Goal: Task Accomplishment & Management: Use online tool/utility

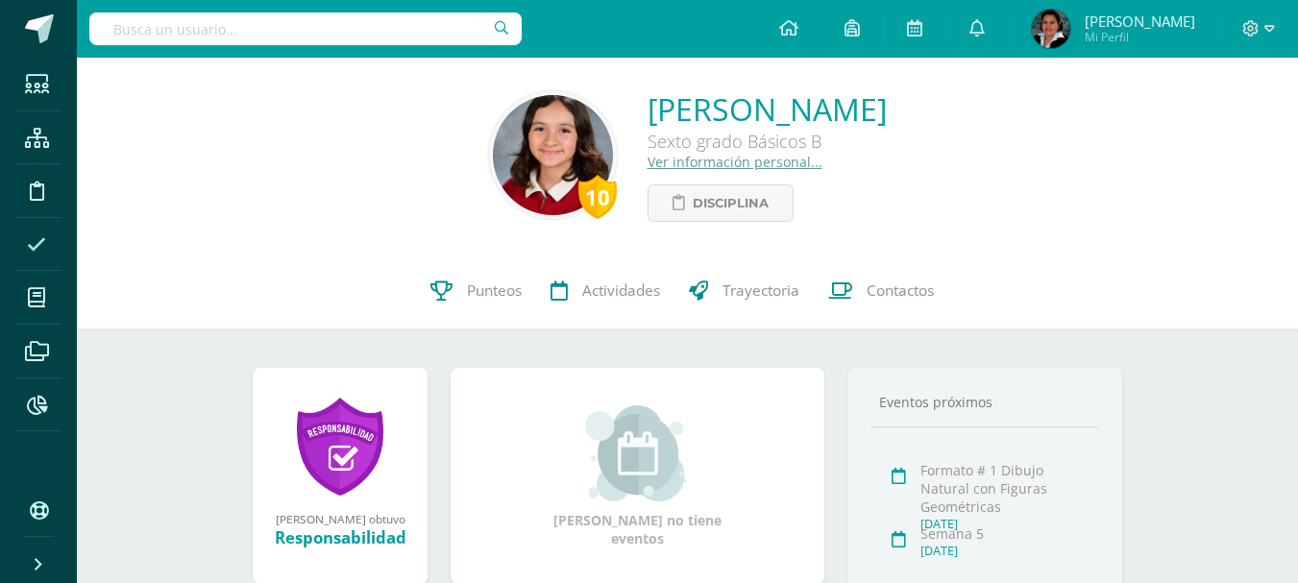
click at [41, 246] on icon at bounding box center [36, 244] width 19 height 19
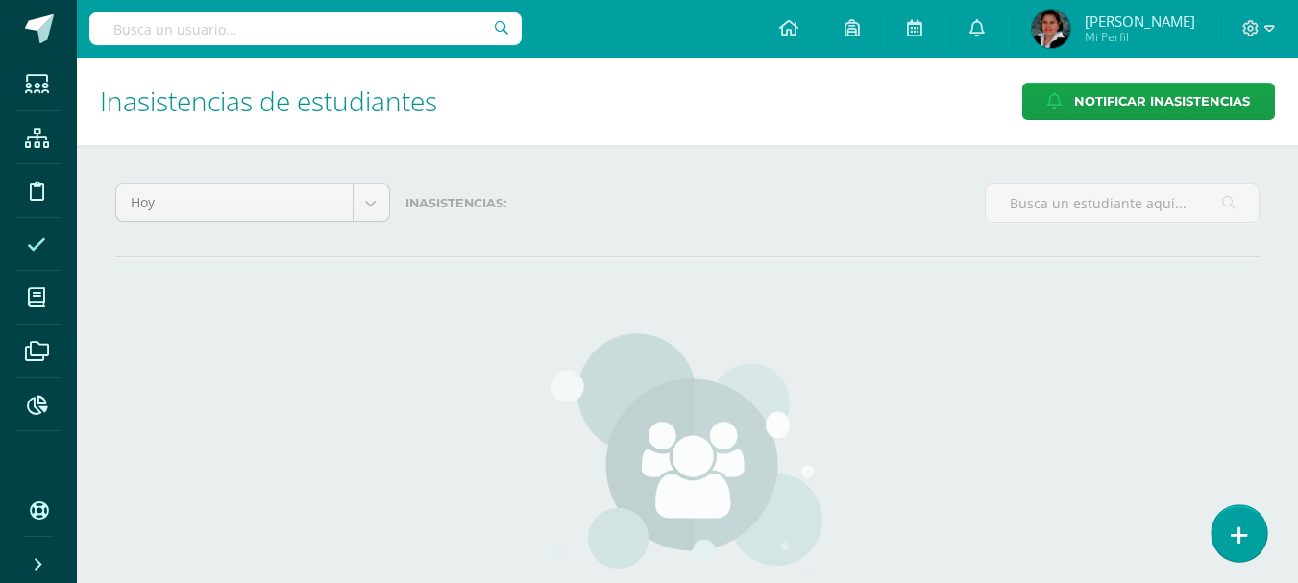
click at [1244, 536] on icon at bounding box center [1239, 536] width 17 height 22
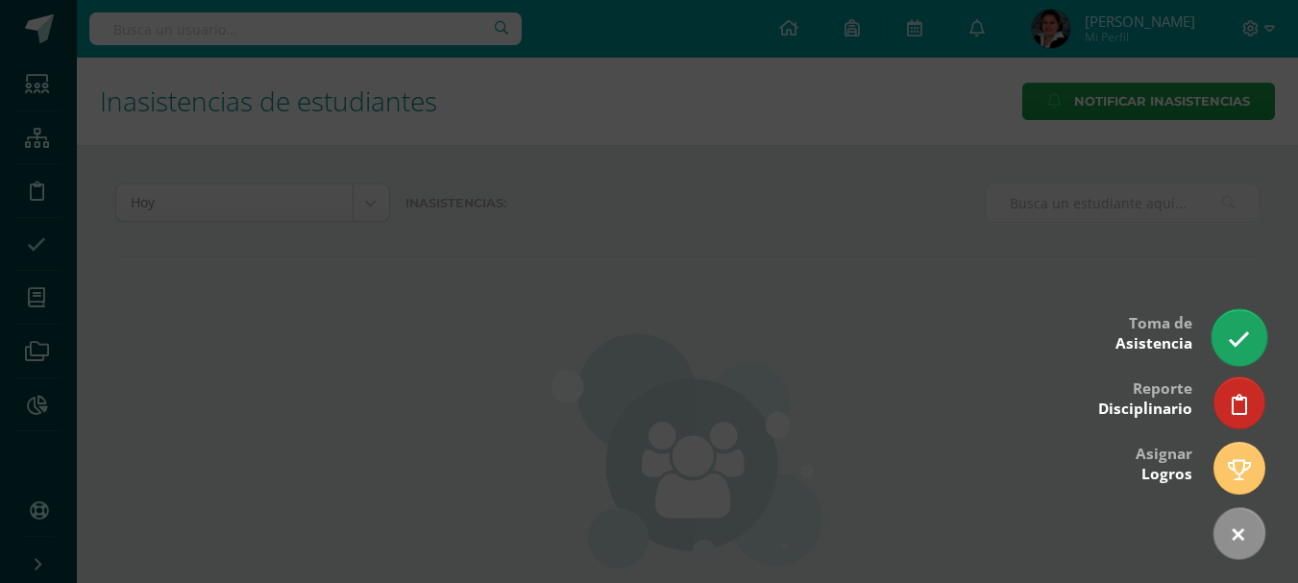
click at [1244, 345] on icon at bounding box center [1239, 340] width 22 height 22
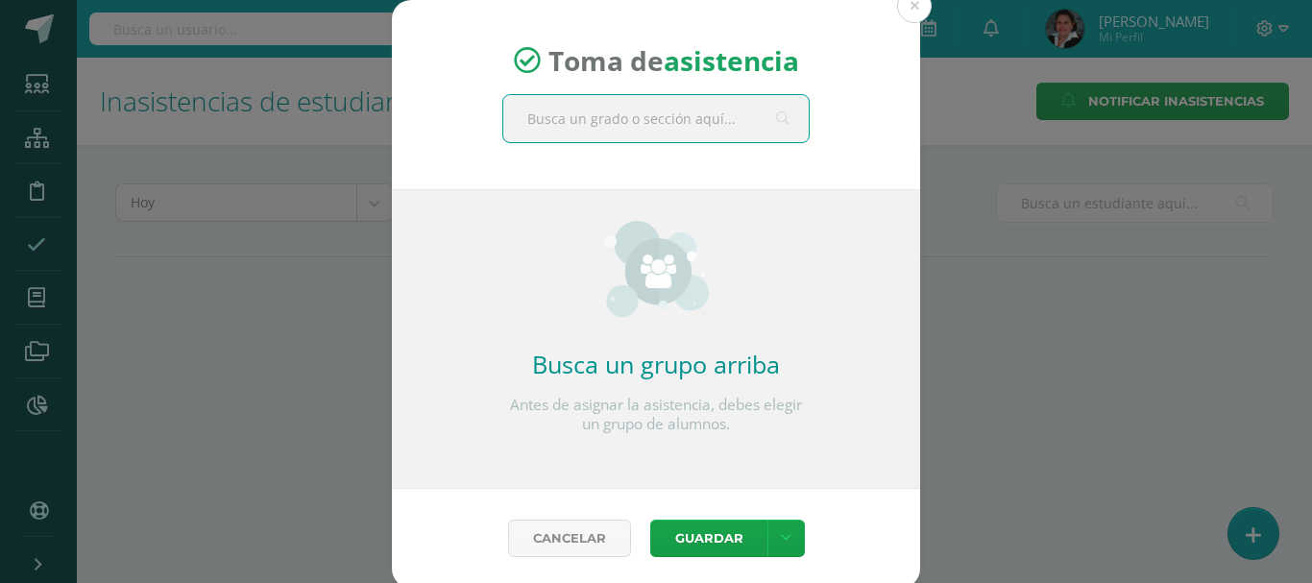
click at [625, 119] on input "text" at bounding box center [656, 118] width 306 height 47
type input "sexto"
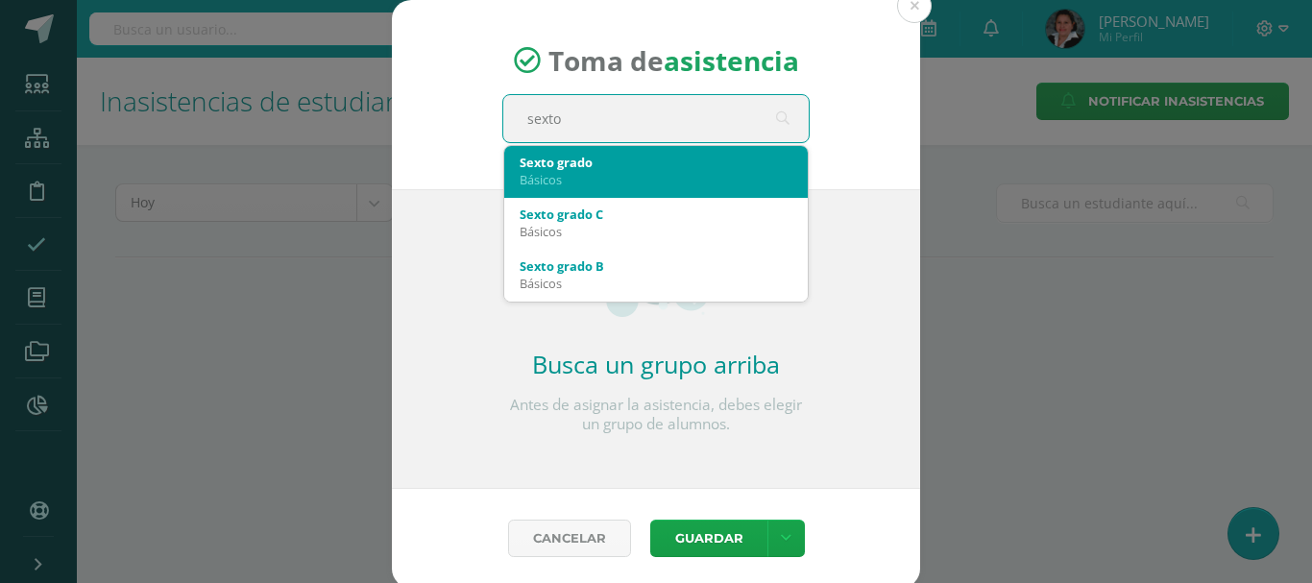
click at [633, 166] on div "Sexto grado" at bounding box center [656, 162] width 273 height 17
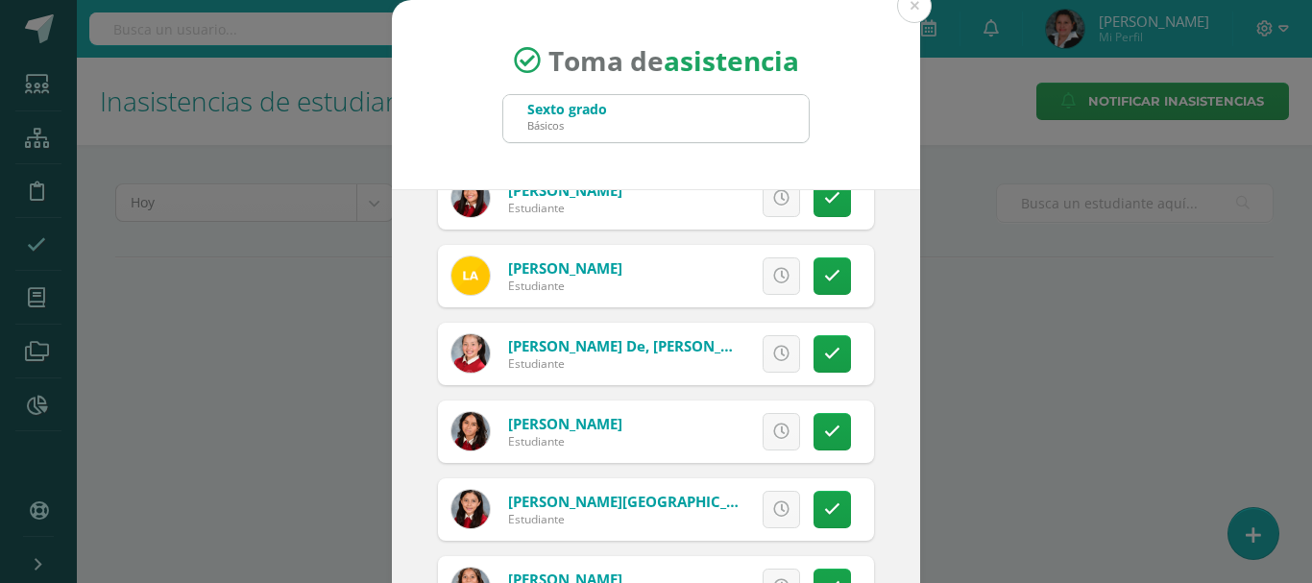
scroll to position [480, 0]
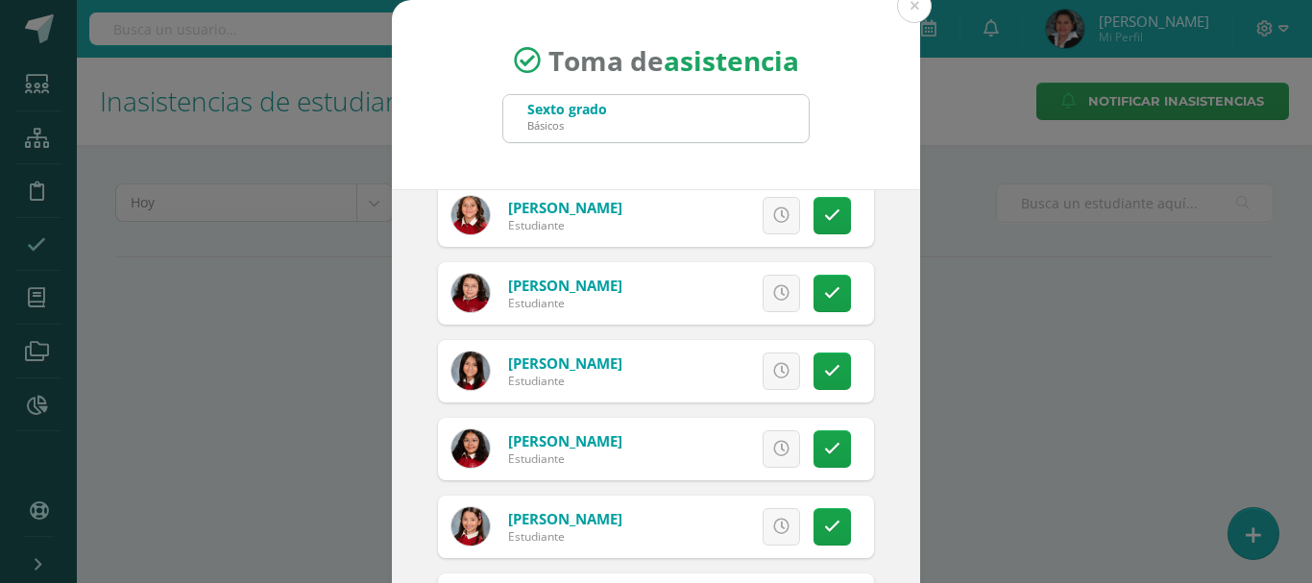
click at [783, 122] on div "Sexto grado Básicos" at bounding box center [656, 118] width 306 height 47
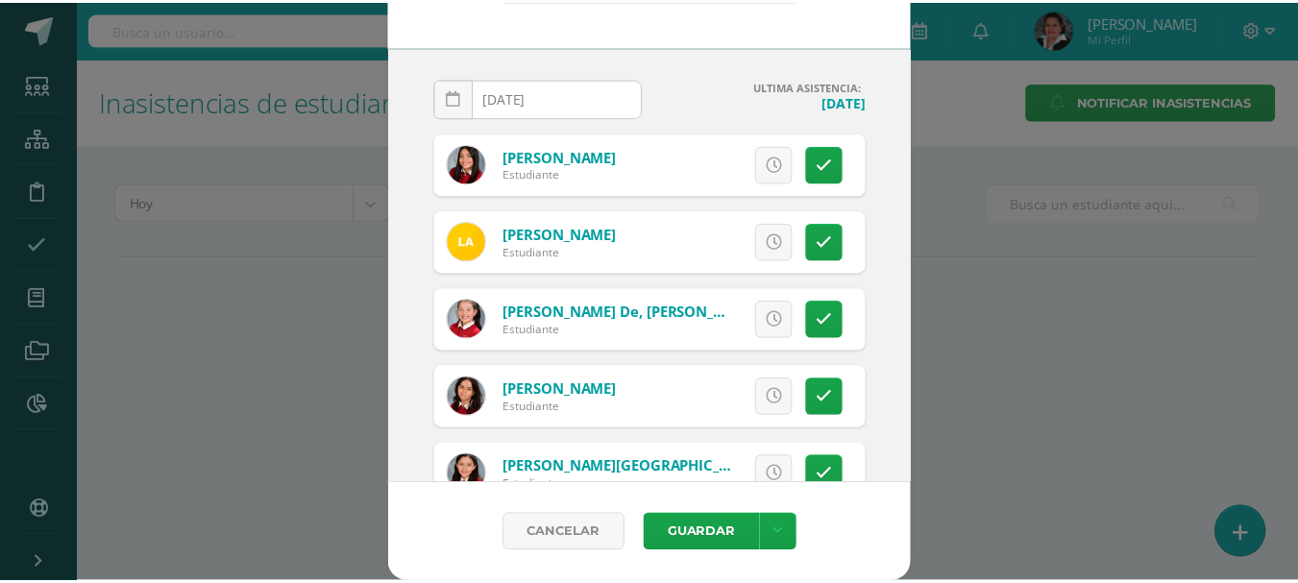
scroll to position [0, 0]
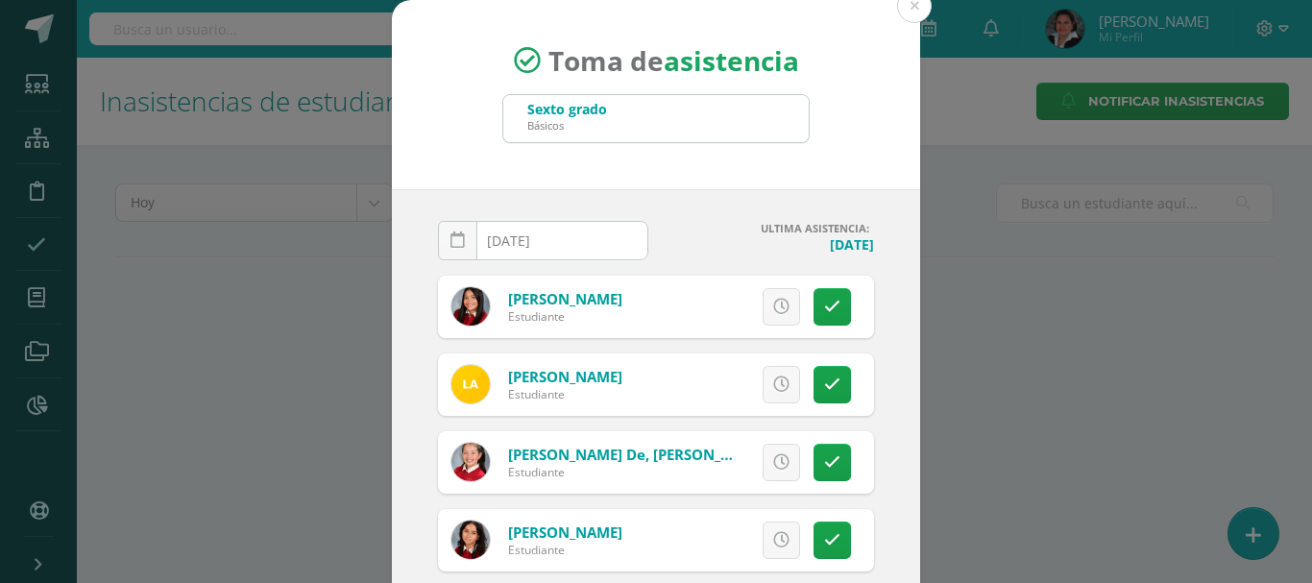
click at [1005, 349] on div "Toma de asistencia Sexto grado Básicos sexto 2025-09-12 September, 2025 Mo Tu W…" at bounding box center [656, 363] width 1297 height 726
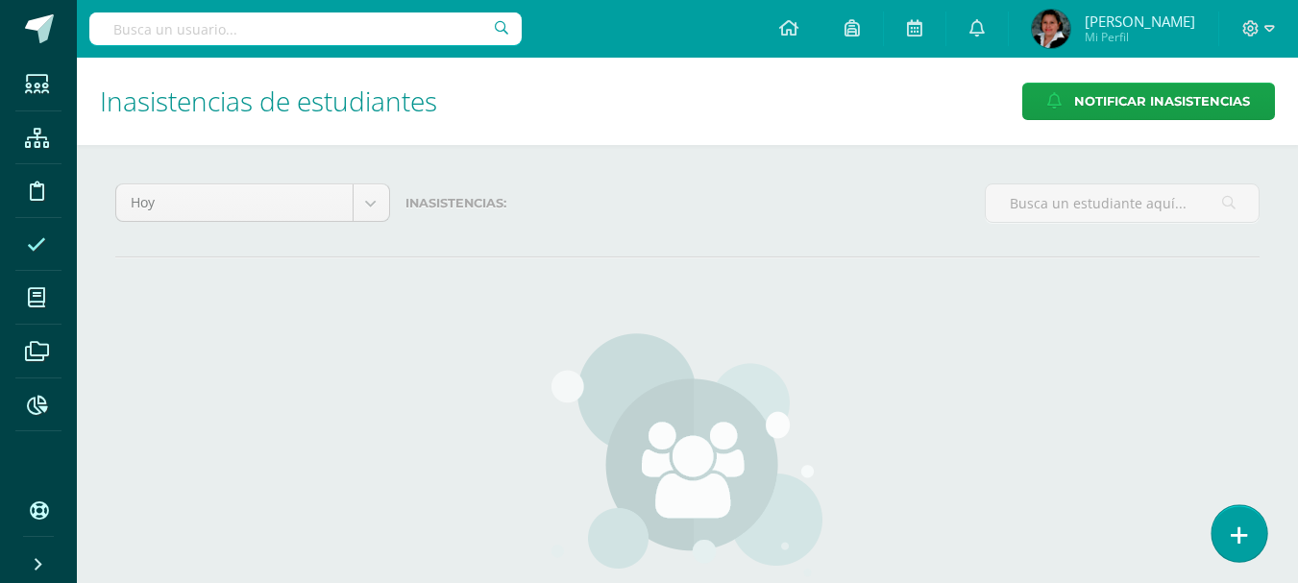
click at [1237, 534] on icon at bounding box center [1239, 536] width 17 height 22
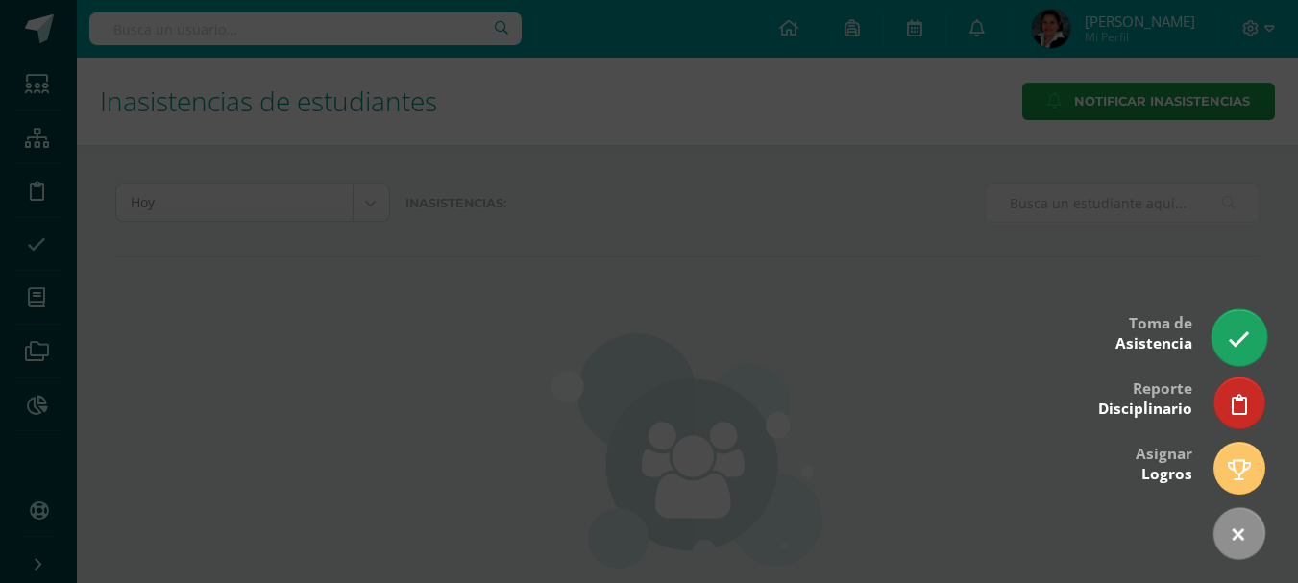
click at [1237, 347] on icon at bounding box center [1239, 340] width 22 height 22
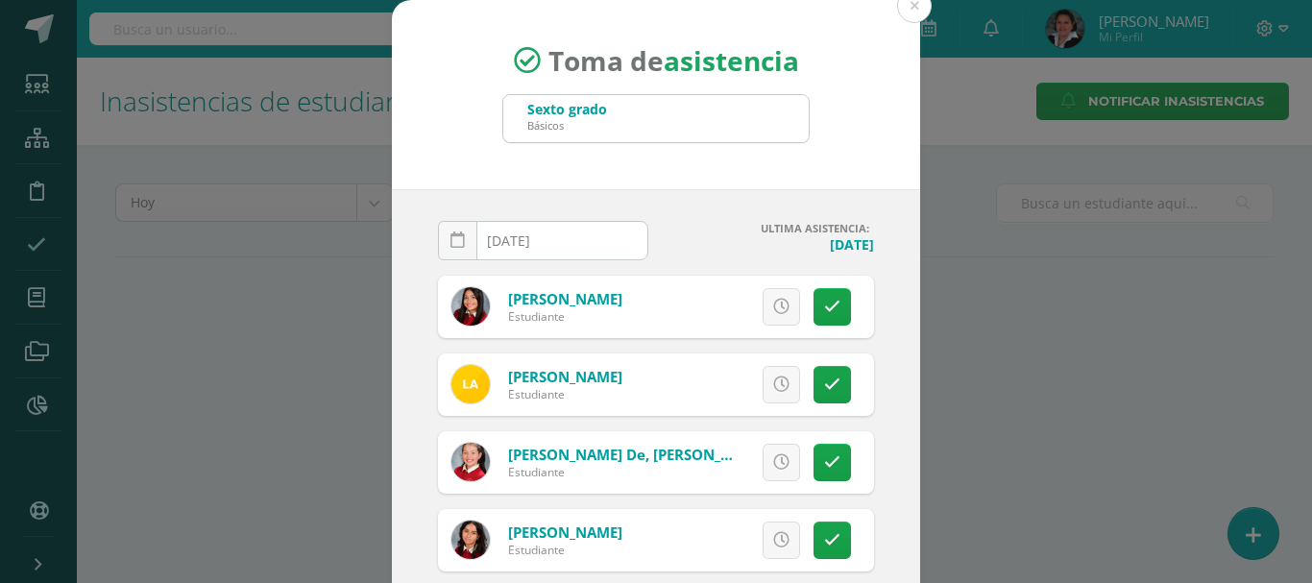
click at [605, 123] on div "Sexto grado Básicos" at bounding box center [656, 118] width 306 height 47
click at [771, 121] on div "Sexto grado Básicos" at bounding box center [656, 118] width 306 height 47
click at [765, 124] on div "Sexto grado Básicos" at bounding box center [656, 118] width 306 height 47
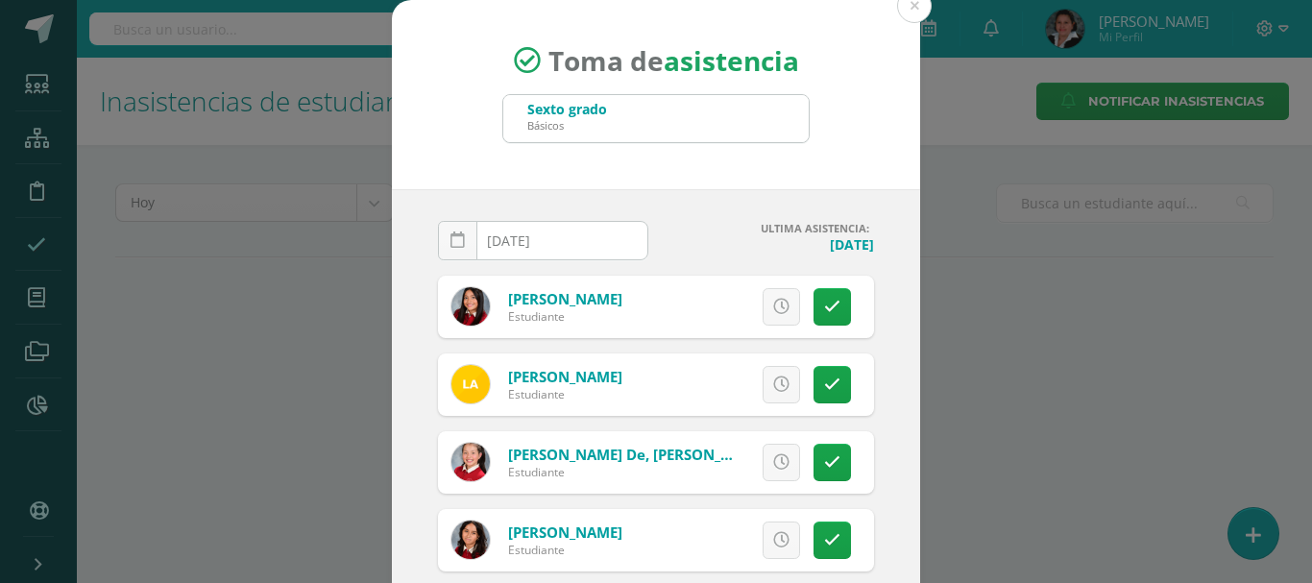
click at [769, 117] on div "Sexto grado Básicos" at bounding box center [656, 118] width 306 height 47
click at [913, 3] on button at bounding box center [914, 5] width 35 height 35
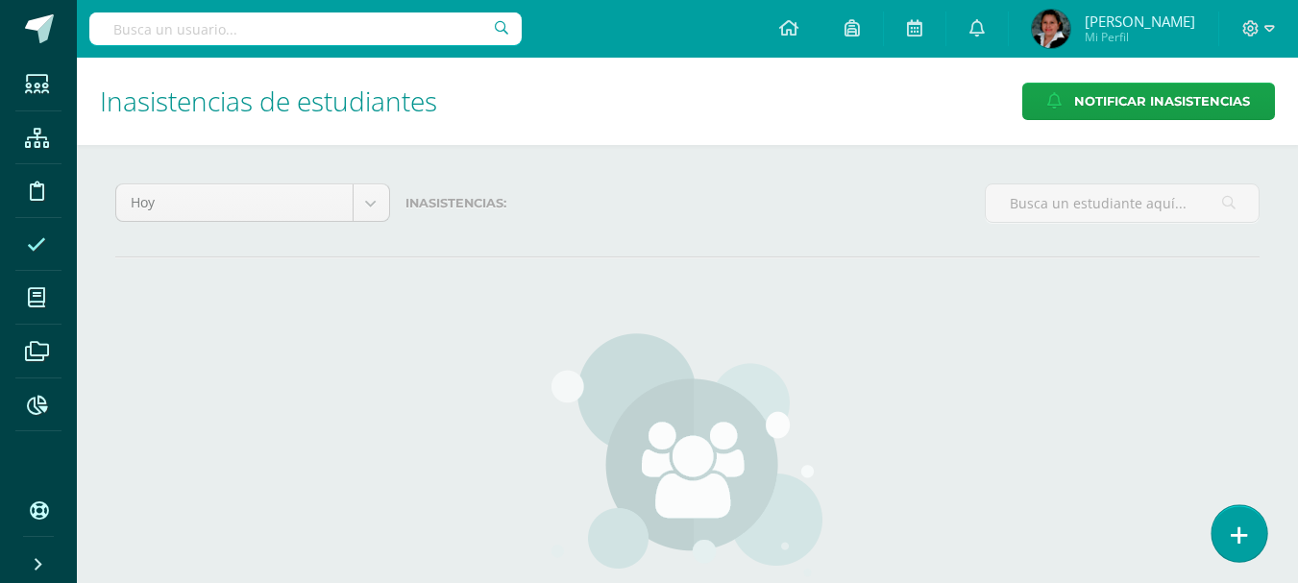
click at [1238, 538] on icon at bounding box center [1239, 536] width 17 height 22
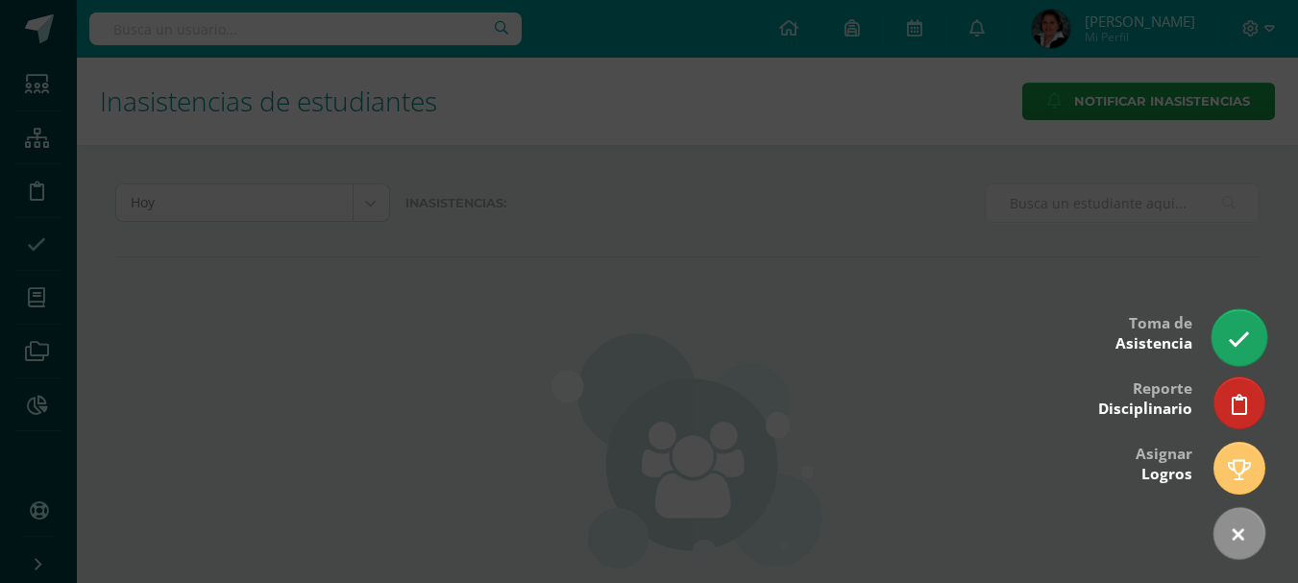
click at [1239, 350] on icon at bounding box center [1239, 340] width 22 height 22
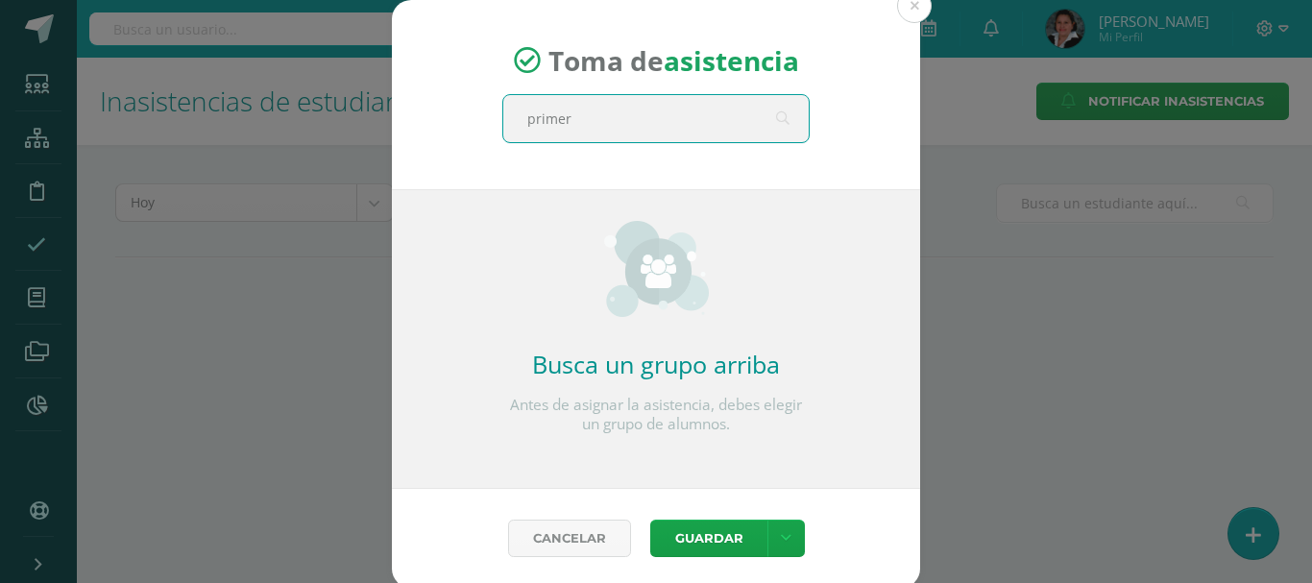
type input "primero"
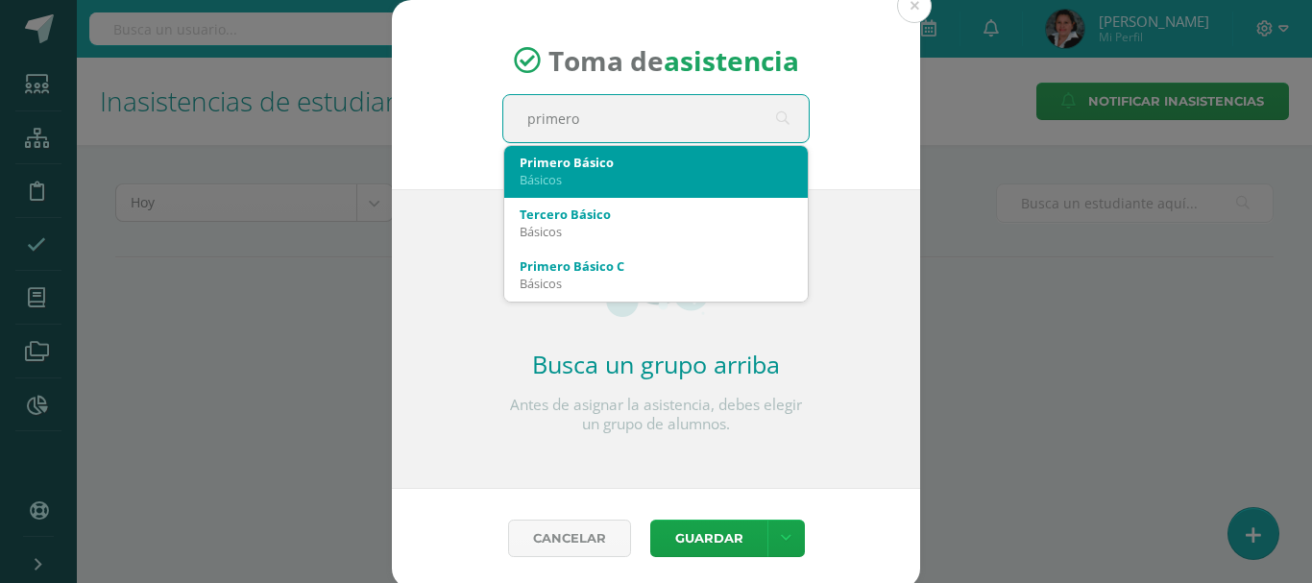
click at [636, 167] on div "Primero Básico" at bounding box center [656, 162] width 273 height 17
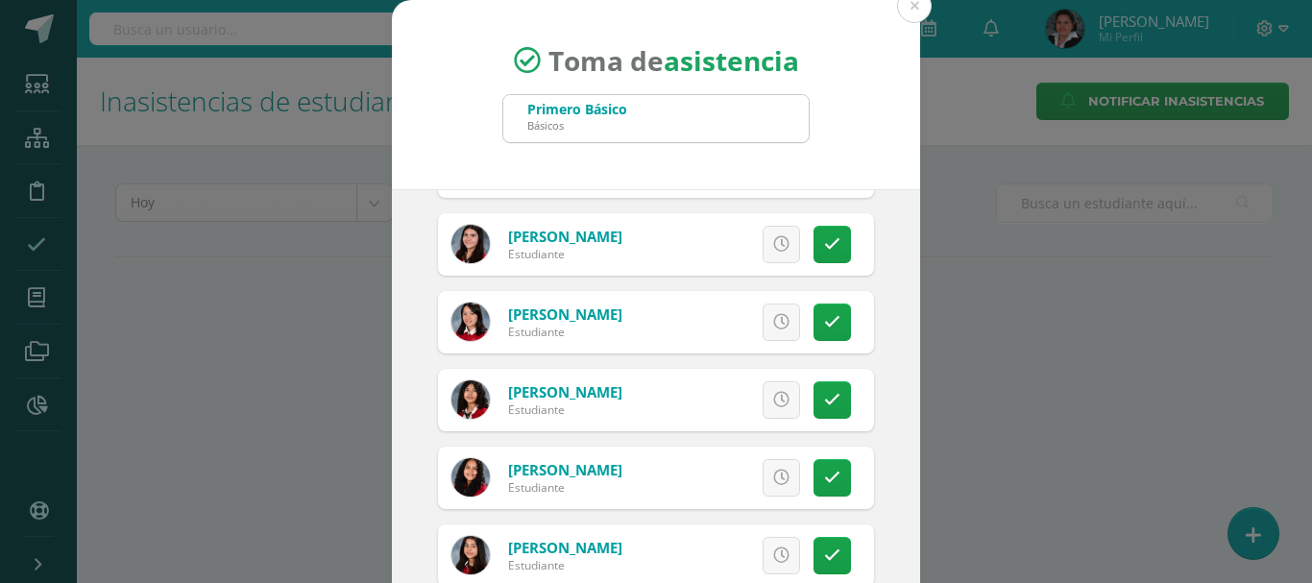
scroll to position [1441, 0]
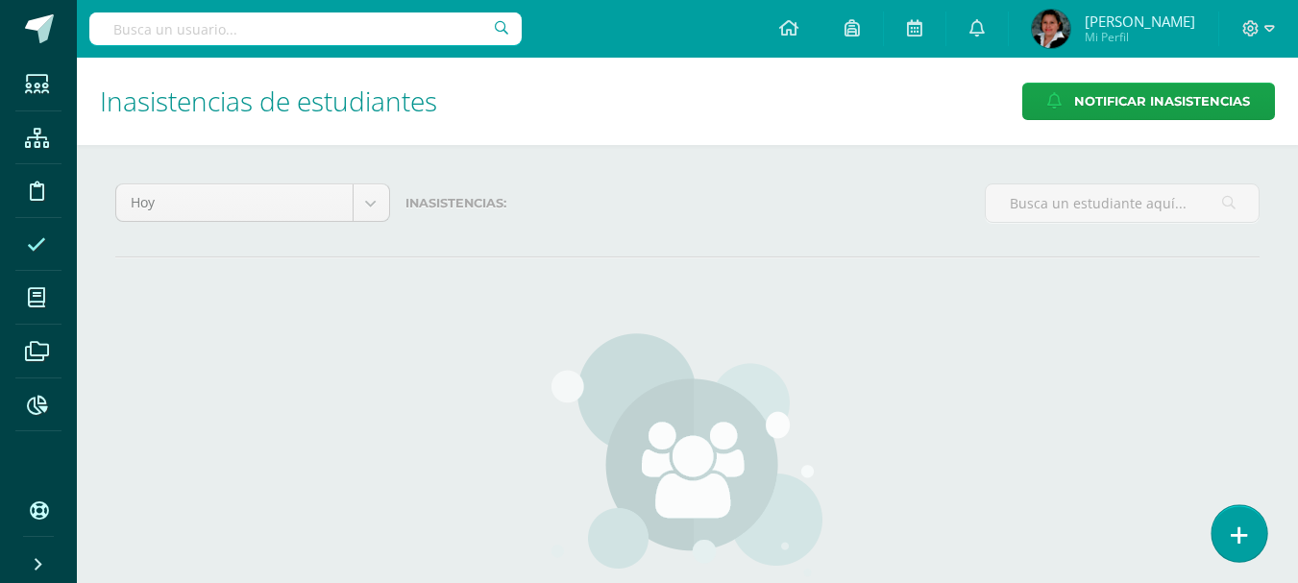
click at [1239, 551] on link at bounding box center [1238, 533] width 55 height 56
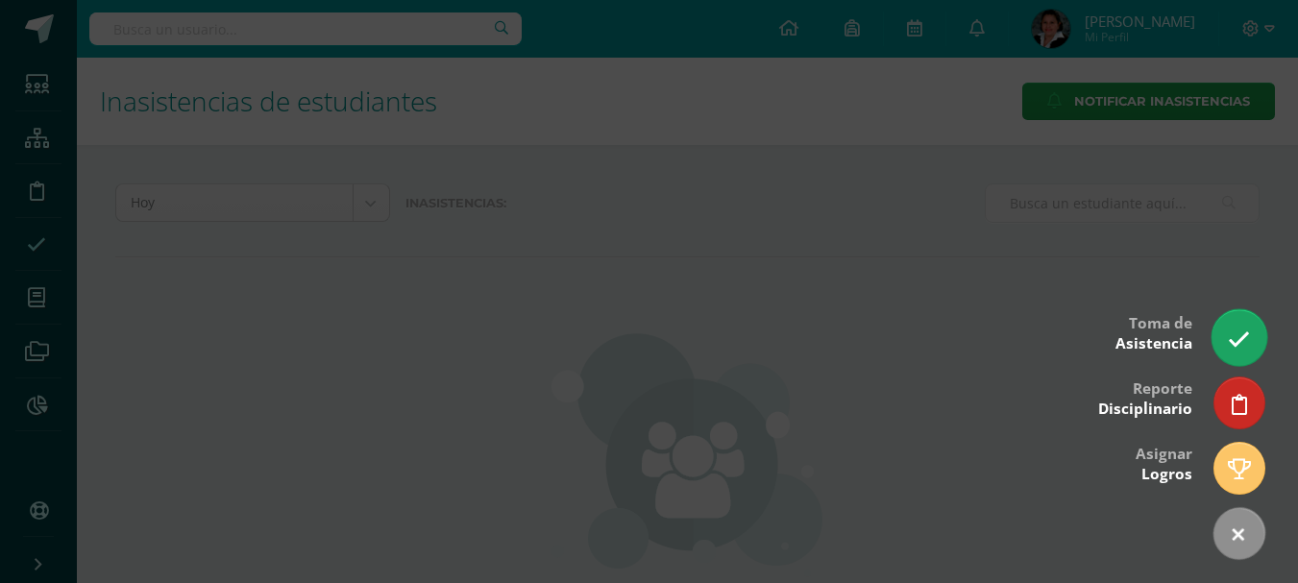
click at [1248, 356] on link at bounding box center [1238, 337] width 55 height 56
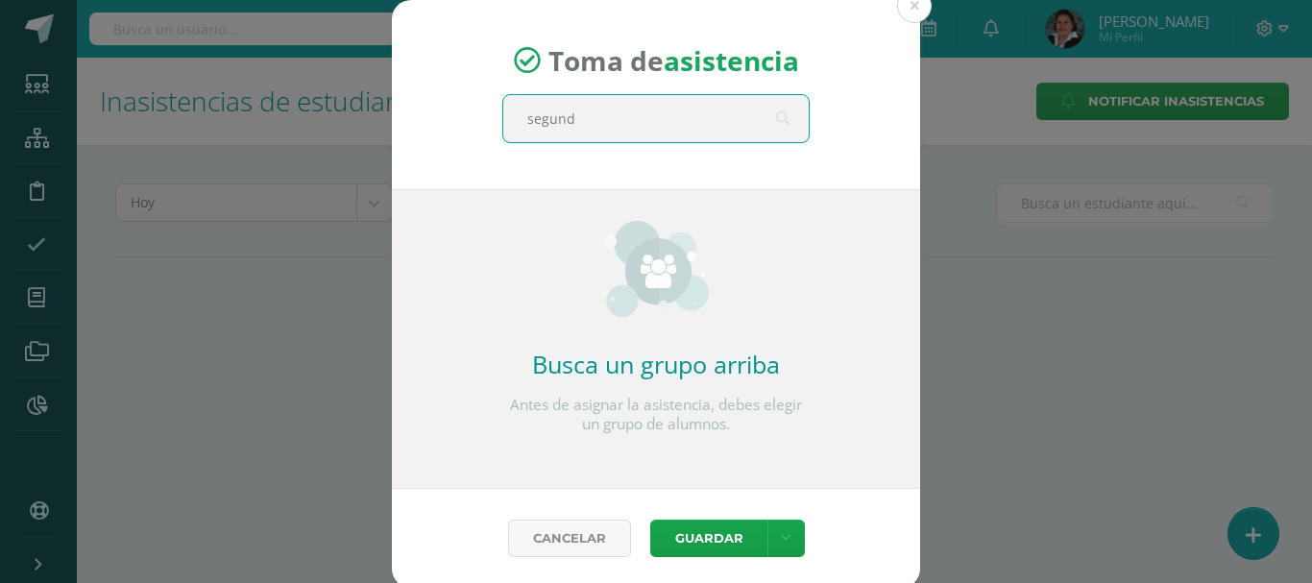
type input "segundo"
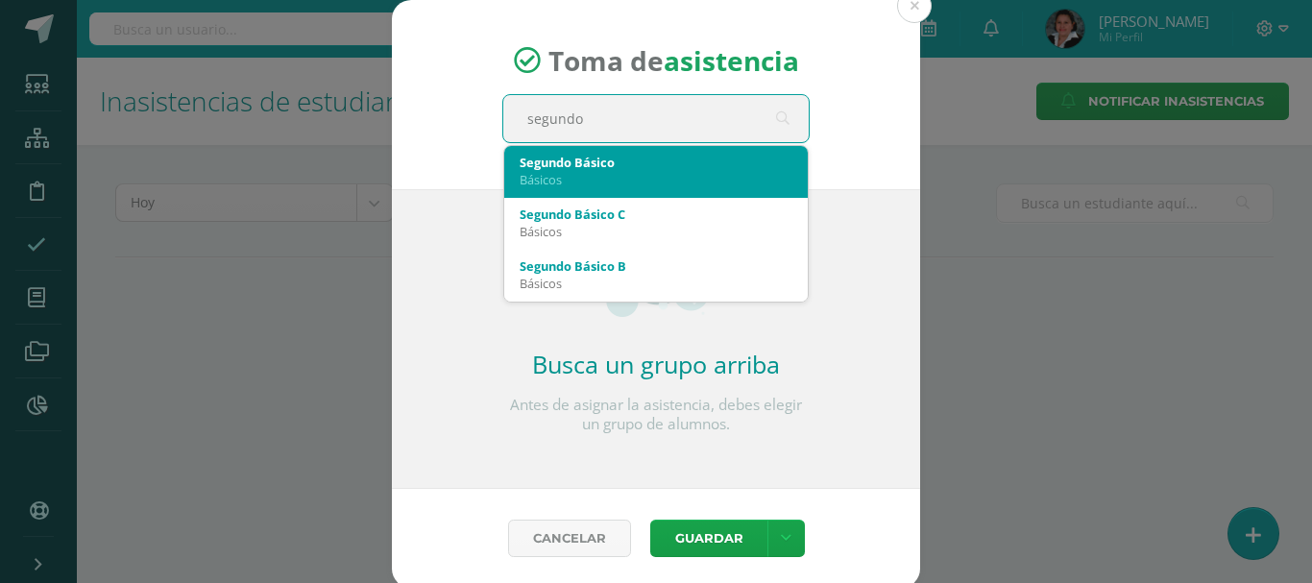
click at [541, 162] on div "Segundo Básico" at bounding box center [656, 162] width 273 height 17
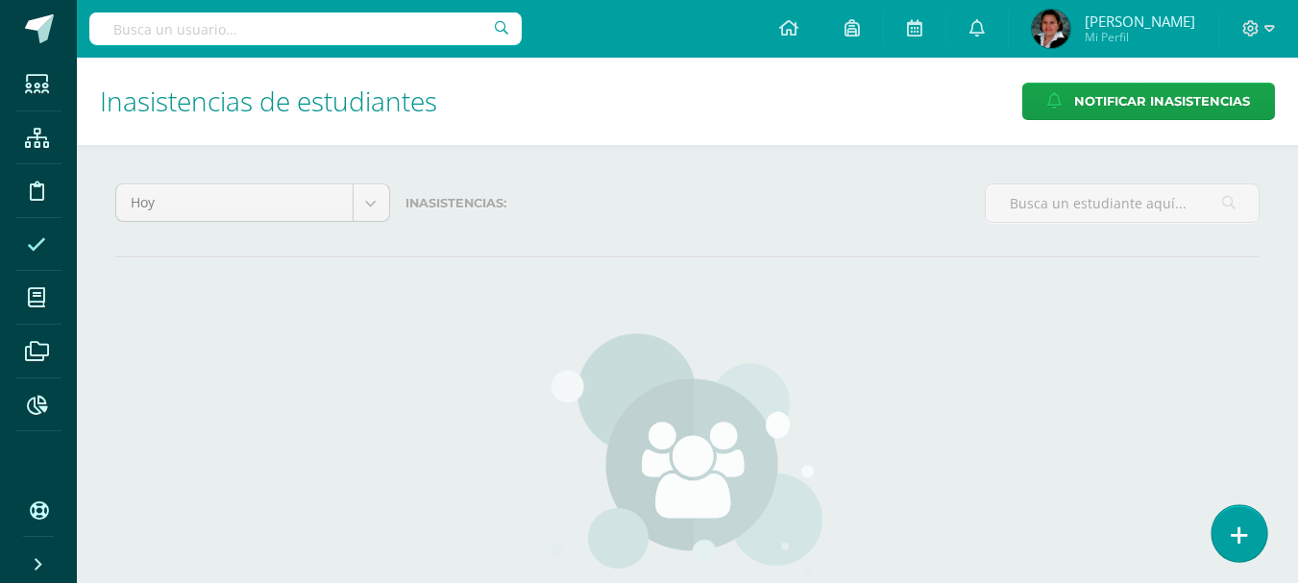
click at [1237, 537] on icon at bounding box center [1239, 536] width 17 height 22
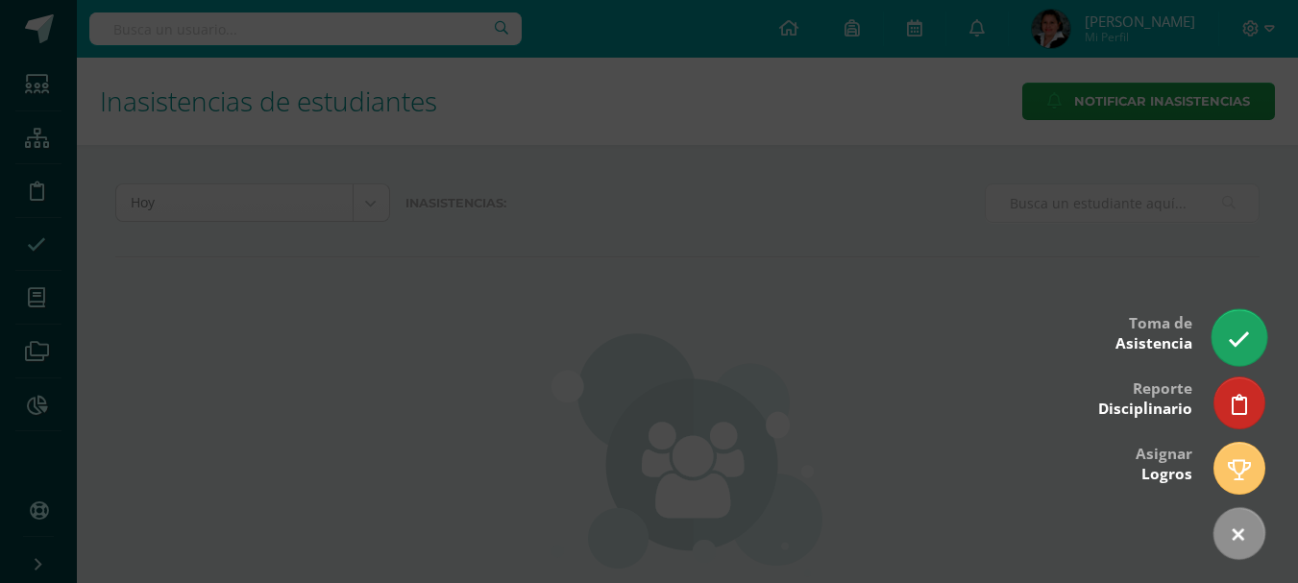
click at [1240, 336] on icon at bounding box center [1239, 340] width 22 height 22
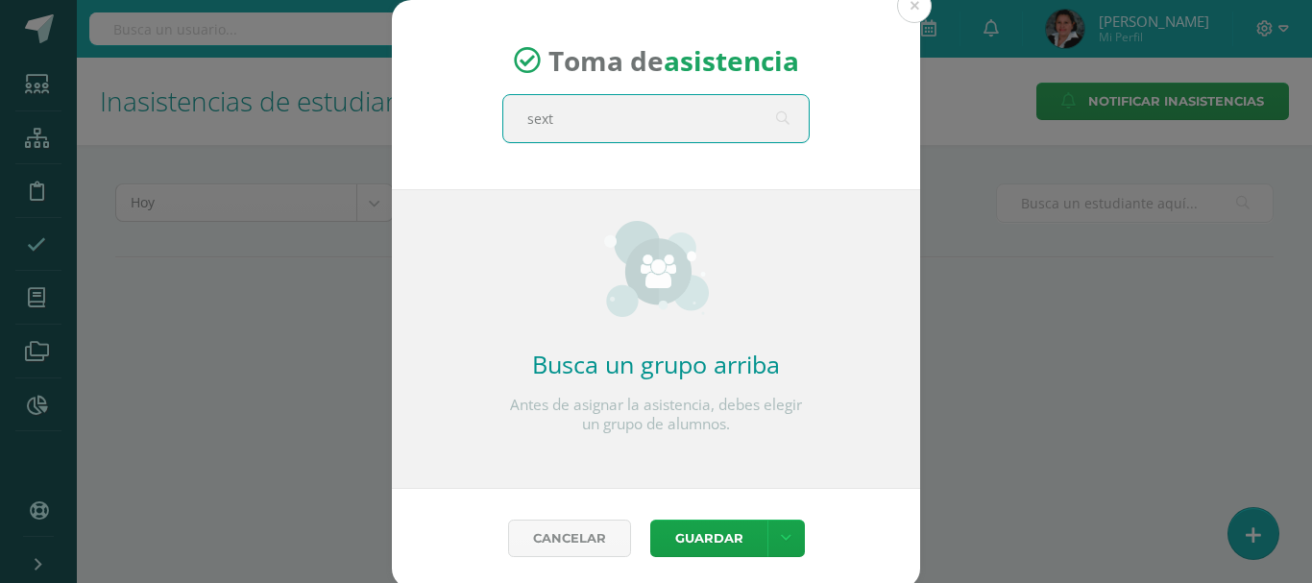
type input "sexto"
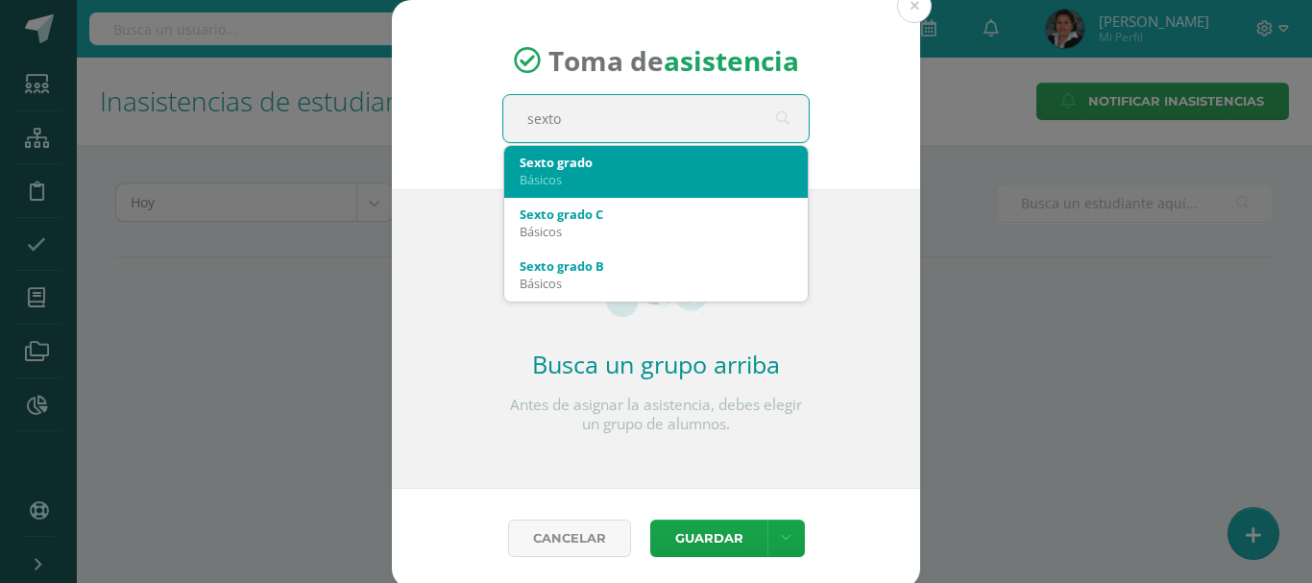
click at [584, 159] on div "Sexto grado" at bounding box center [656, 162] width 273 height 17
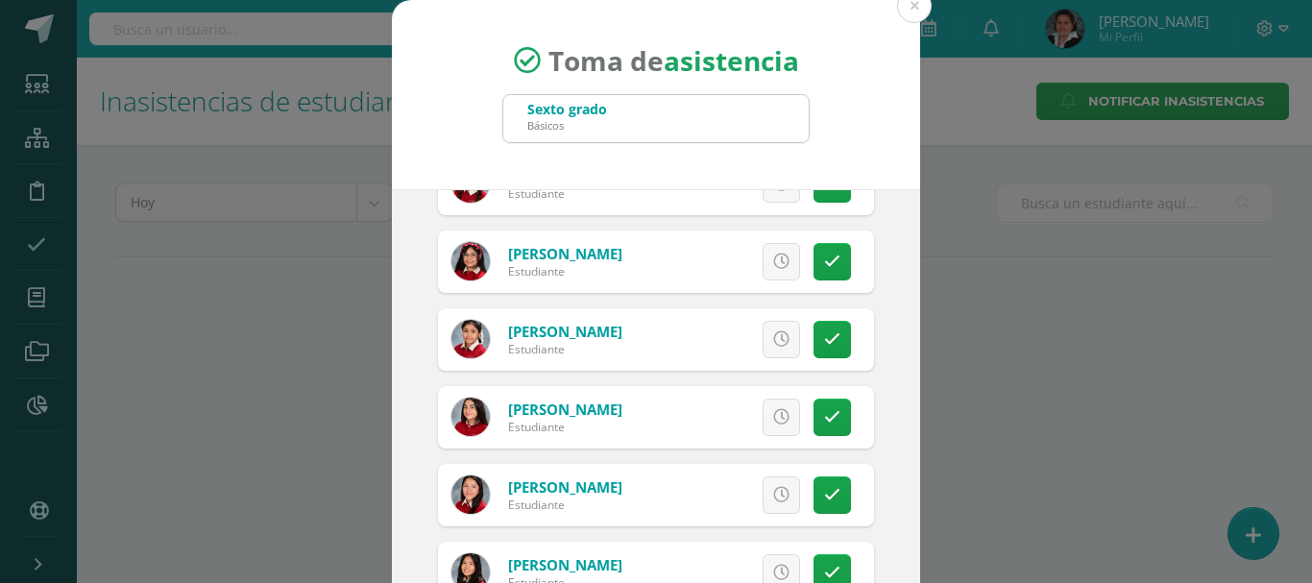
scroll to position [2018, 0]
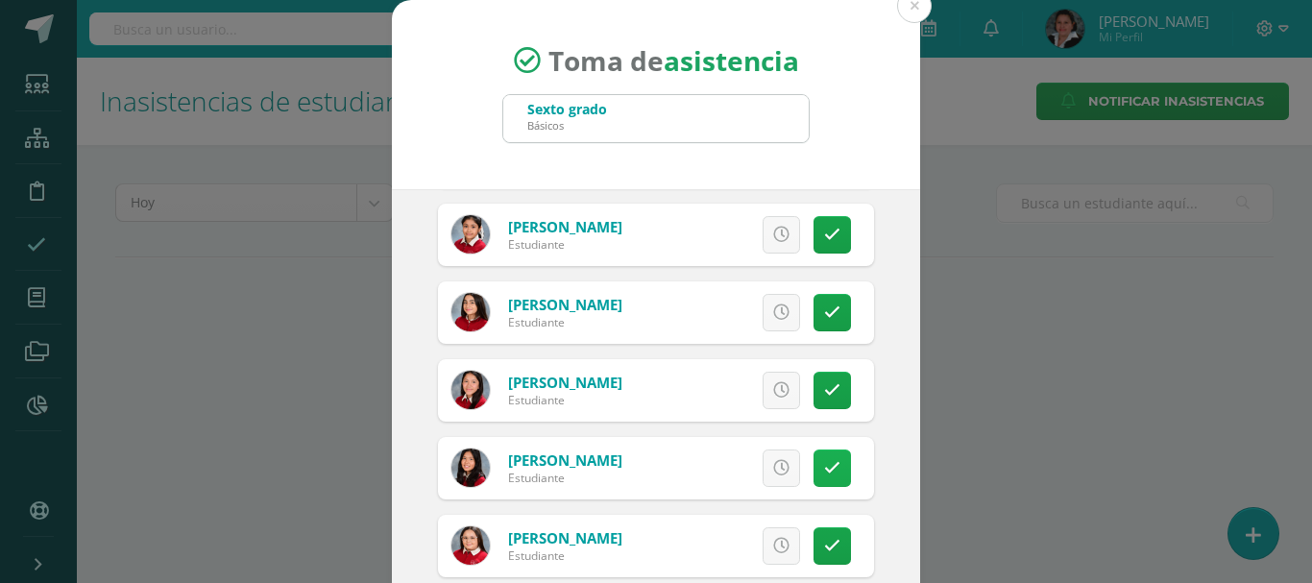
click at [824, 469] on icon at bounding box center [832, 468] width 16 height 16
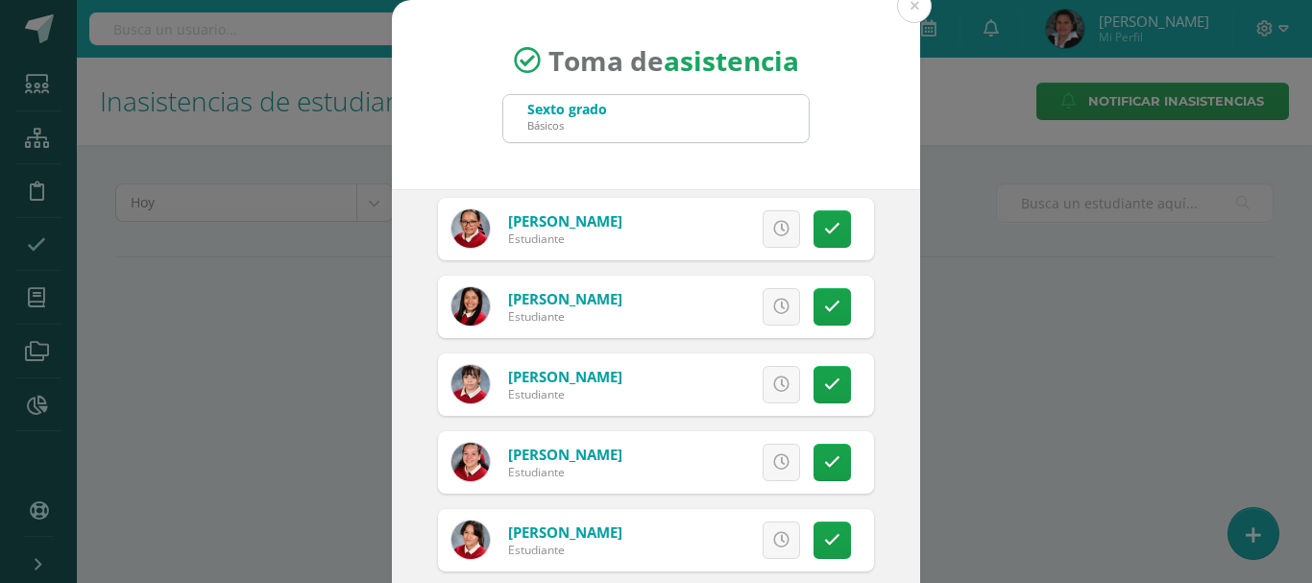
scroll to position [3555, 0]
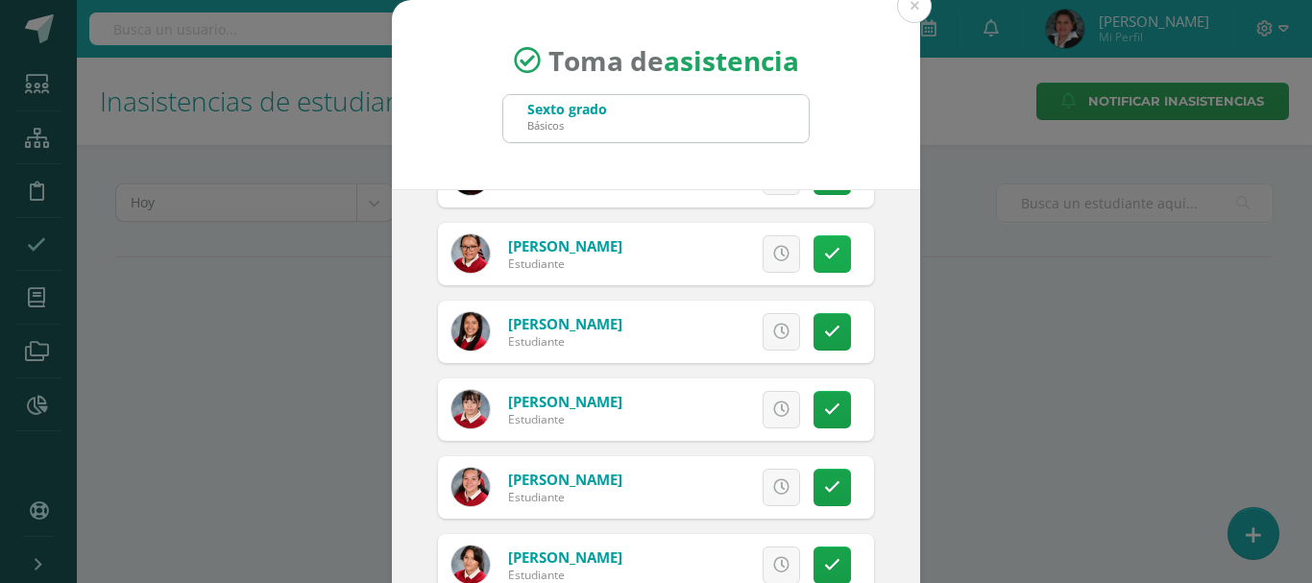
click at [827, 256] on link at bounding box center [832, 253] width 37 height 37
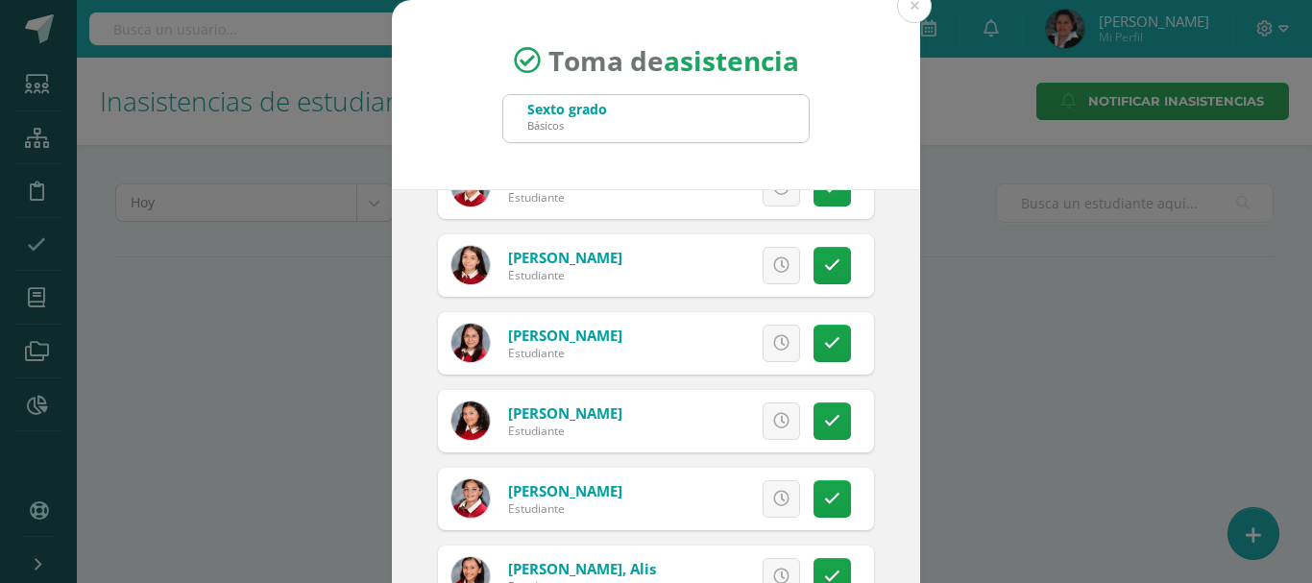
scroll to position [3939, 0]
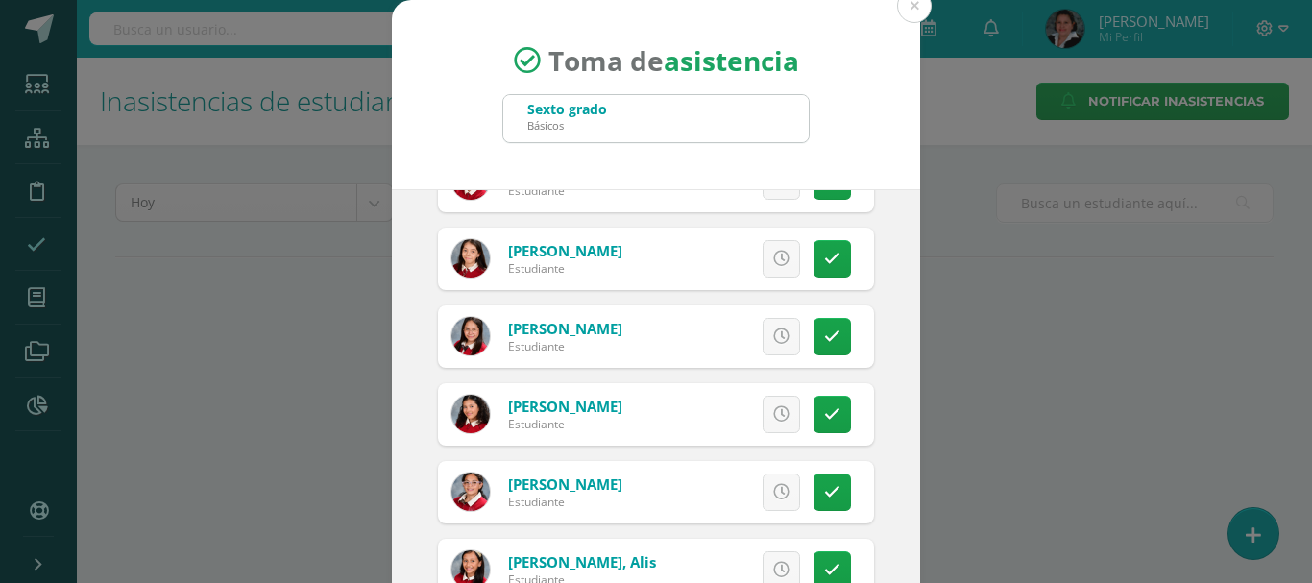
click at [772, 337] on link at bounding box center [781, 336] width 37 height 37
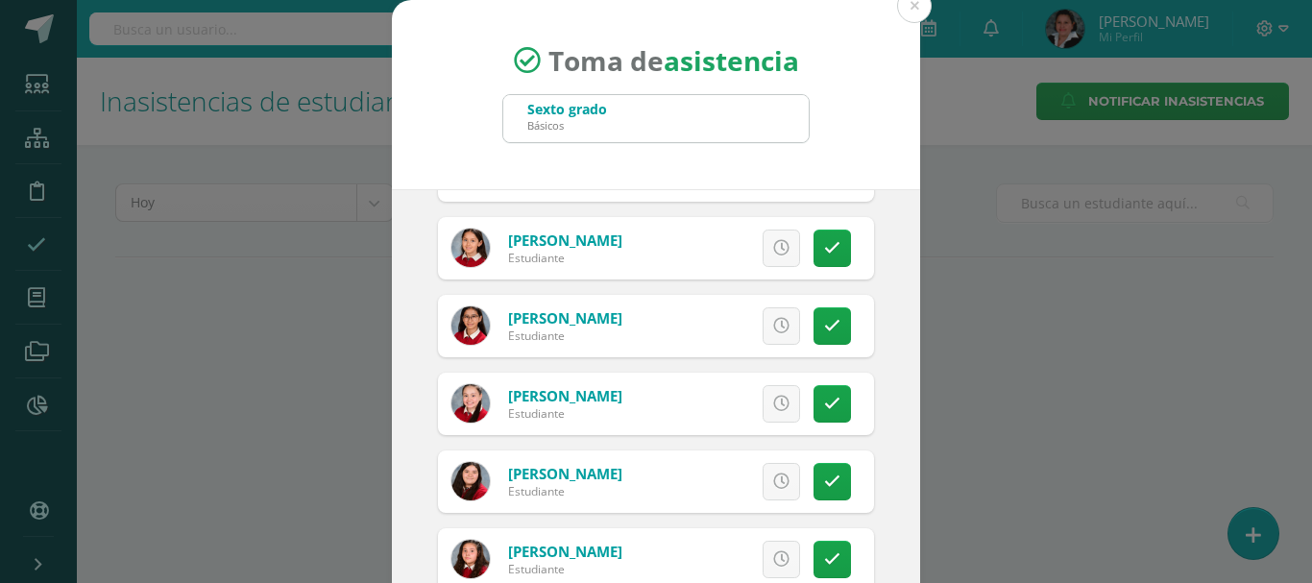
scroll to position [1153, 0]
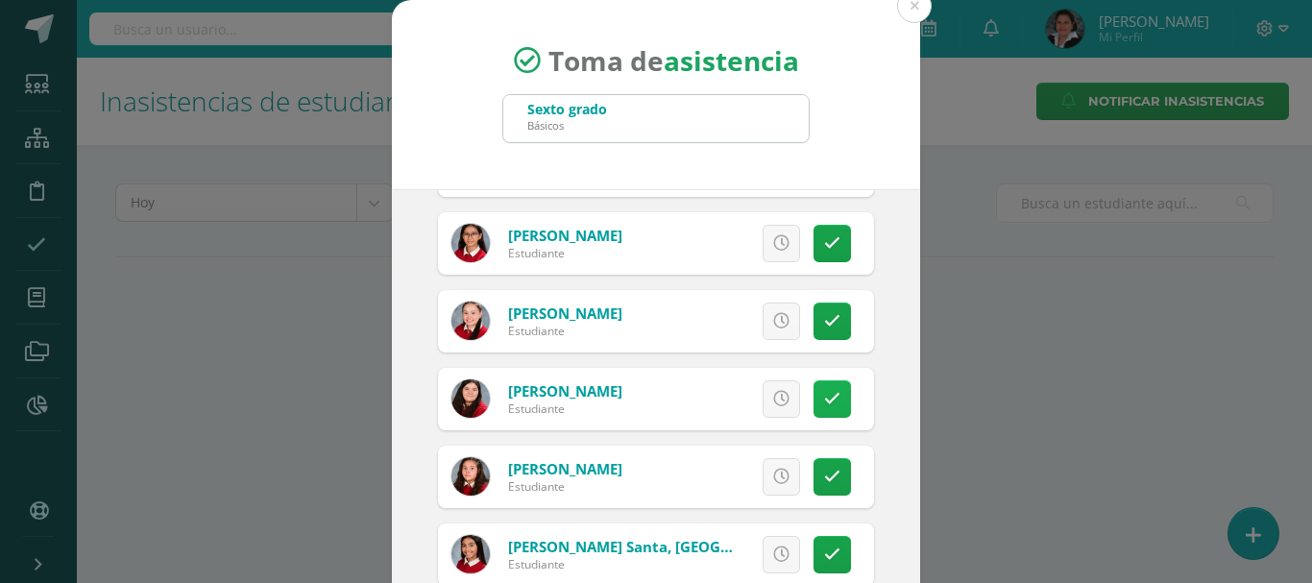
click at [820, 398] on link at bounding box center [832, 398] width 37 height 37
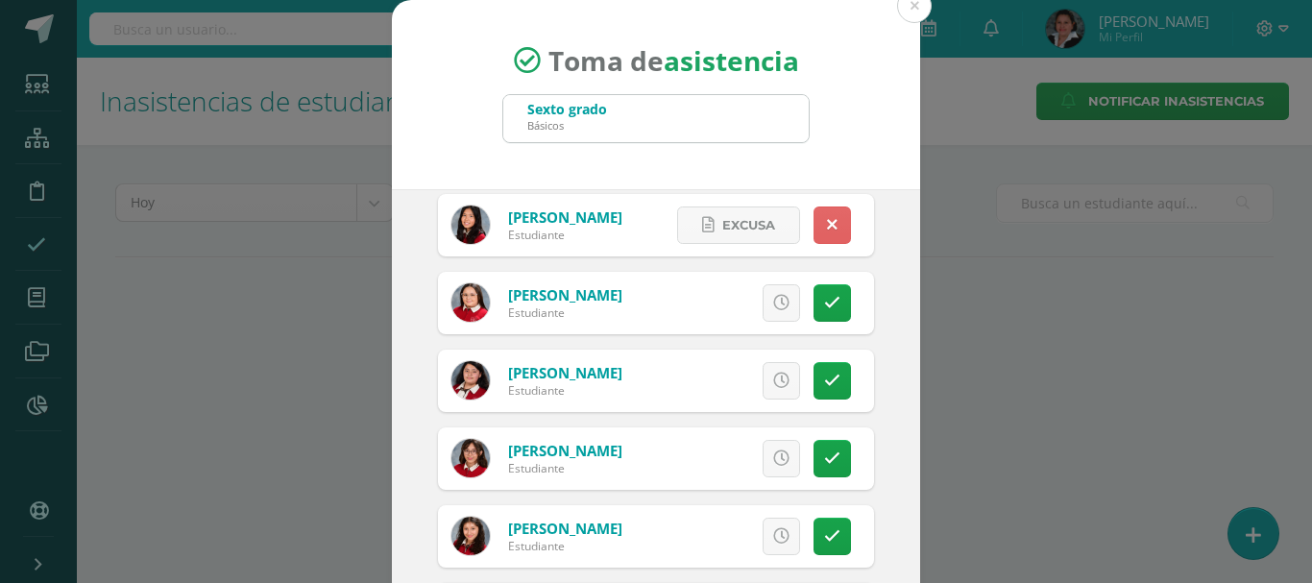
scroll to position [2306, 0]
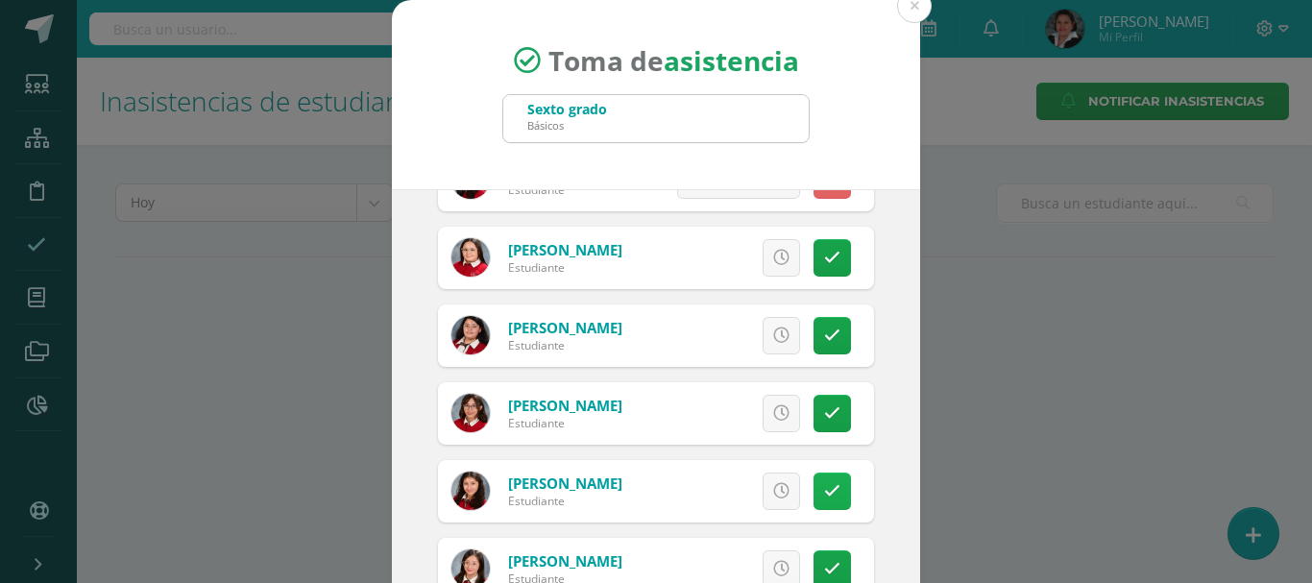
click at [824, 486] on icon at bounding box center [832, 491] width 16 height 16
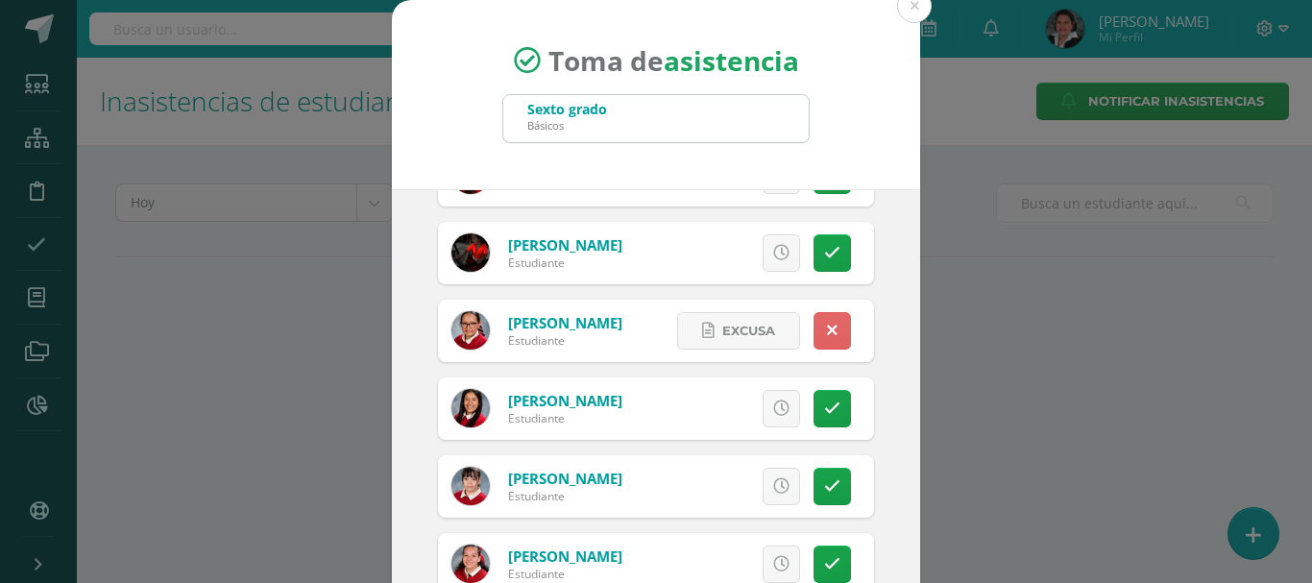
scroll to position [3267, 0]
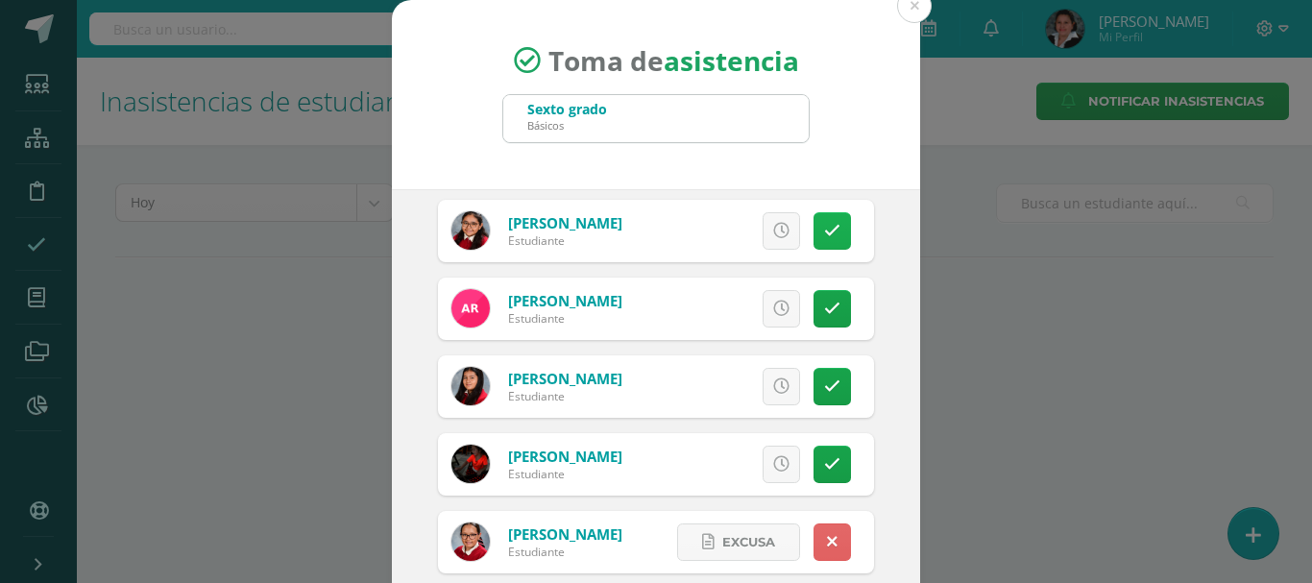
click at [825, 229] on link at bounding box center [832, 230] width 37 height 37
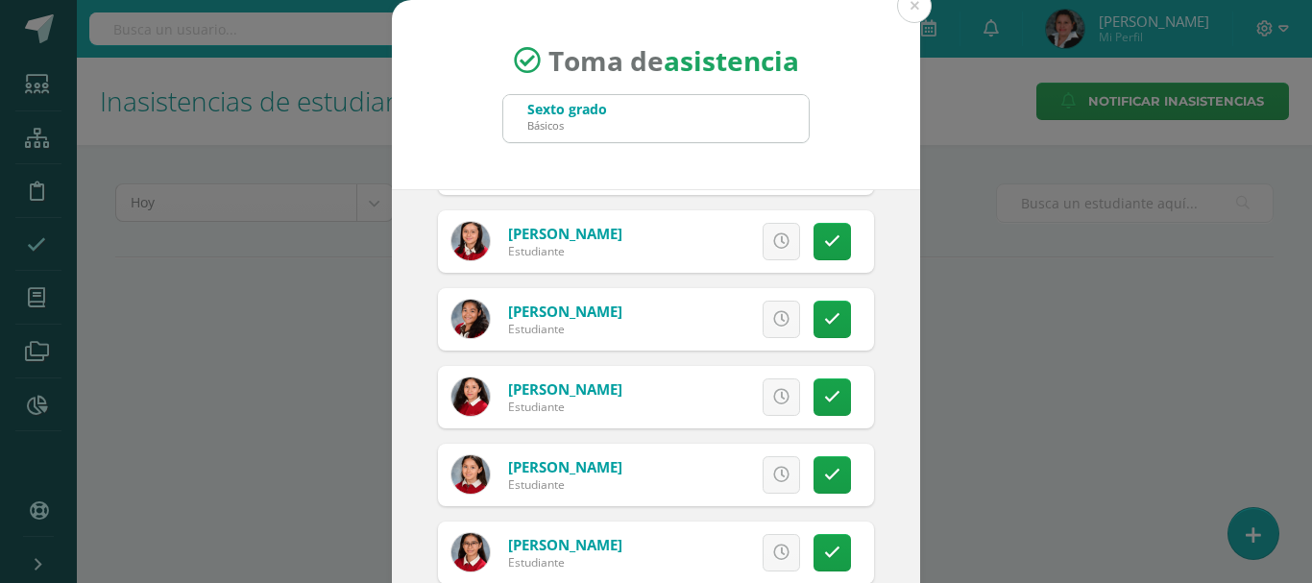
scroll to position [865, 0]
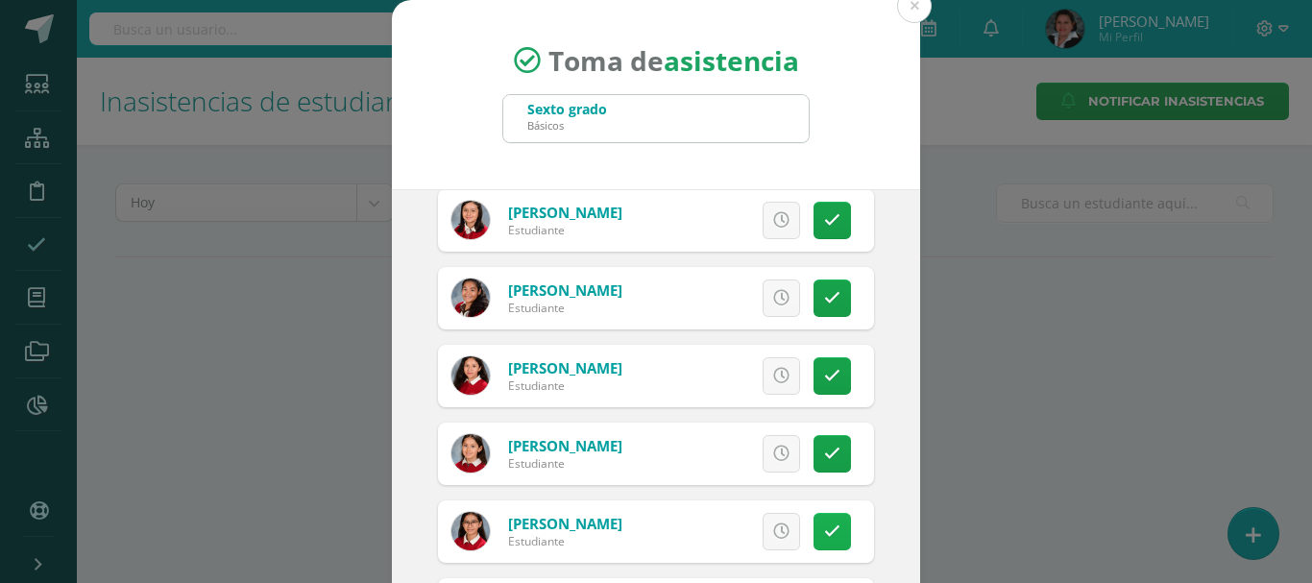
click at [824, 532] on icon at bounding box center [832, 532] width 16 height 16
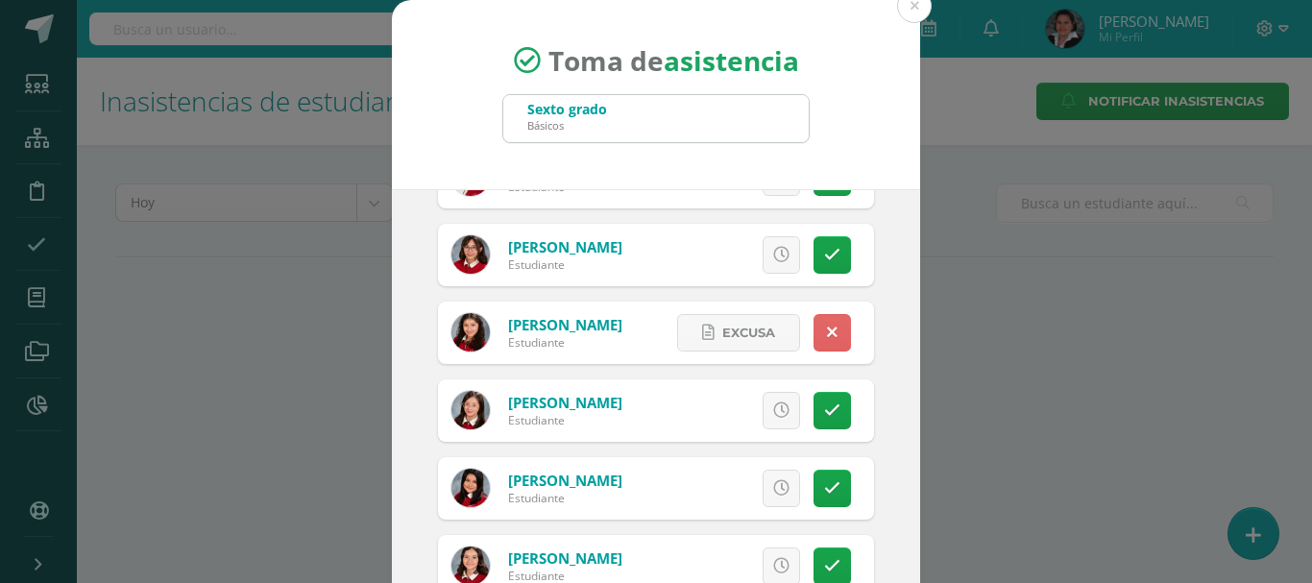
scroll to position [2498, 0]
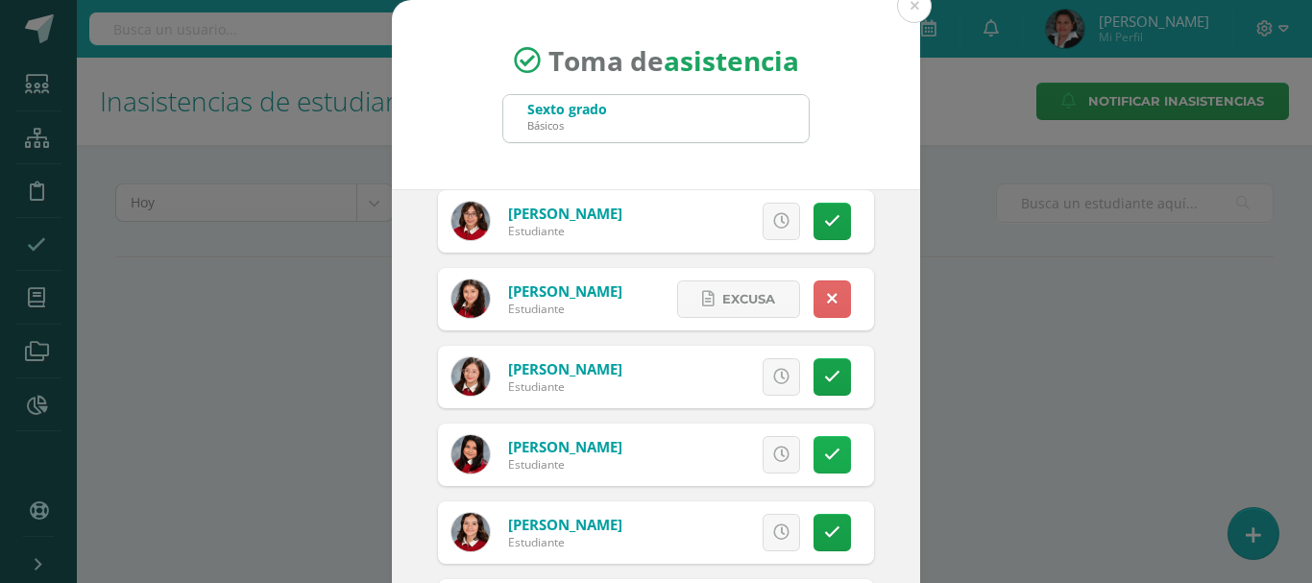
click at [814, 467] on link at bounding box center [832, 454] width 37 height 37
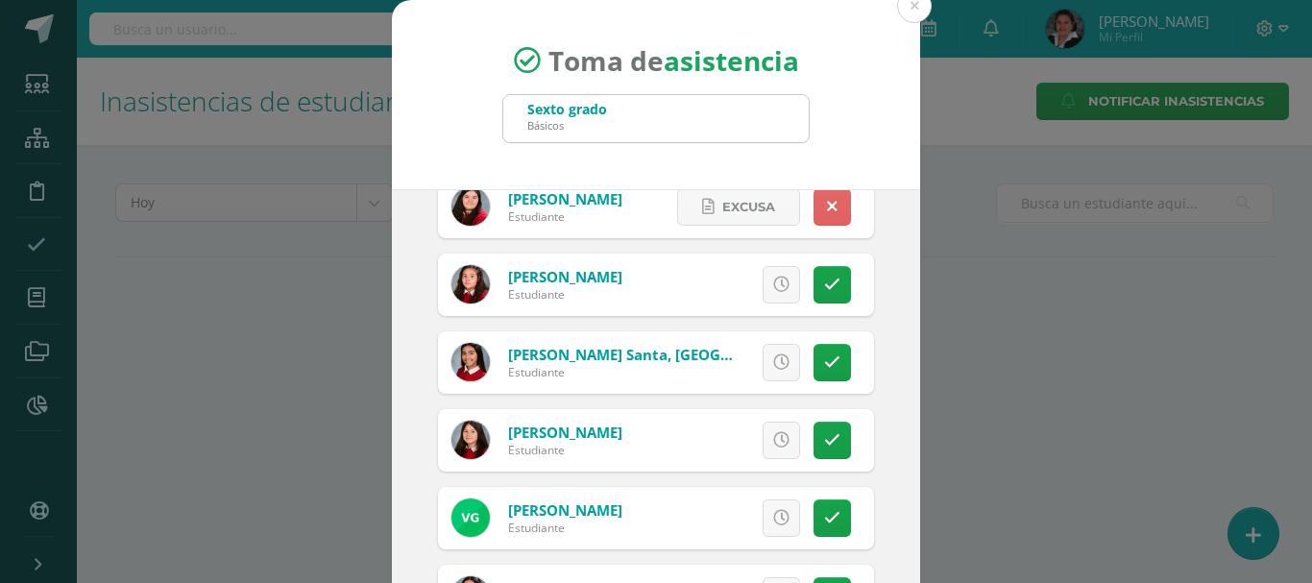
scroll to position [1441, 0]
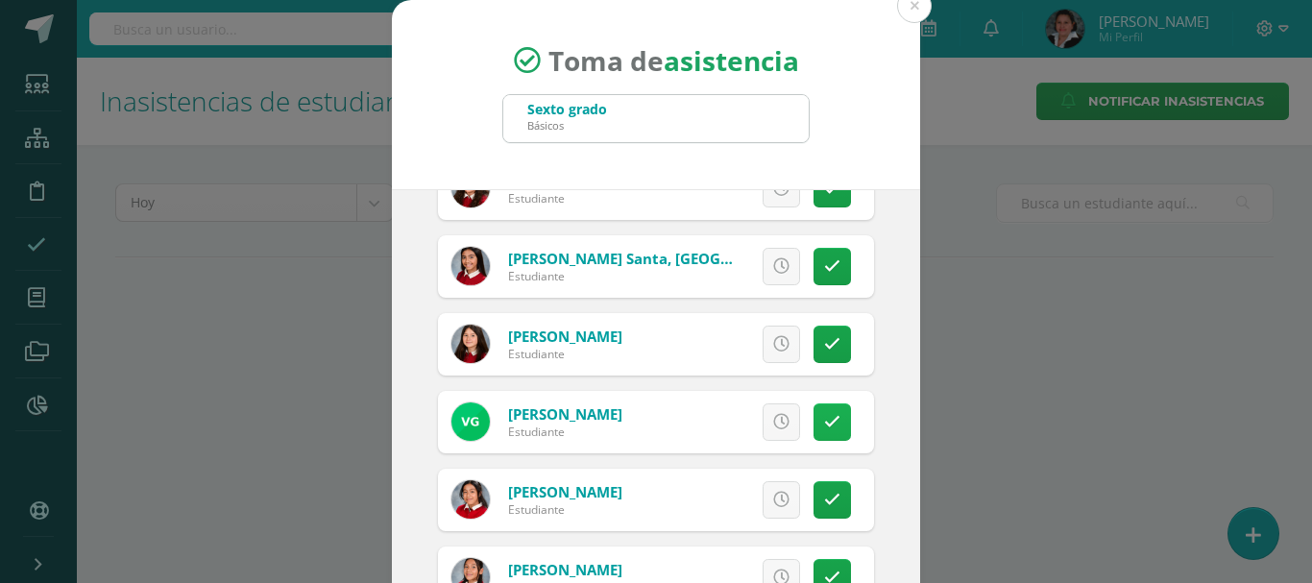
click at [817, 434] on link at bounding box center [832, 422] width 37 height 37
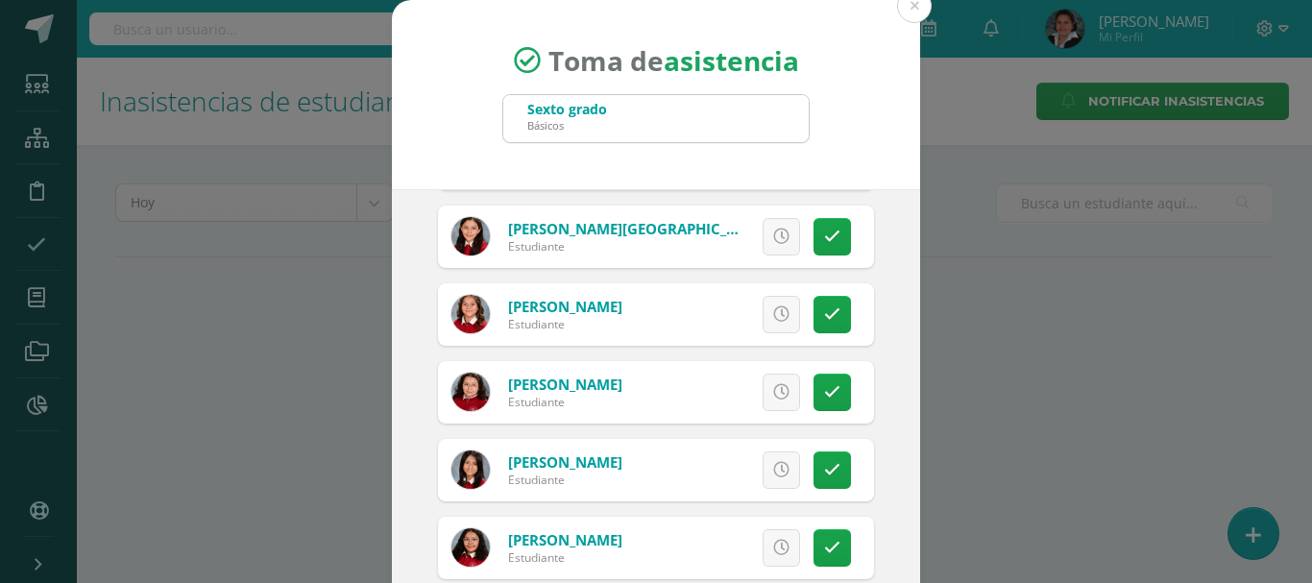
scroll to position [0, 0]
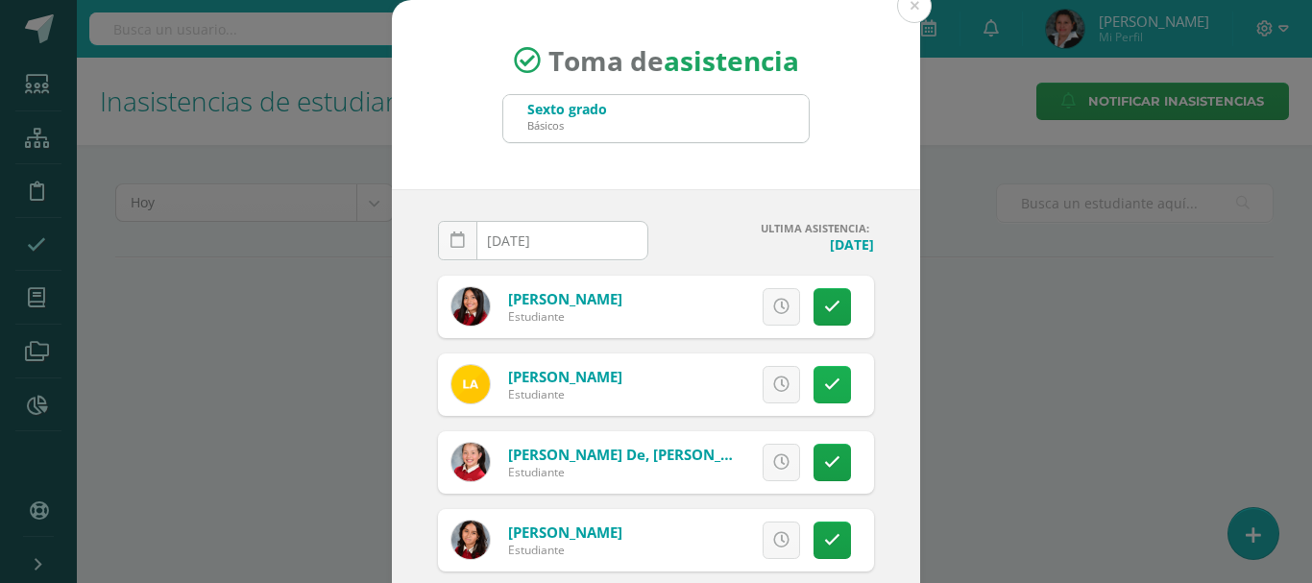
click at [824, 379] on icon at bounding box center [832, 385] width 16 height 16
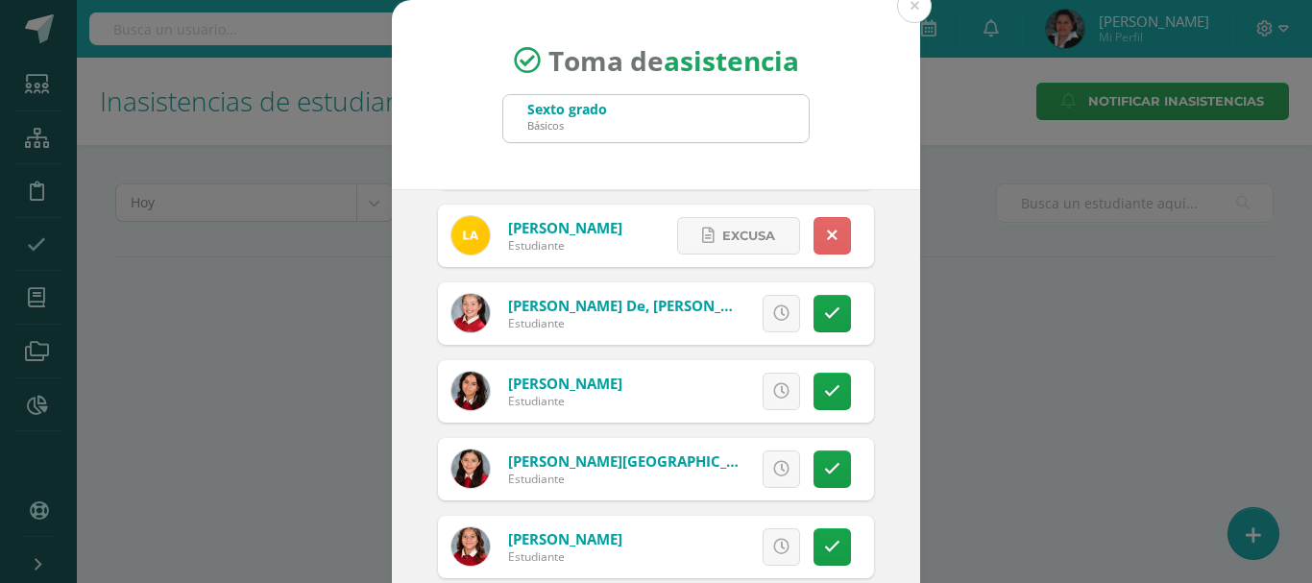
scroll to position [288, 0]
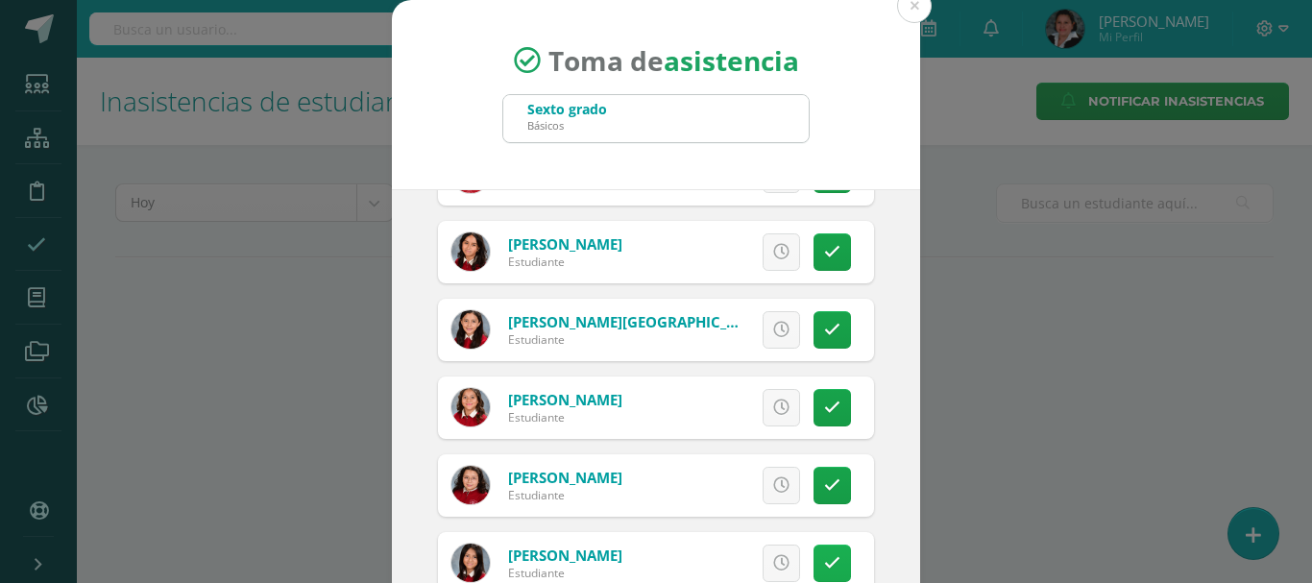
click at [824, 559] on icon at bounding box center [832, 563] width 16 height 16
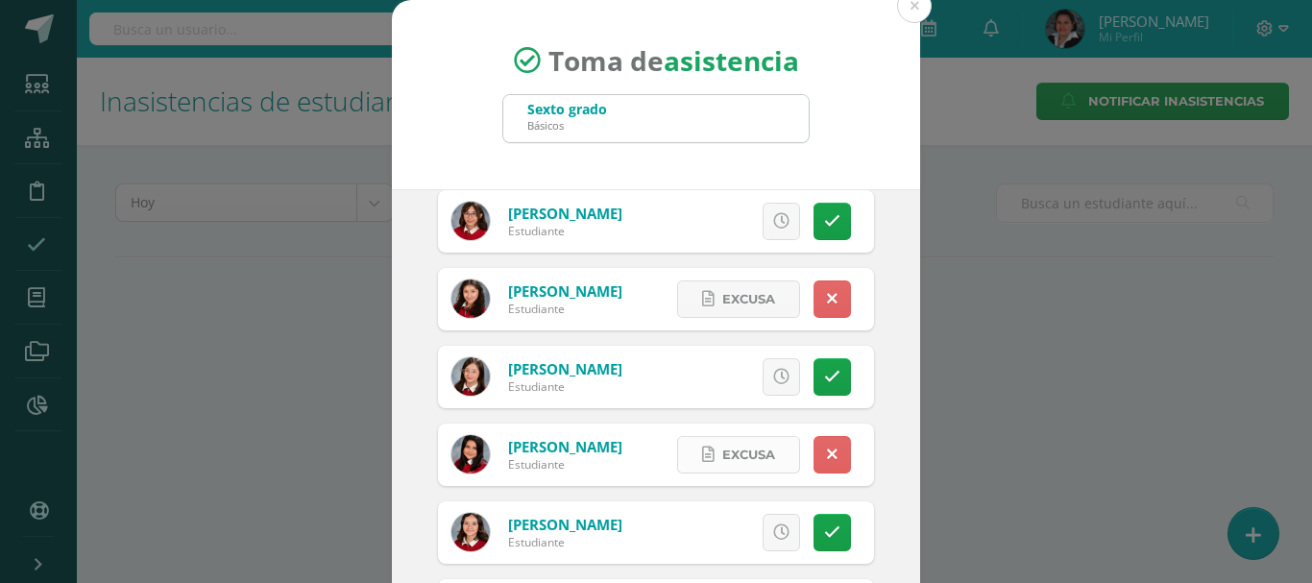
scroll to position [2882, 0]
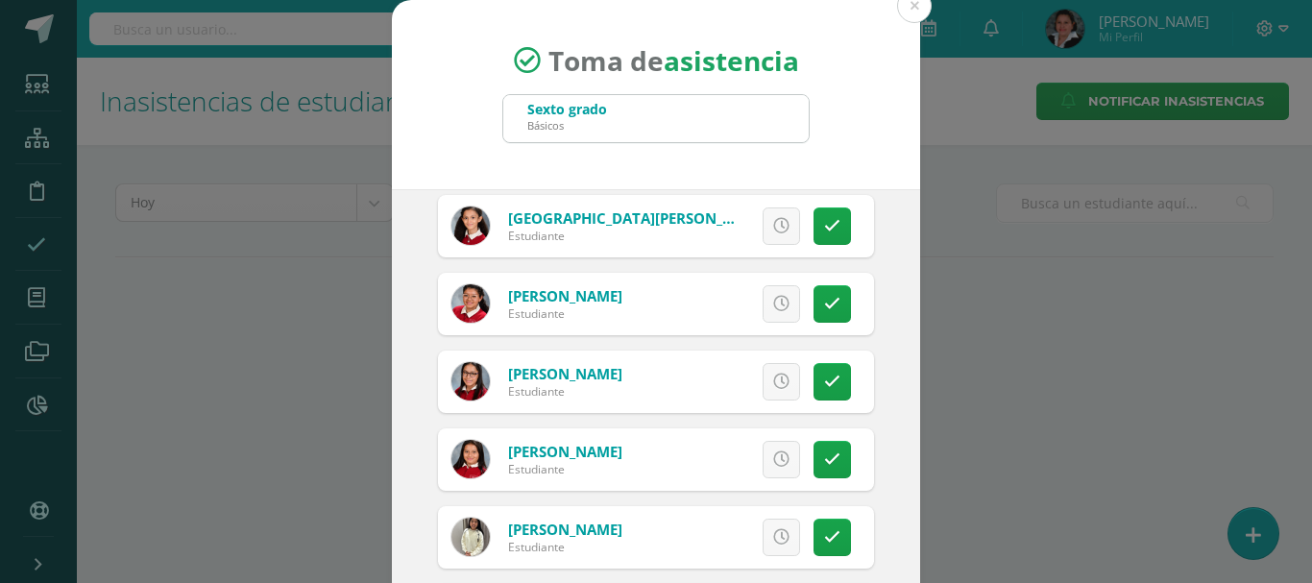
click at [832, 549] on div "Excusa Detalles sobre excusa: Añadir excusa a todas las inasistencias del día C…" at bounding box center [736, 537] width 277 height 62
click at [823, 545] on link at bounding box center [832, 537] width 37 height 37
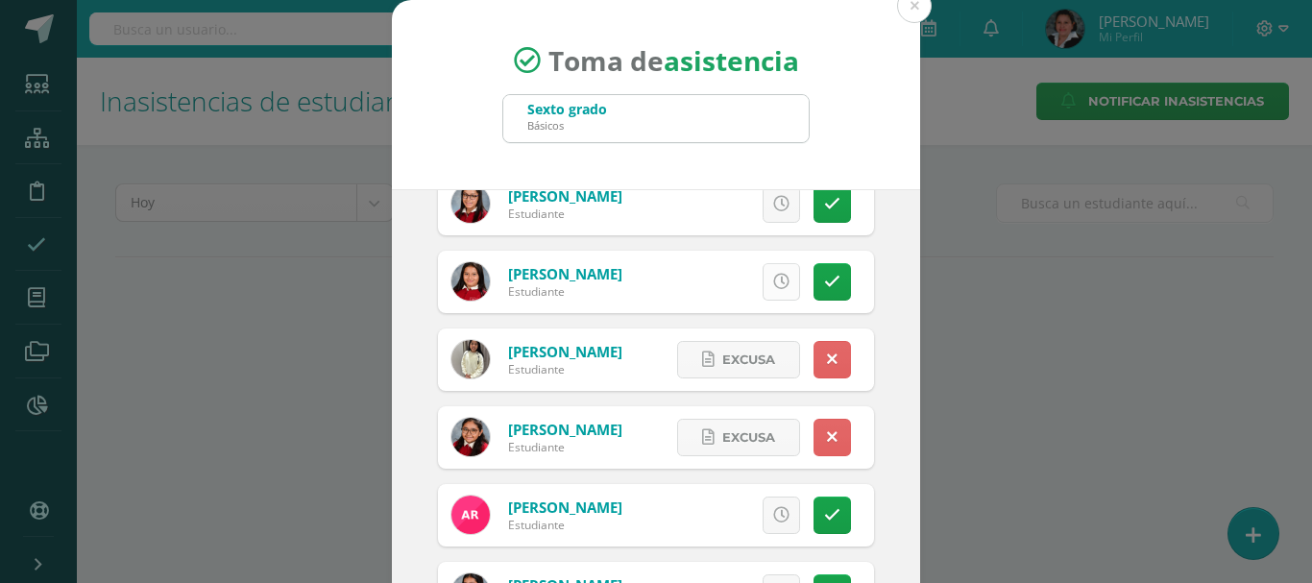
scroll to position [3074, 0]
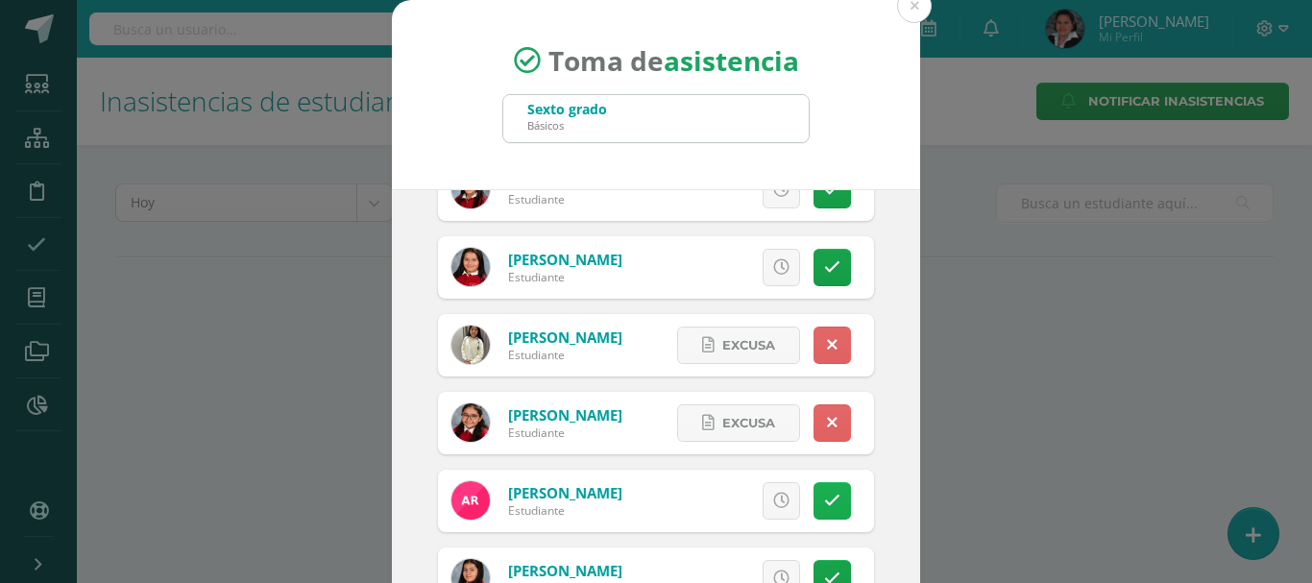
click at [821, 494] on link at bounding box center [832, 500] width 37 height 37
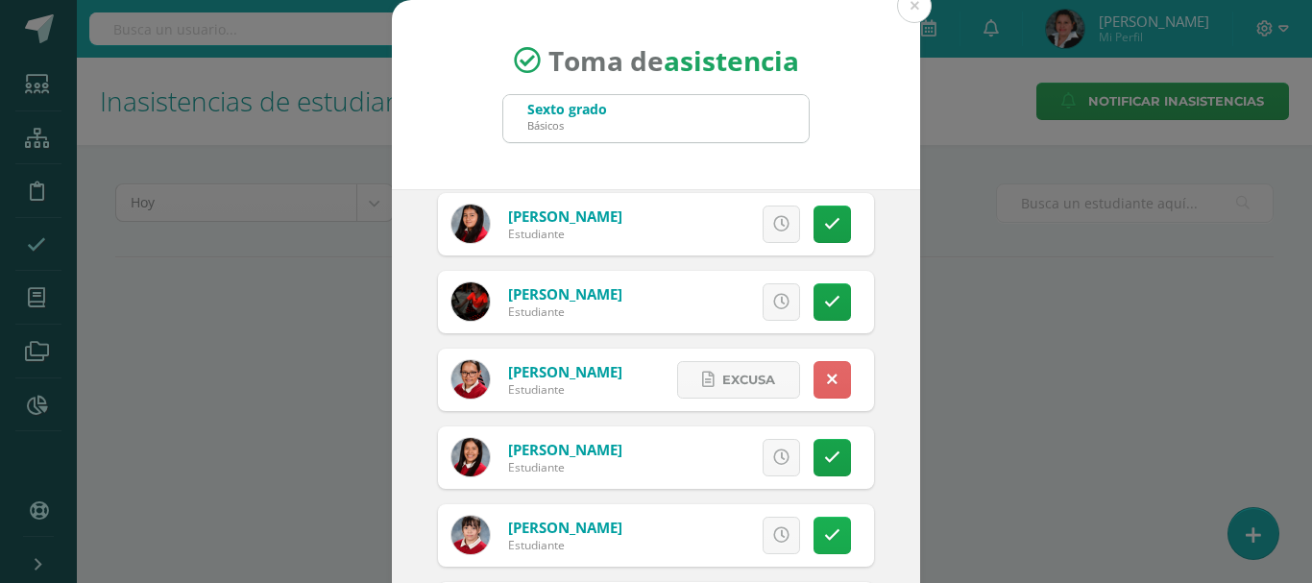
scroll to position [3459, 0]
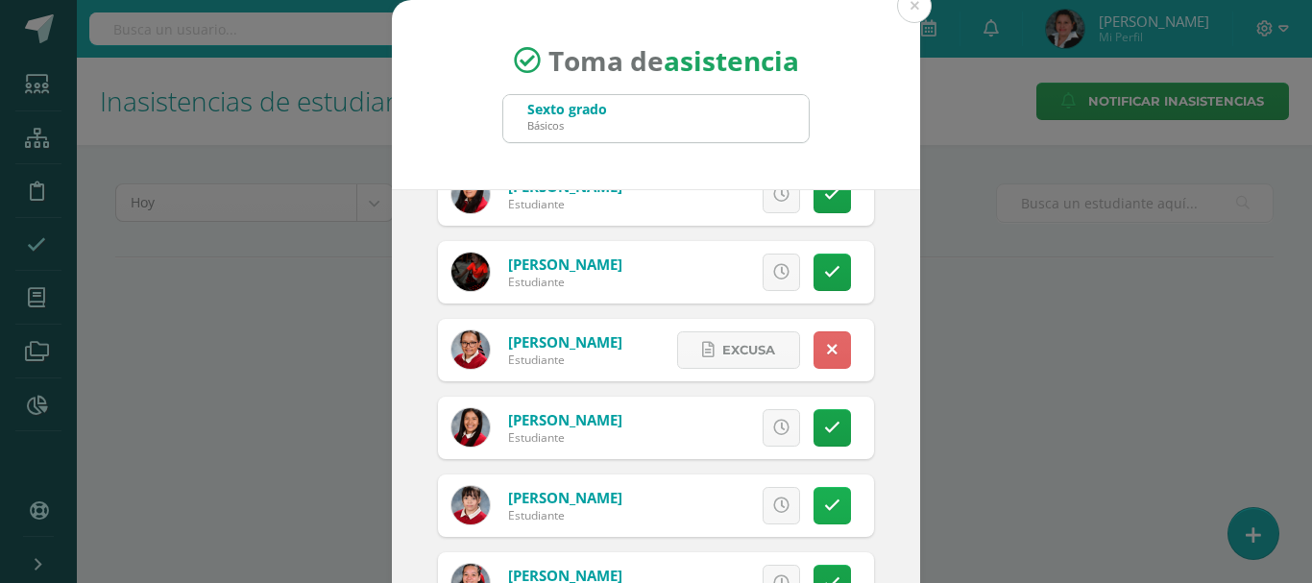
click at [814, 503] on link at bounding box center [832, 505] width 37 height 37
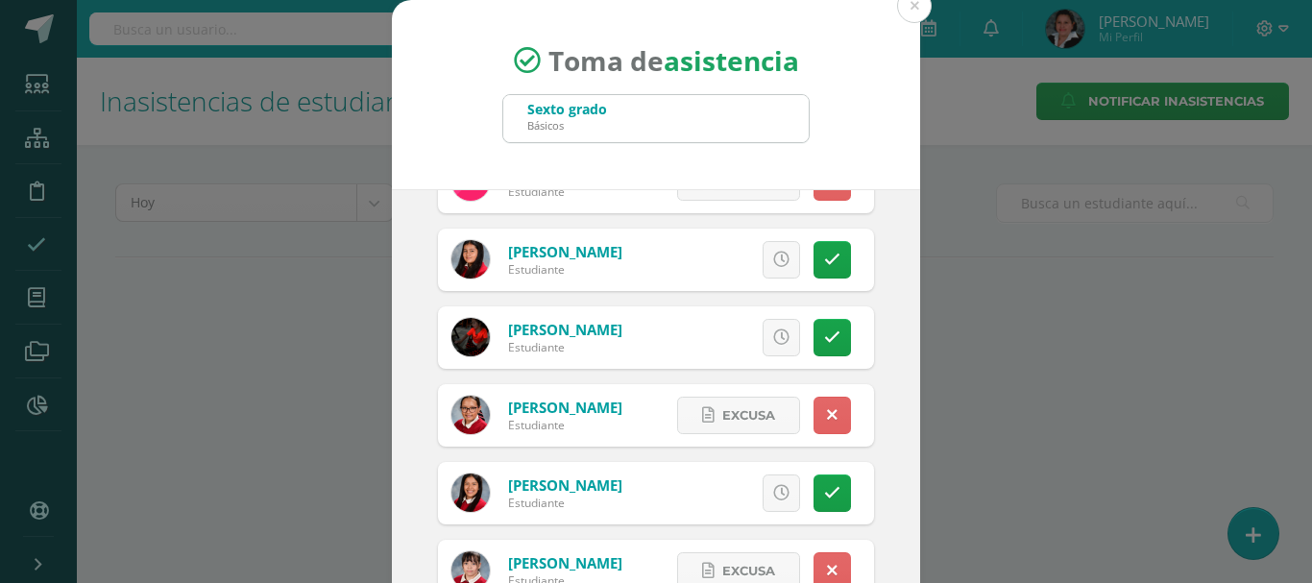
scroll to position [3363, 0]
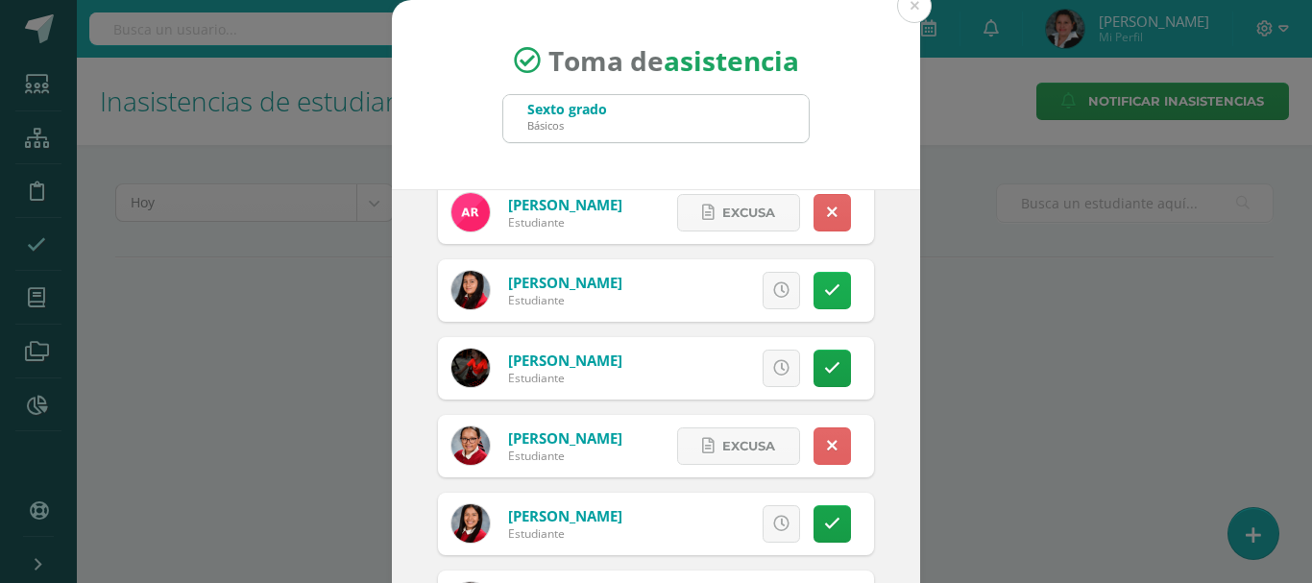
click at [821, 290] on link at bounding box center [832, 290] width 37 height 37
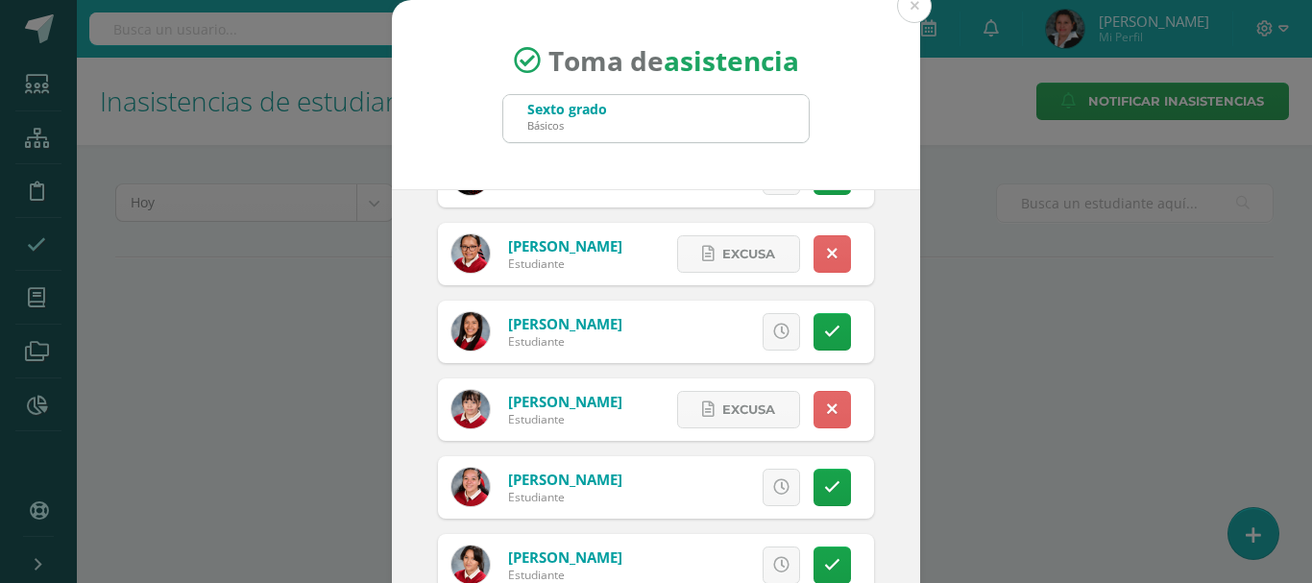
scroll to position [3651, 0]
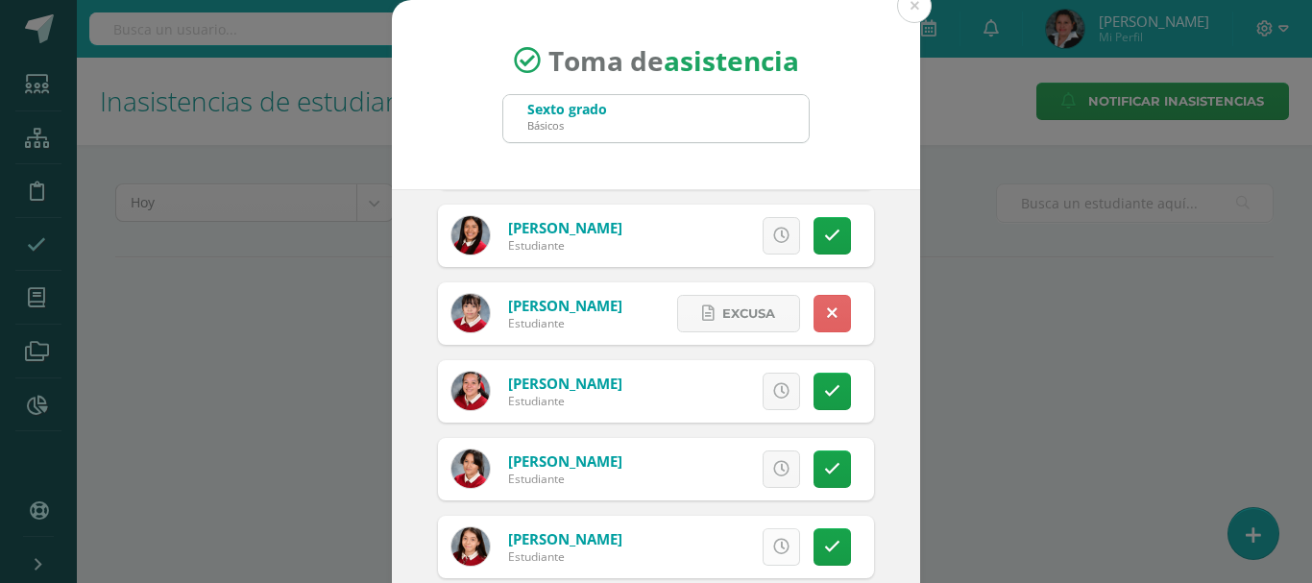
click at [763, 537] on link at bounding box center [781, 546] width 37 height 37
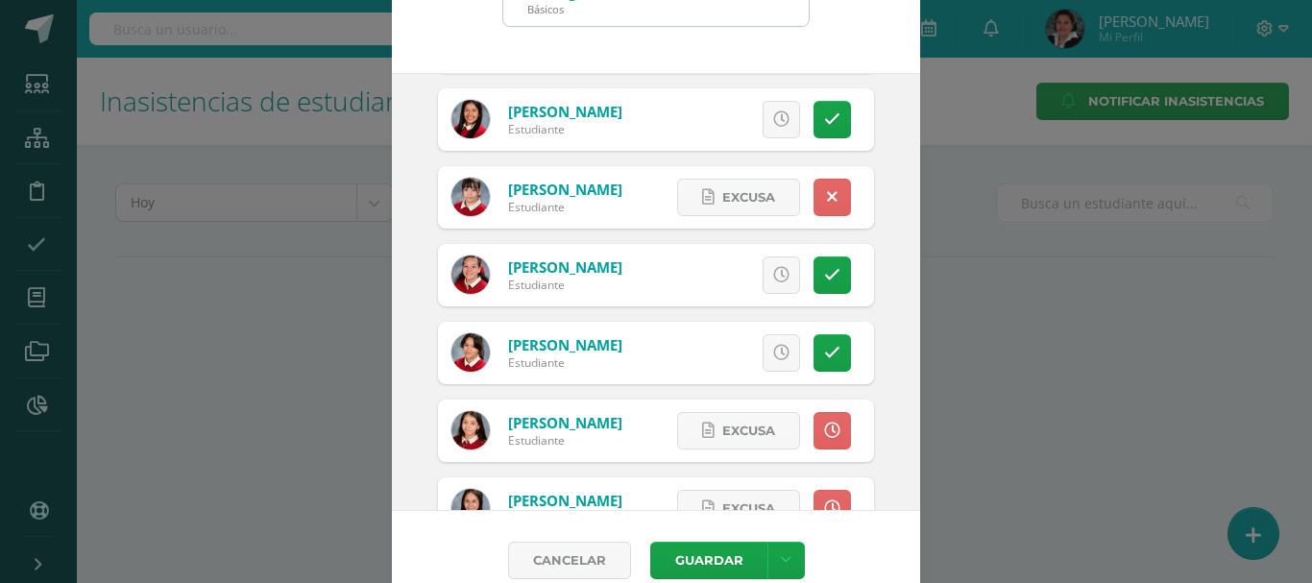
scroll to position [143, 0]
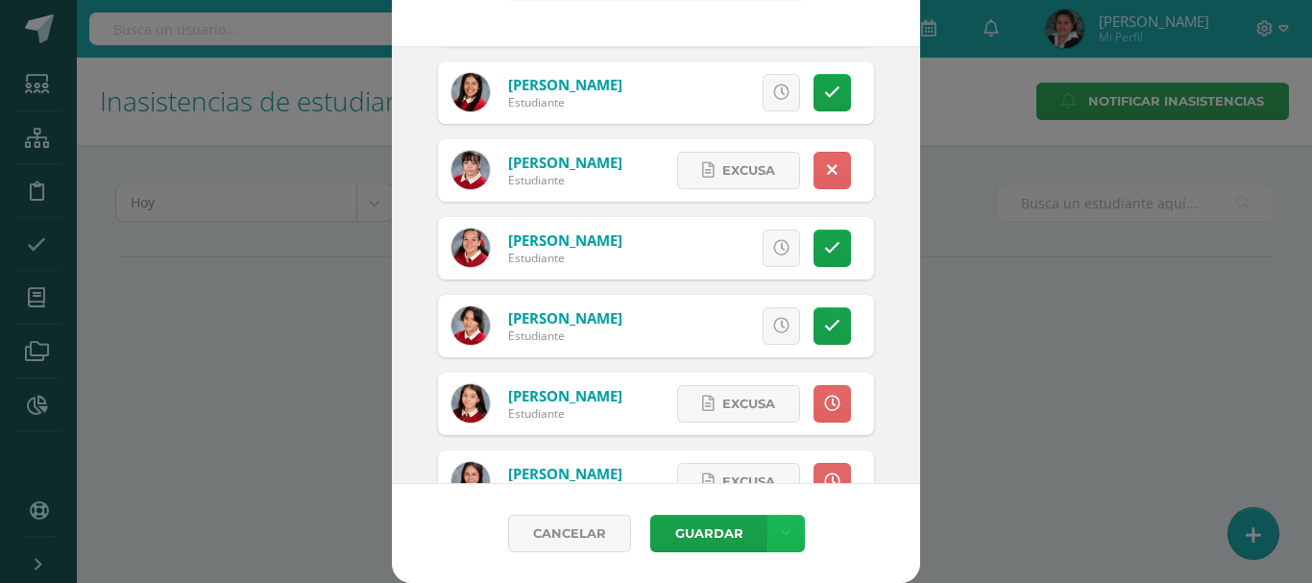
click at [786, 533] on link at bounding box center [786, 533] width 37 height 37
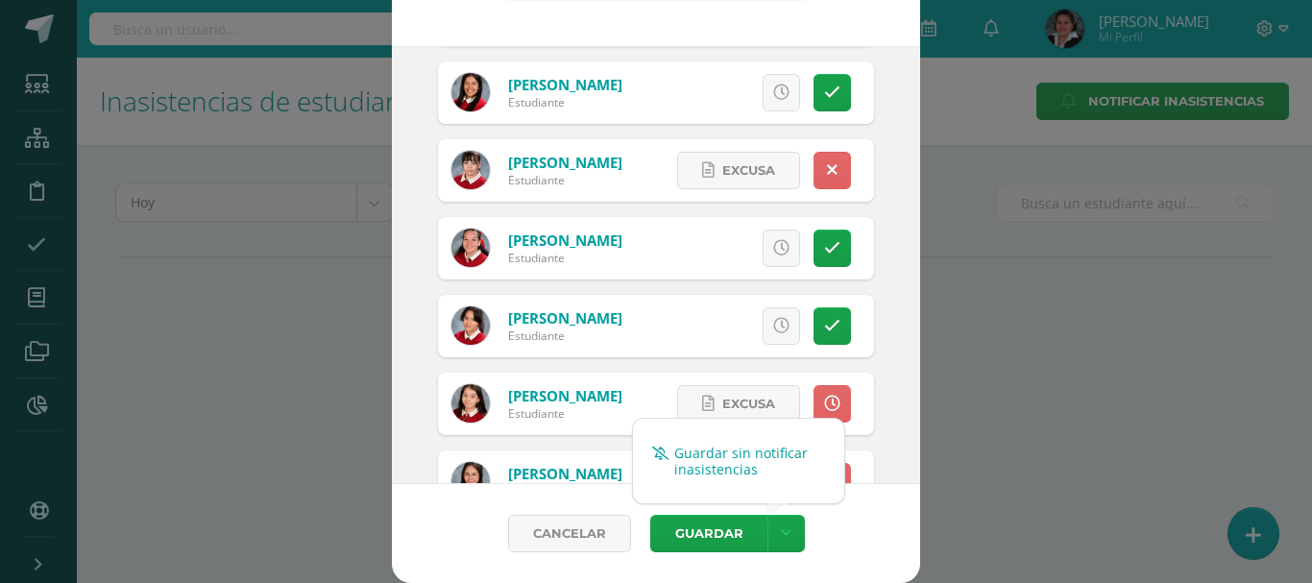
click at [741, 468] on link "Guardar sin notificar inasistencias" at bounding box center [738, 461] width 211 height 46
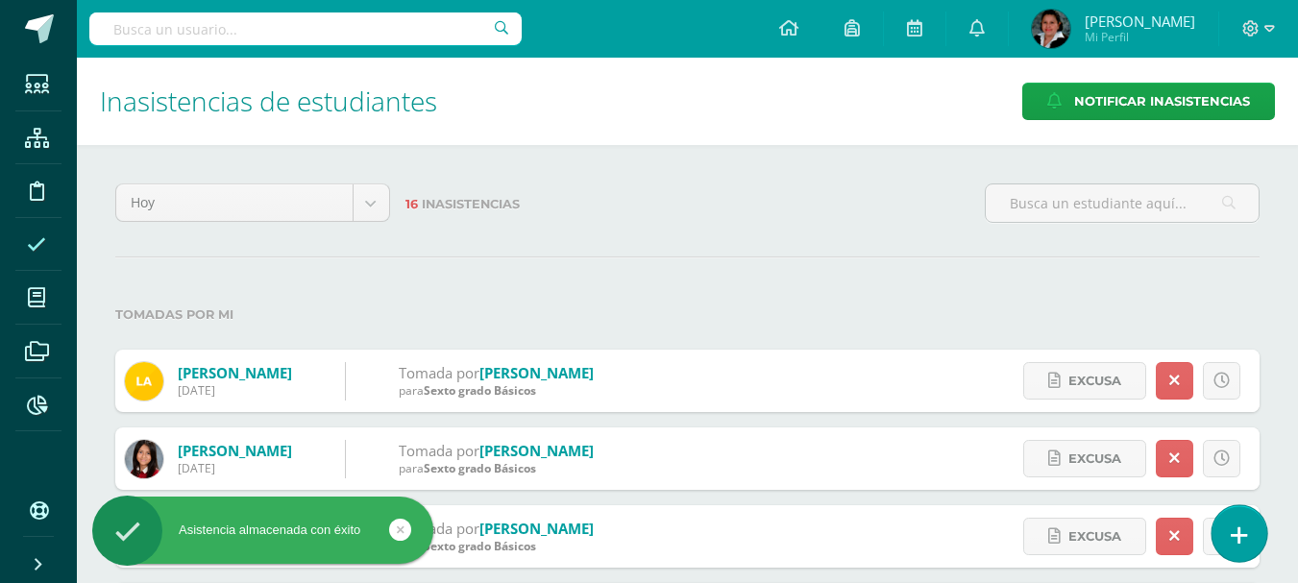
click at [1239, 533] on icon at bounding box center [1239, 536] width 17 height 22
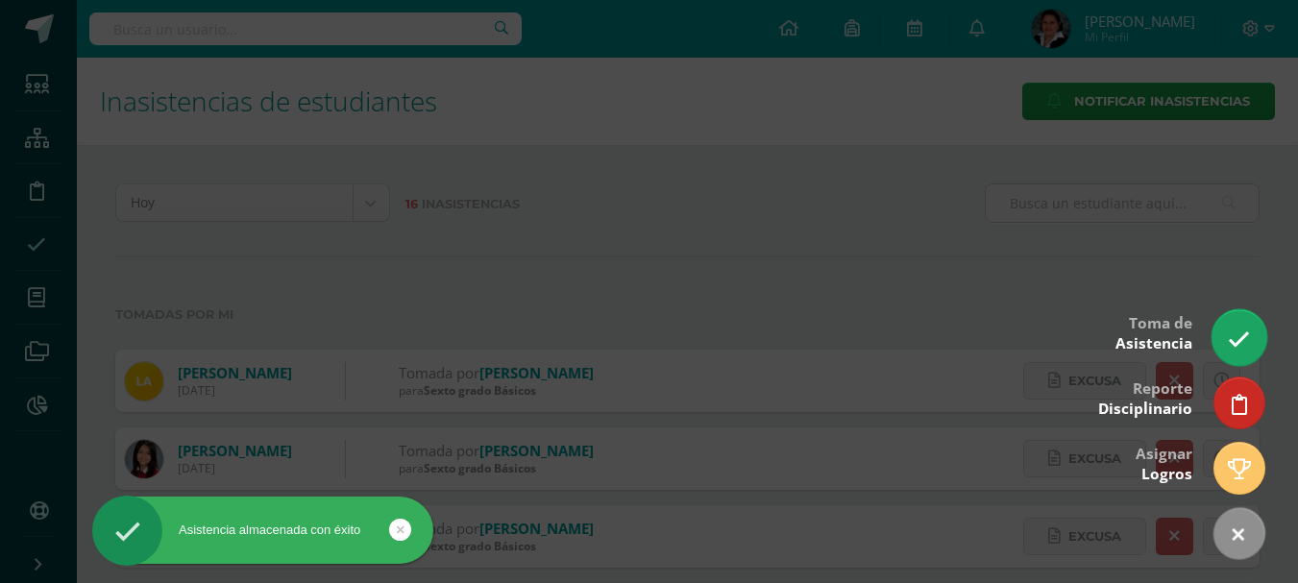
click at [1235, 350] on icon at bounding box center [1239, 340] width 22 height 22
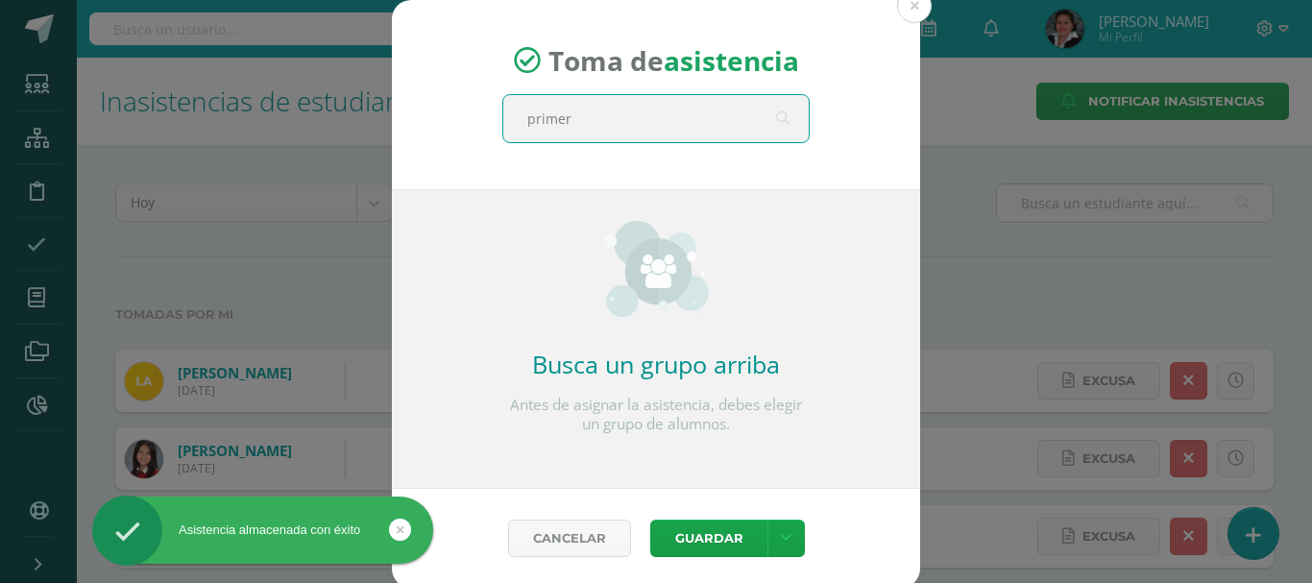
type input "primero"
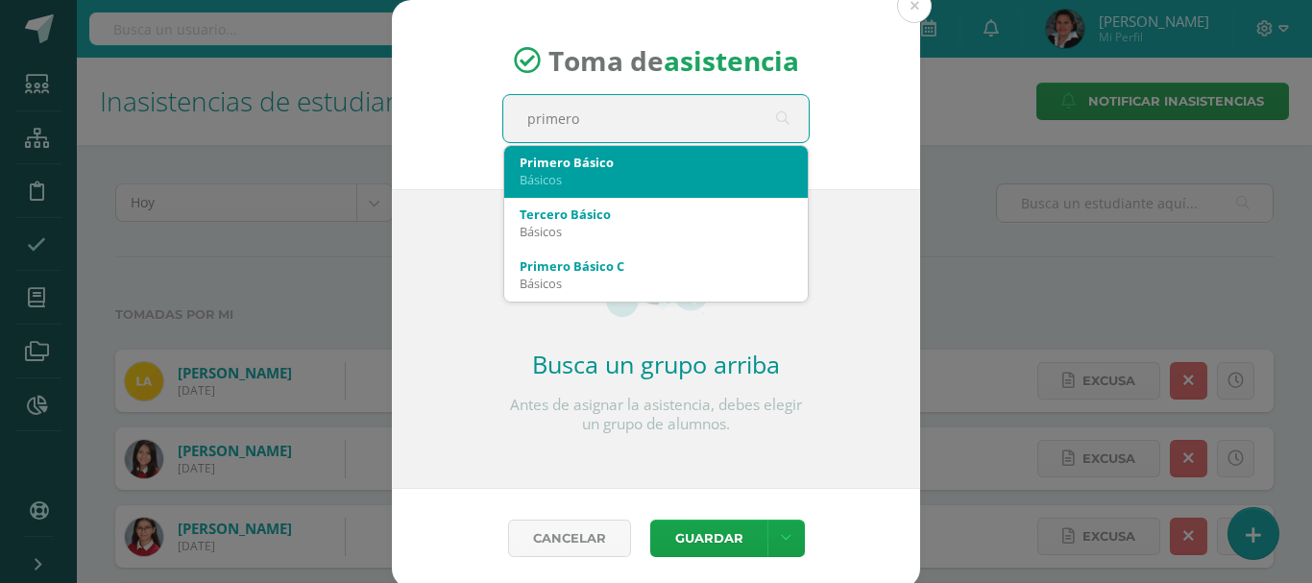
click at [682, 172] on div "Básicos" at bounding box center [656, 179] width 273 height 17
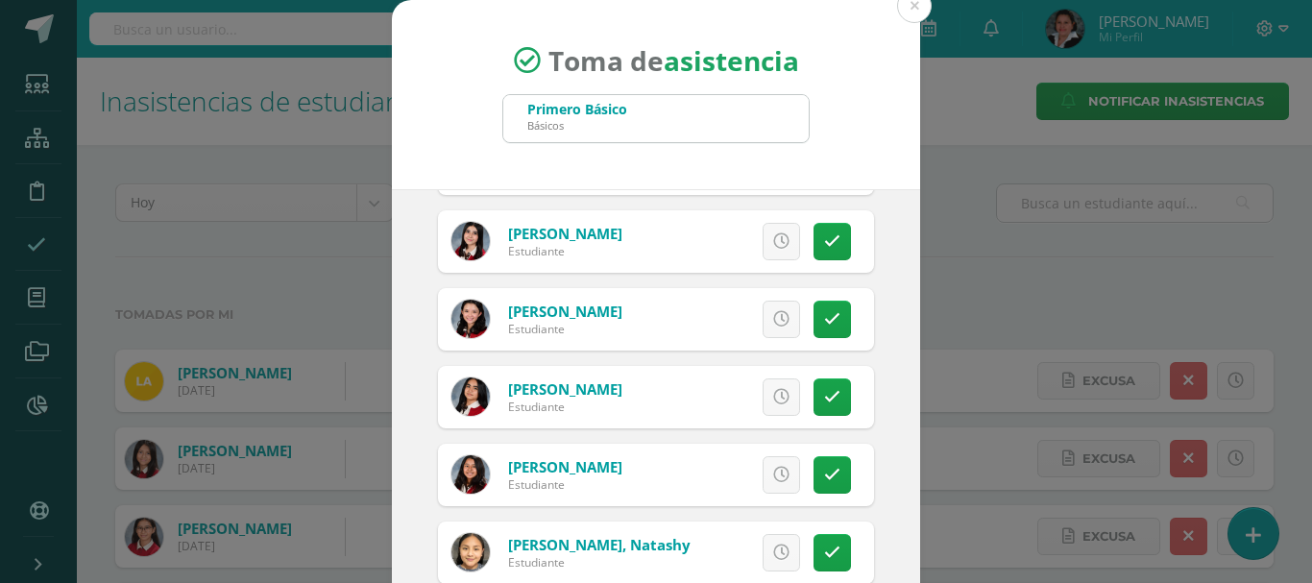
scroll to position [576, 0]
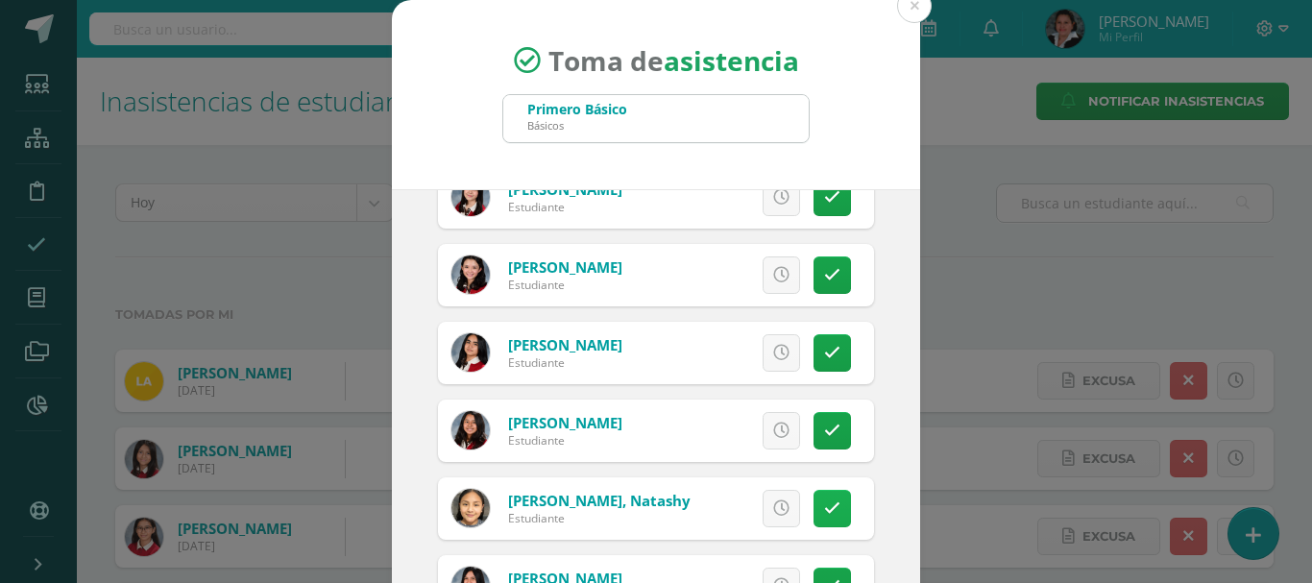
click at [823, 513] on link at bounding box center [832, 508] width 37 height 37
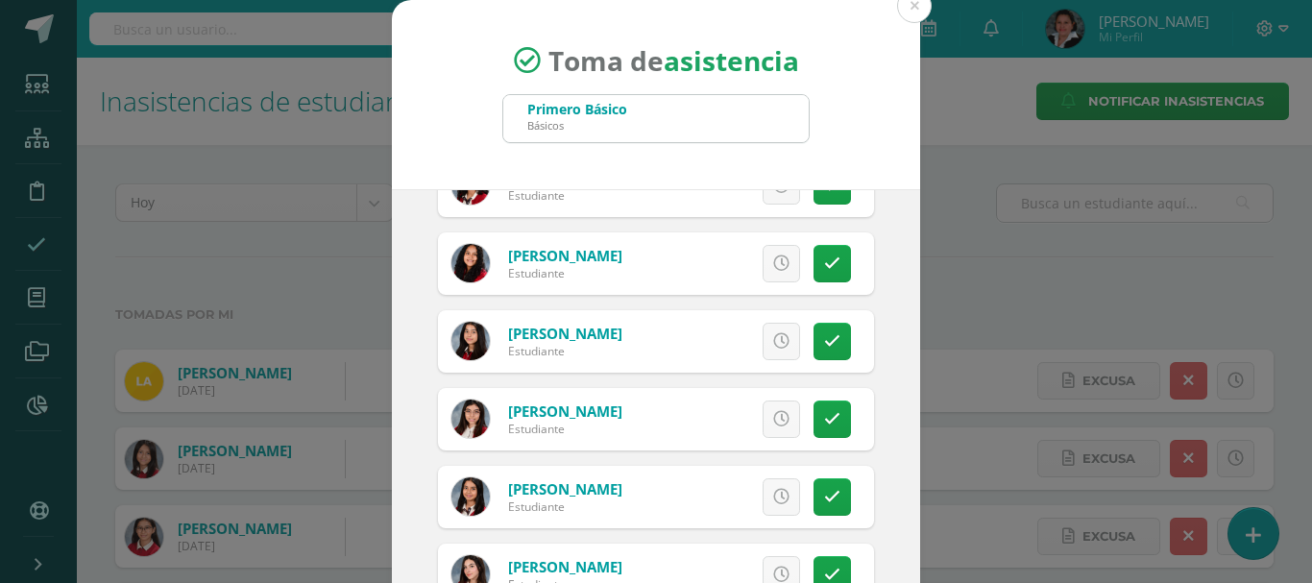
scroll to position [1537, 0]
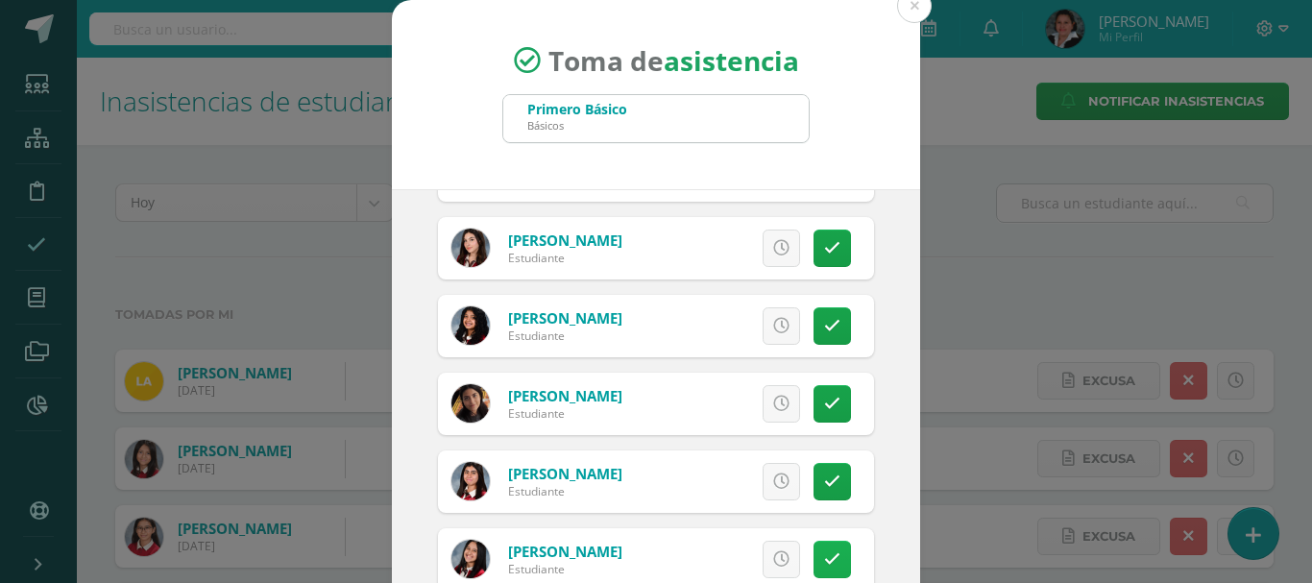
click at [819, 550] on link at bounding box center [832, 559] width 37 height 37
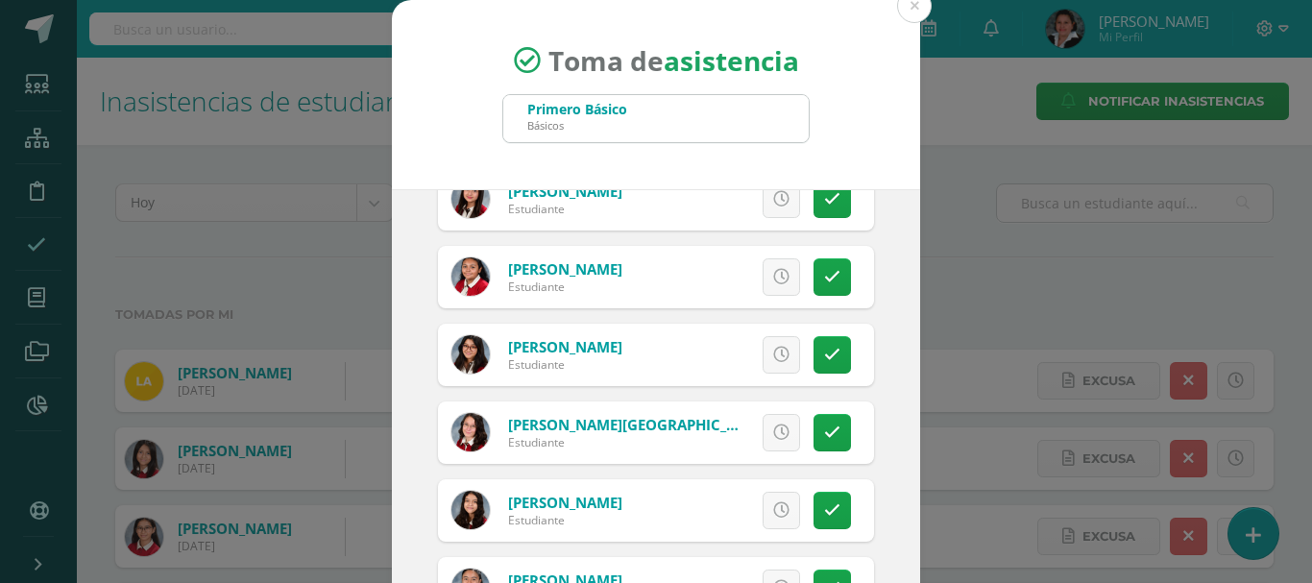
scroll to position [3226, 0]
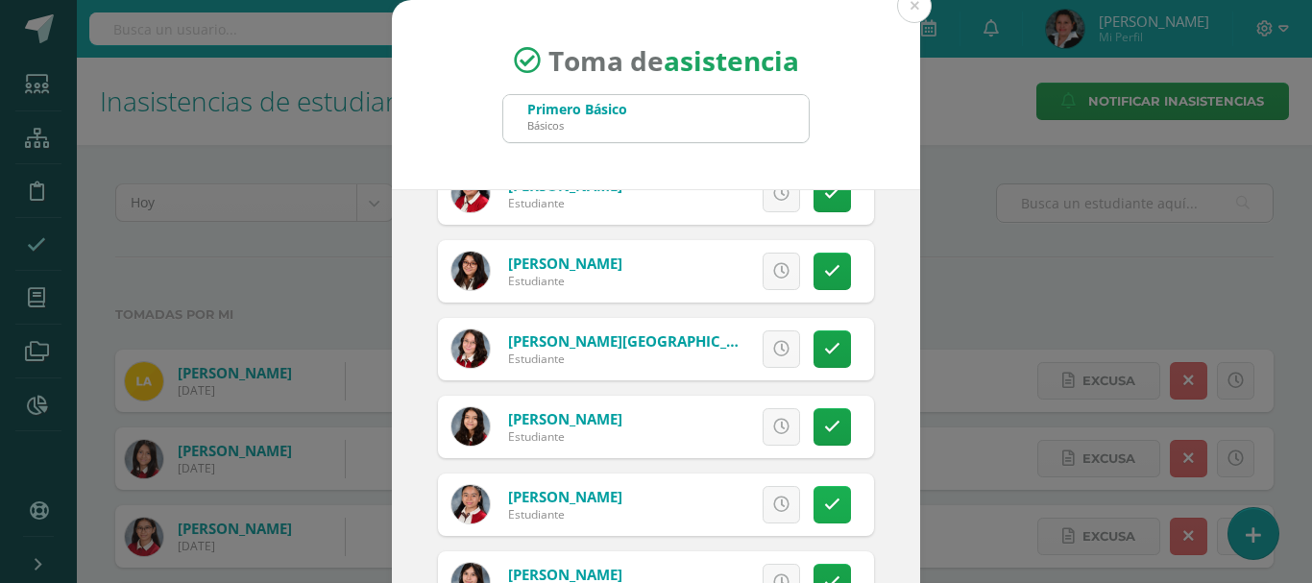
click at [824, 506] on icon at bounding box center [832, 505] width 16 height 16
click at [824, 424] on icon at bounding box center [832, 427] width 16 height 16
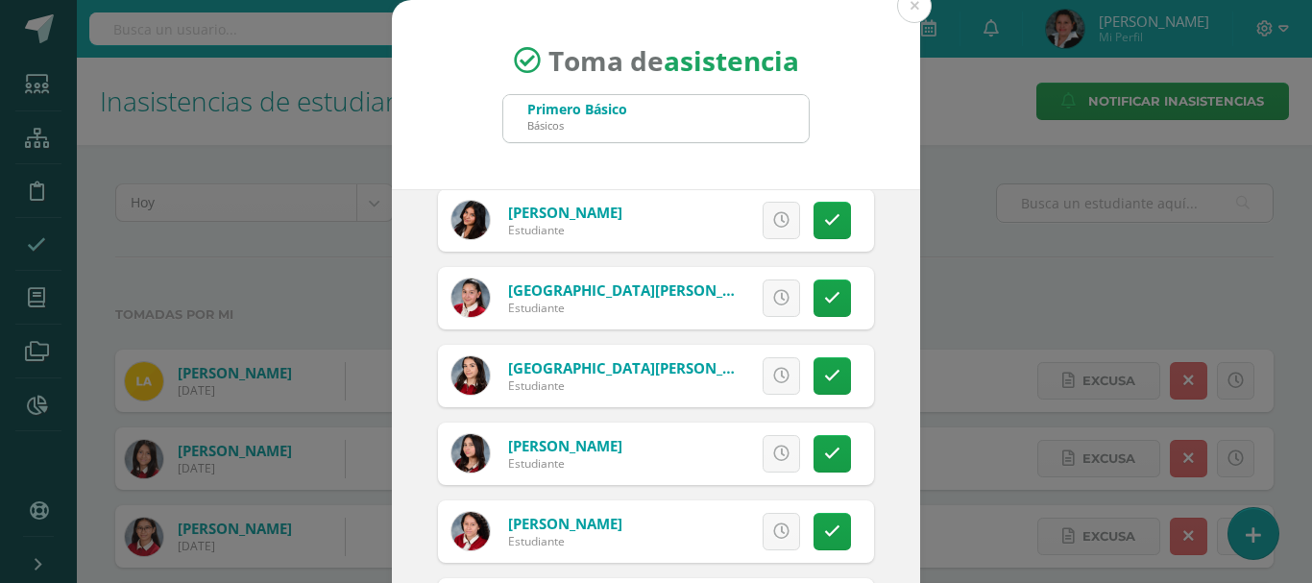
scroll to position [2169, 0]
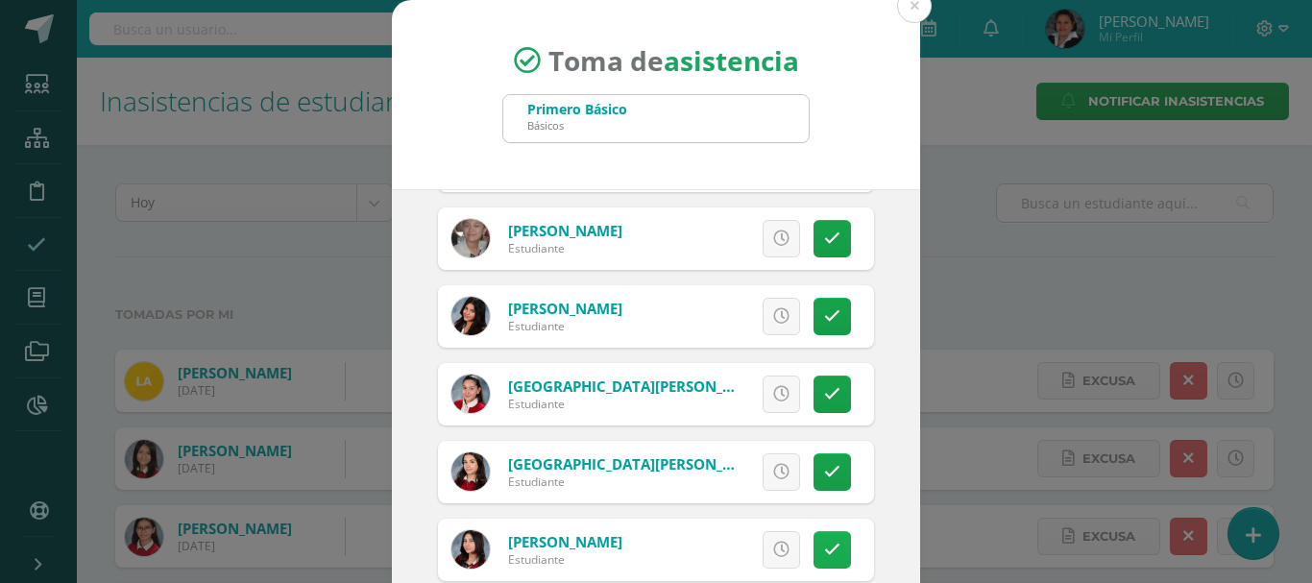
click at [821, 547] on link at bounding box center [832, 549] width 37 height 37
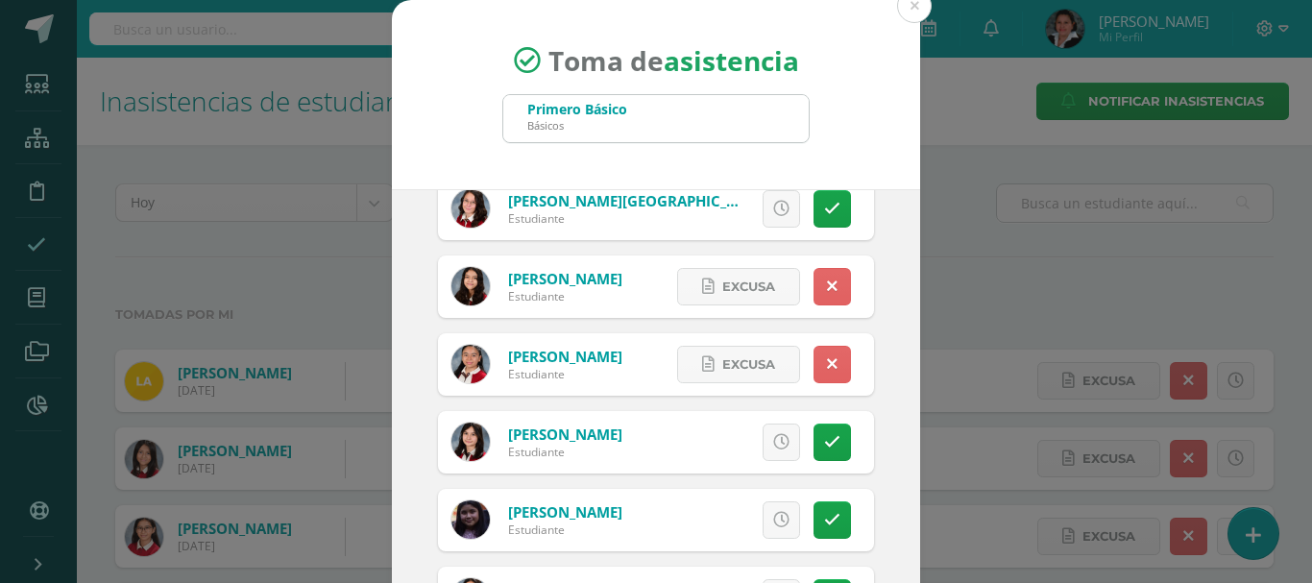
scroll to position [3400, 0]
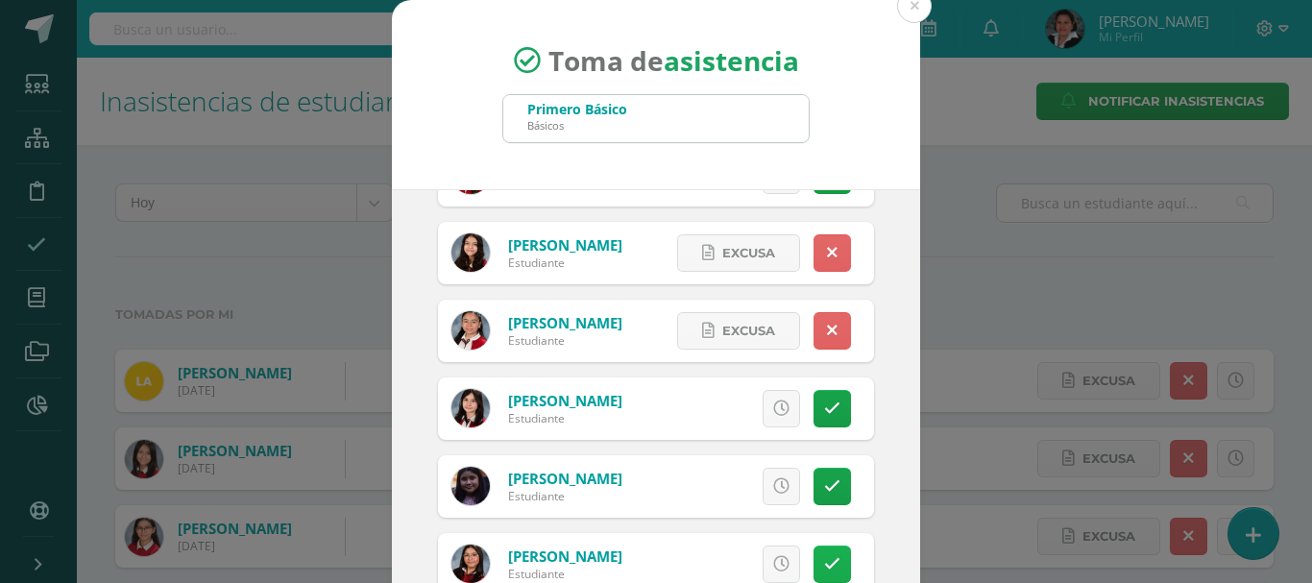
click at [824, 561] on icon at bounding box center [832, 564] width 16 height 16
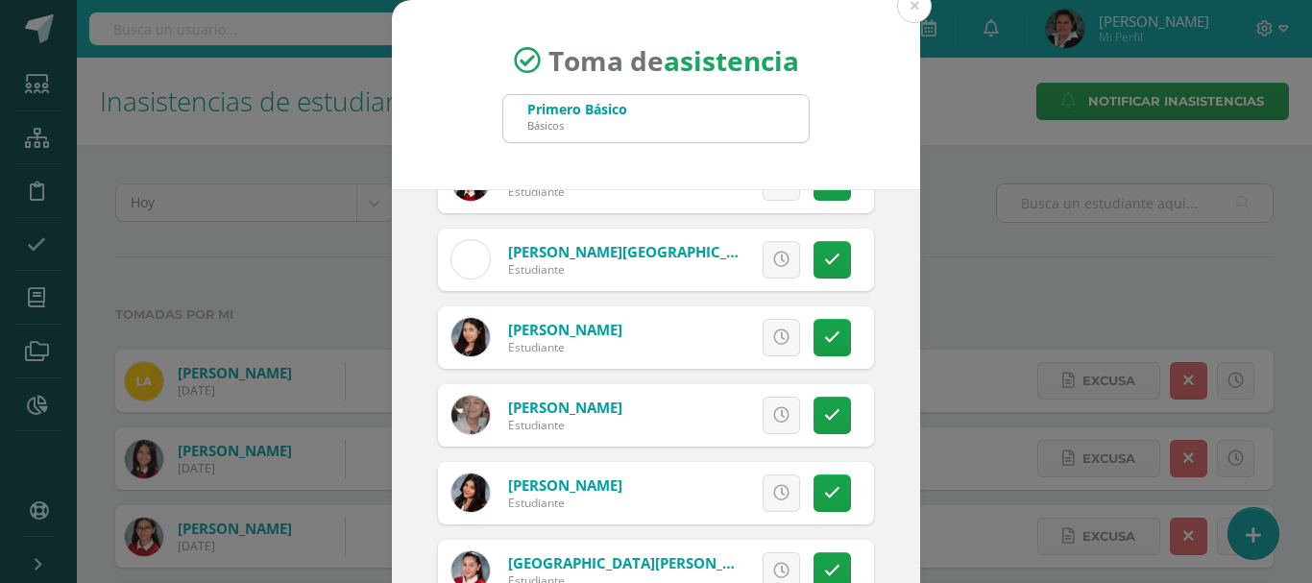
scroll to position [1959, 0]
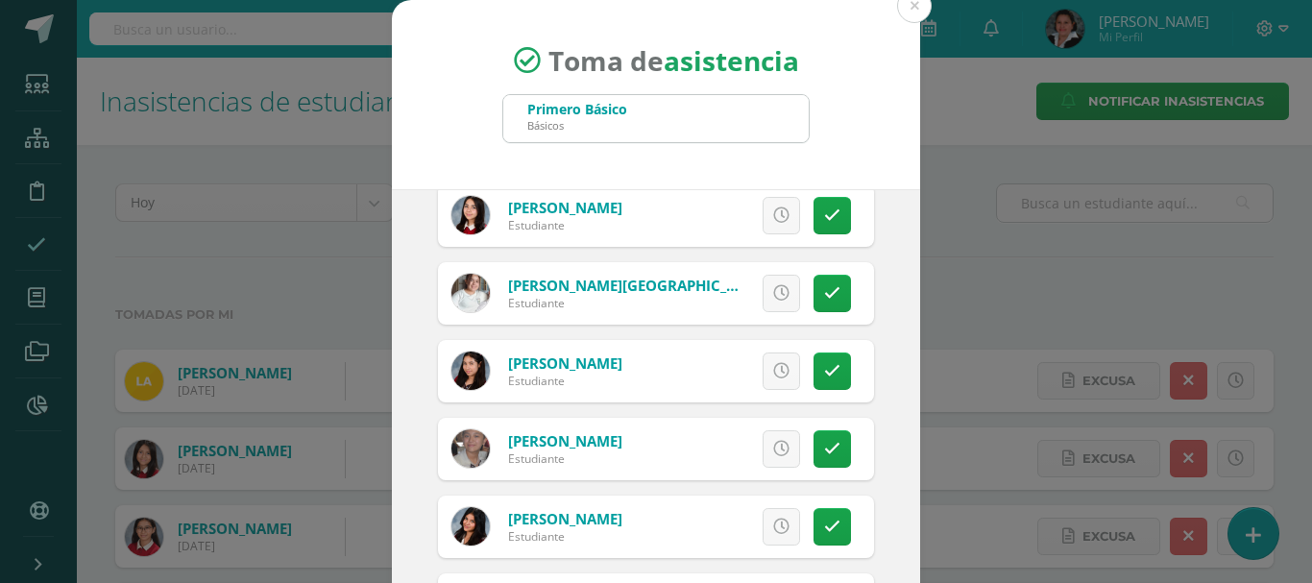
click at [767, 300] on link at bounding box center [781, 293] width 37 height 37
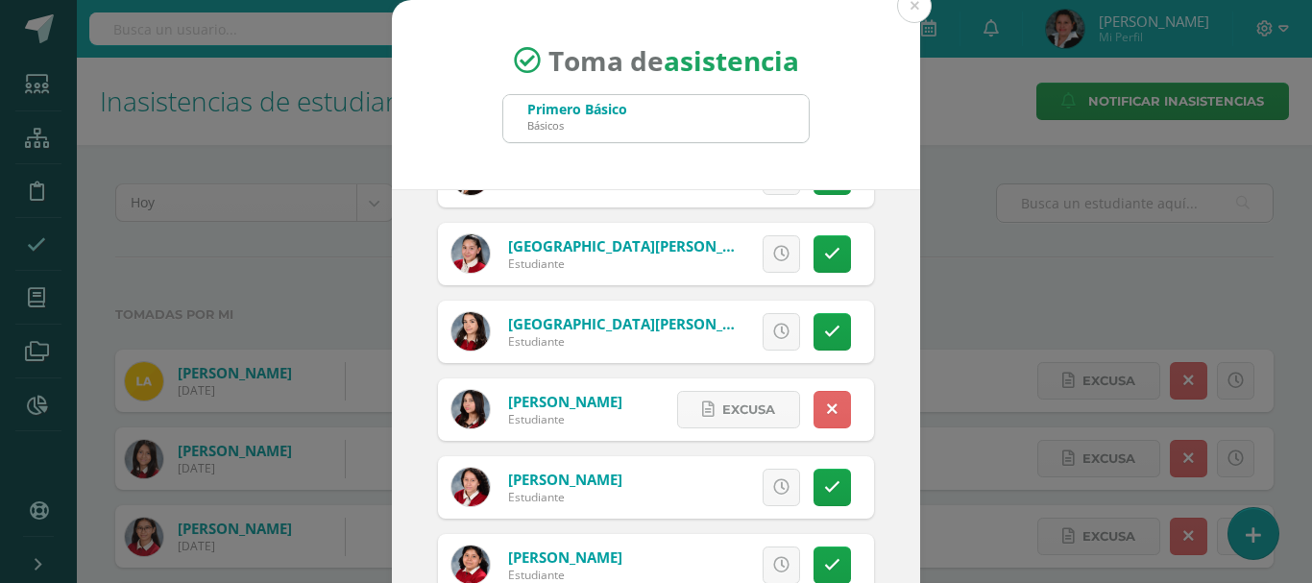
scroll to position [2343, 0]
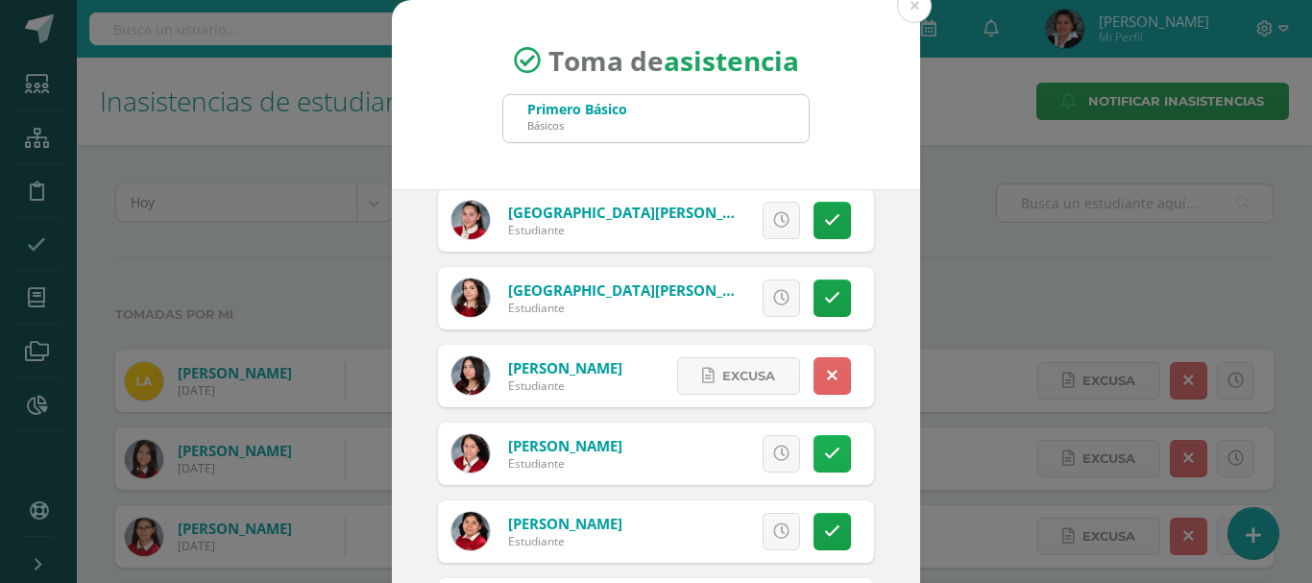
click at [824, 453] on icon at bounding box center [832, 454] width 16 height 16
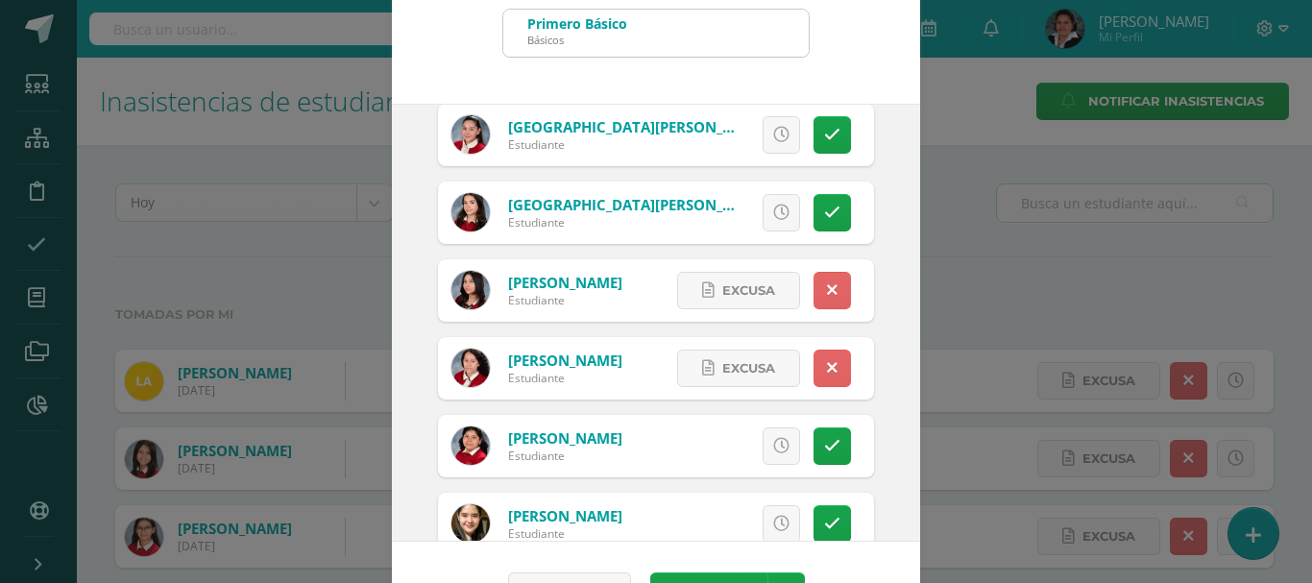
scroll to position [143, 0]
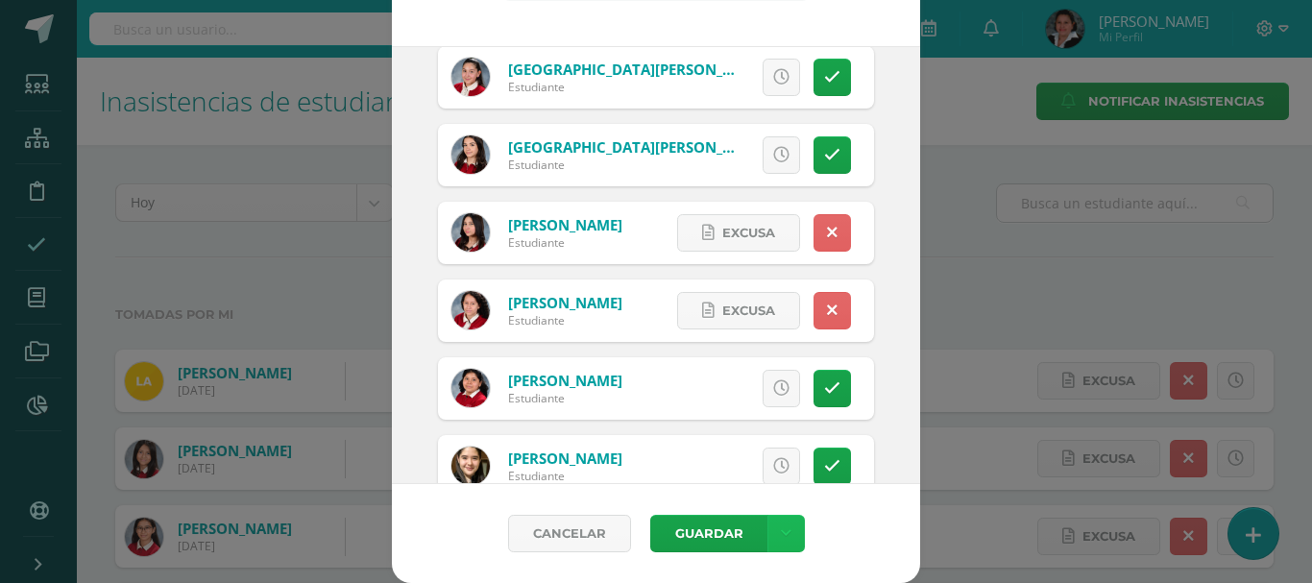
click at [783, 528] on link at bounding box center [786, 533] width 37 height 37
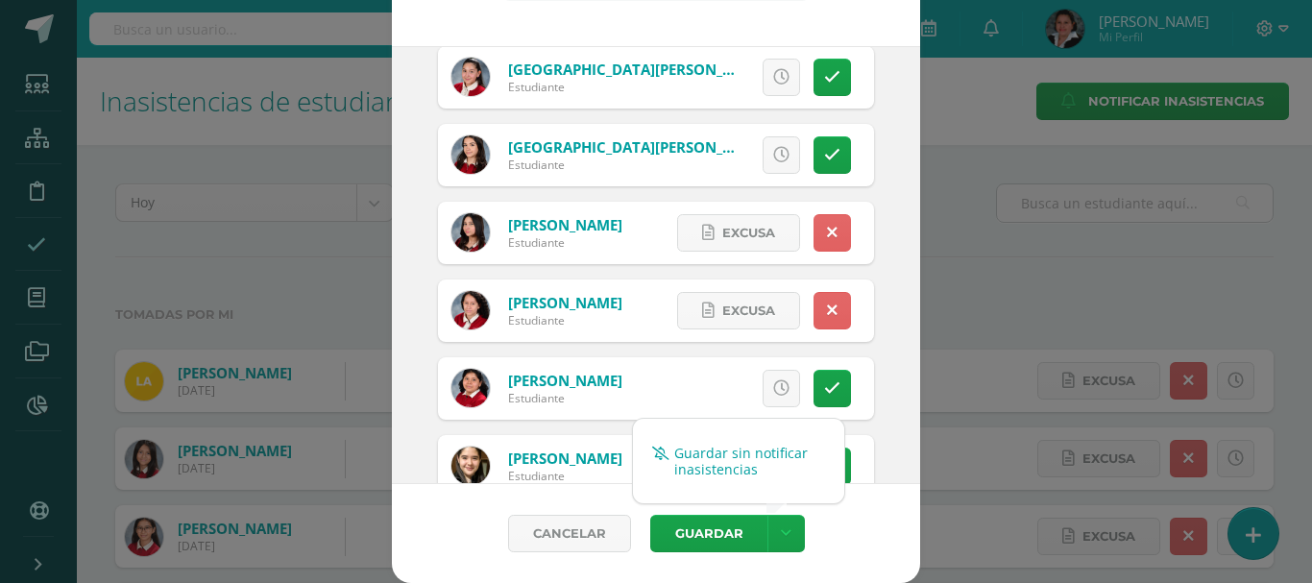
click at [768, 478] on link "Guardar sin notificar inasistencias" at bounding box center [738, 461] width 211 height 46
drag, startPoint x: 1225, startPoint y: 225, endPoint x: 1119, endPoint y: 209, distance: 106.8
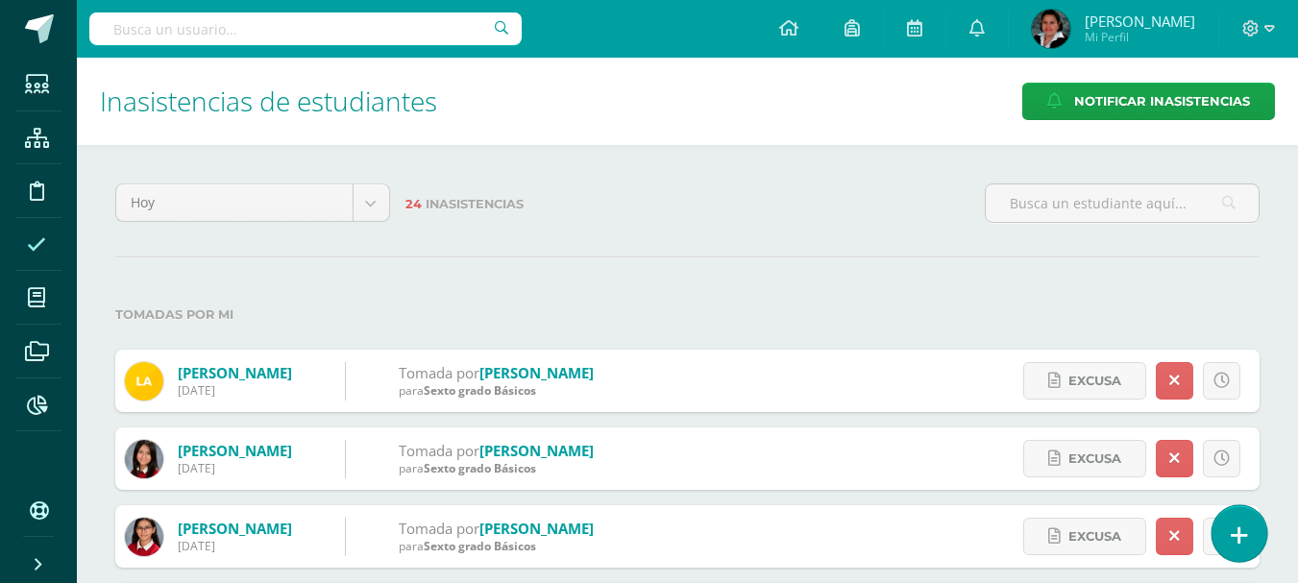
click at [1240, 542] on icon at bounding box center [1239, 536] width 17 height 22
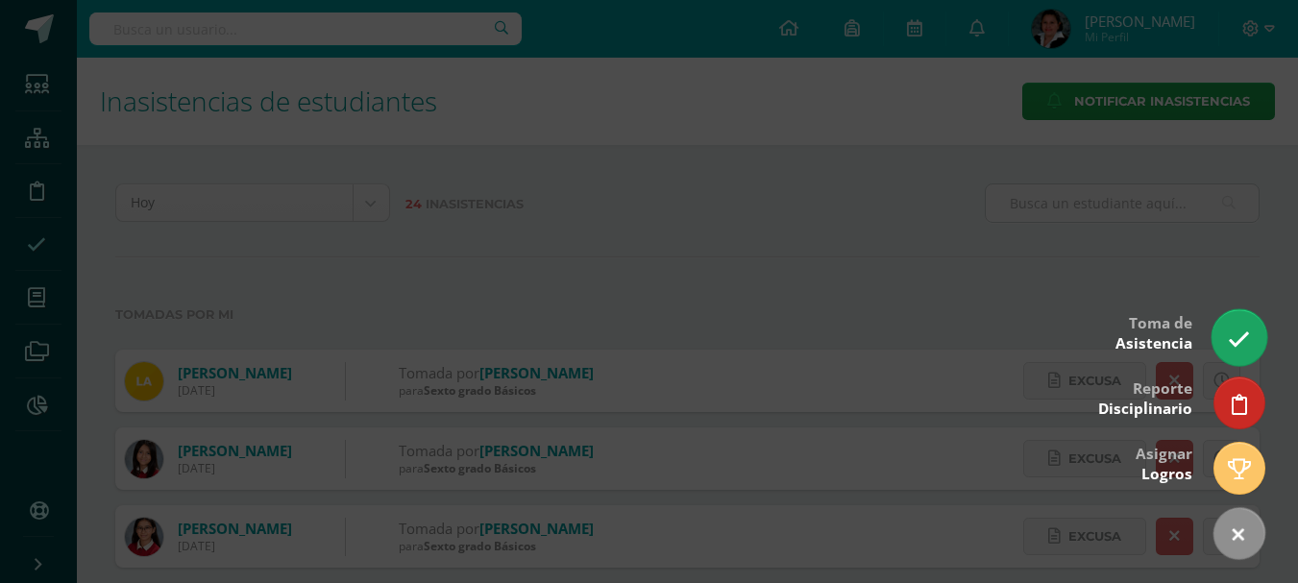
click at [1234, 348] on icon at bounding box center [1239, 340] width 22 height 22
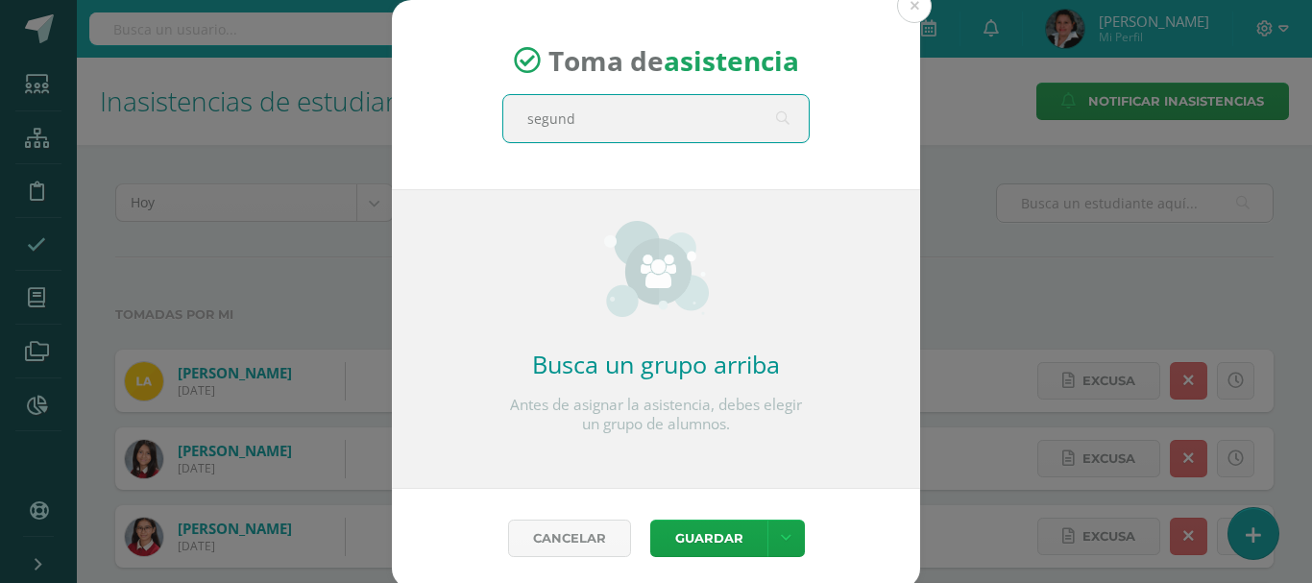
type input "segundo"
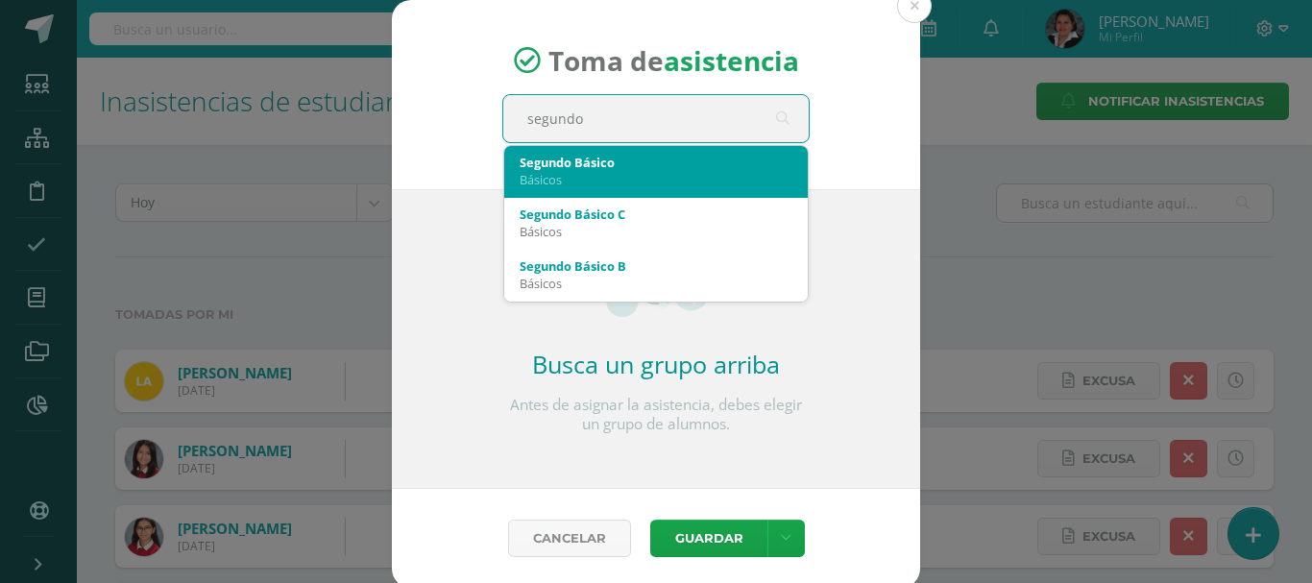
click at [735, 171] on div "Básicos" at bounding box center [656, 179] width 273 height 17
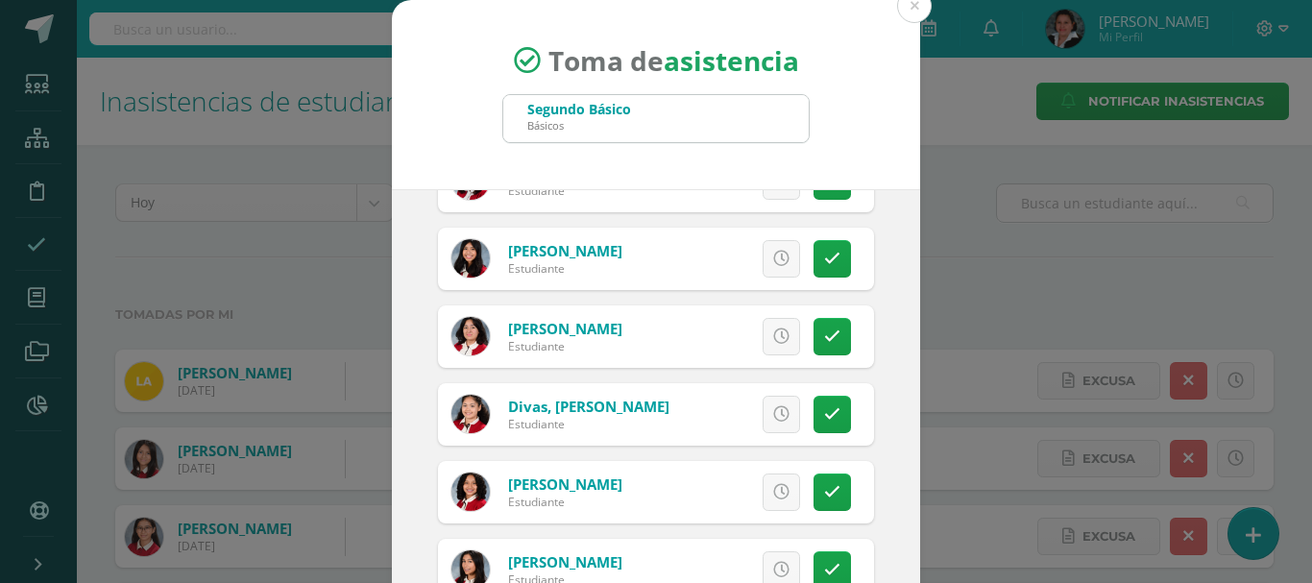
scroll to position [1249, 0]
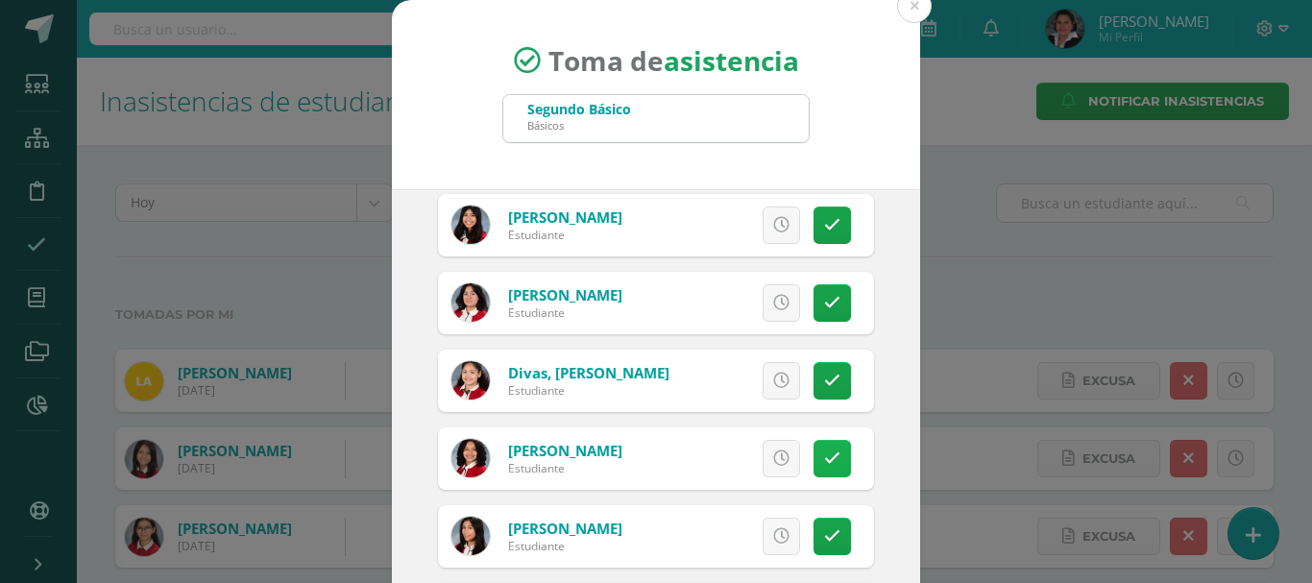
click at [814, 463] on link at bounding box center [832, 458] width 37 height 37
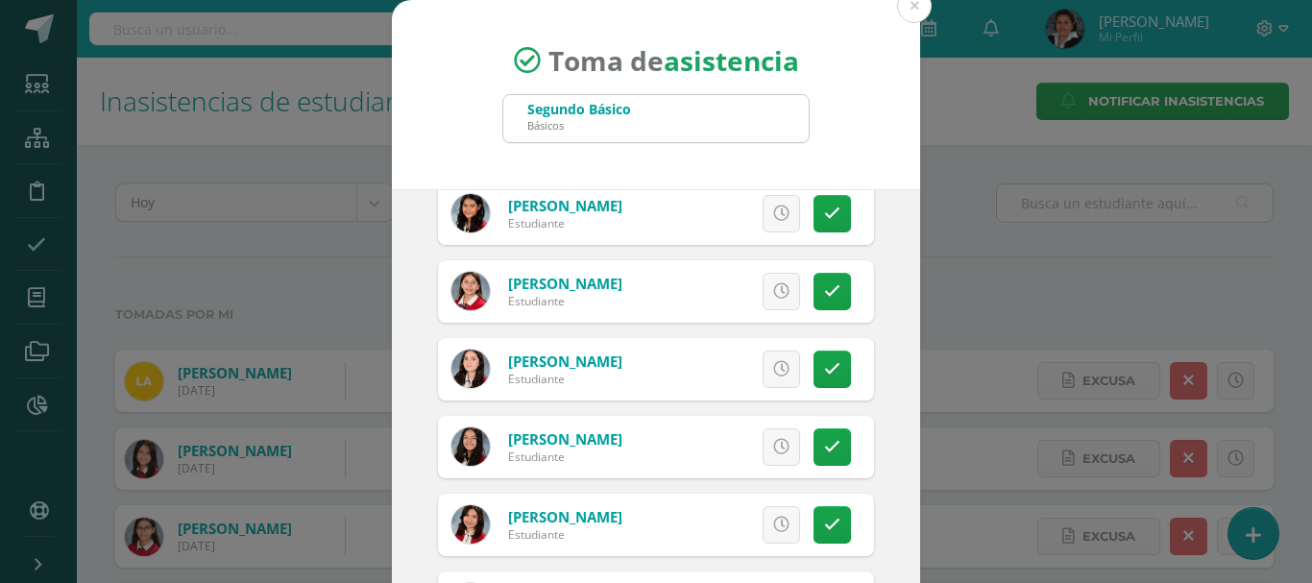
scroll to position [3747, 0]
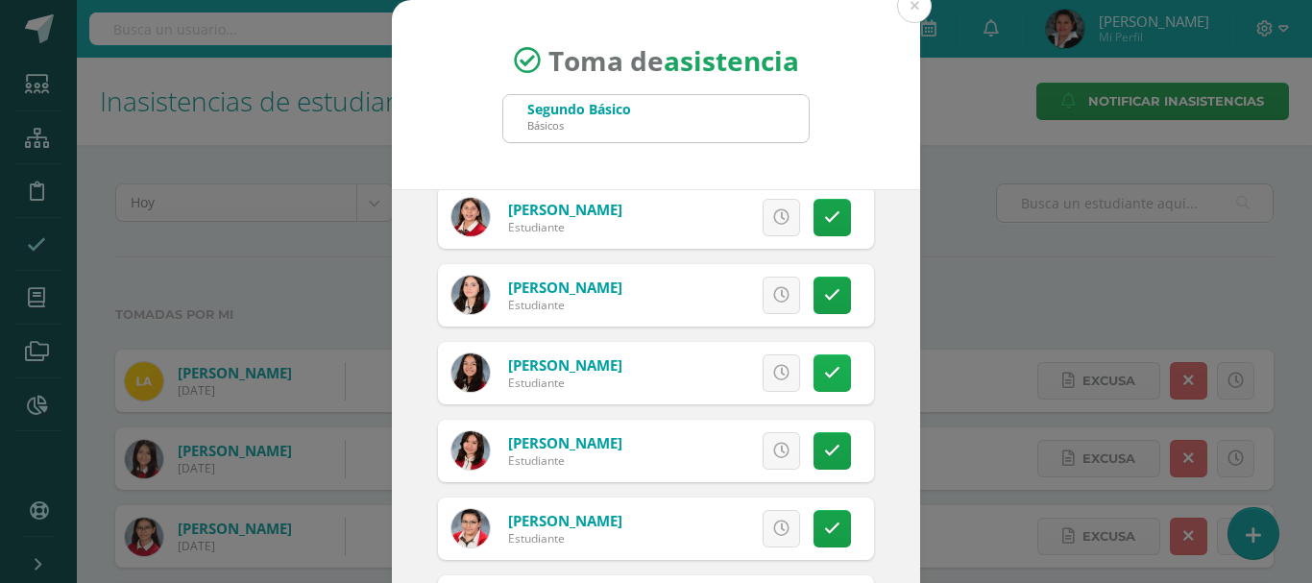
click at [824, 371] on icon at bounding box center [832, 373] width 16 height 16
click at [814, 514] on link at bounding box center [832, 528] width 37 height 37
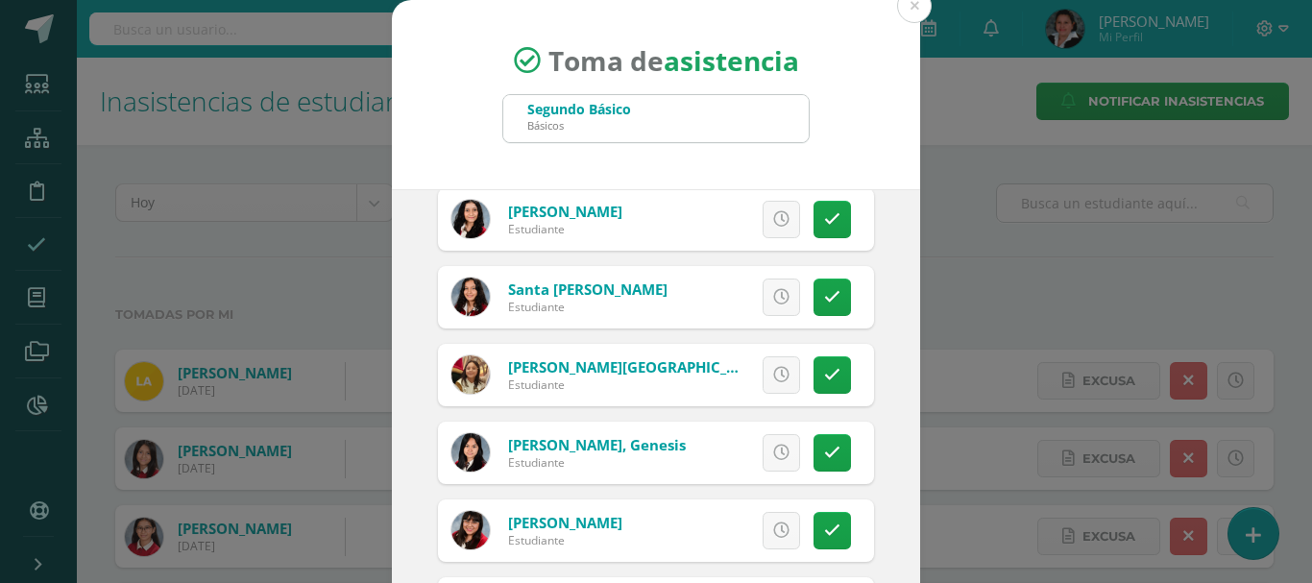
scroll to position [4323, 0]
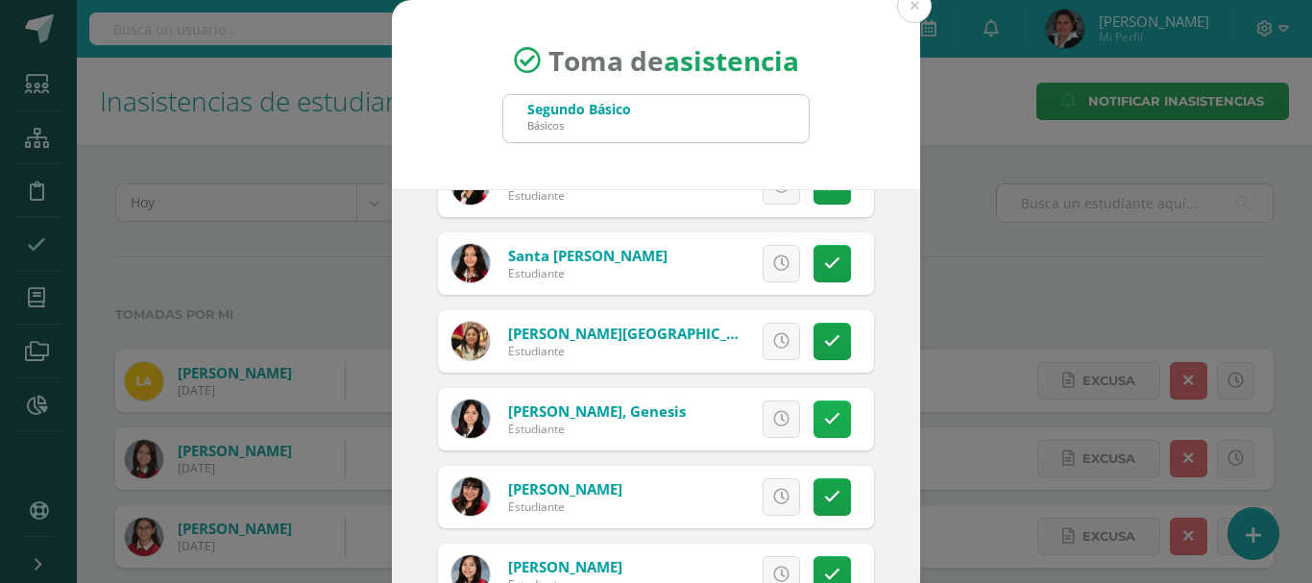
click at [814, 416] on link at bounding box center [832, 419] width 37 height 37
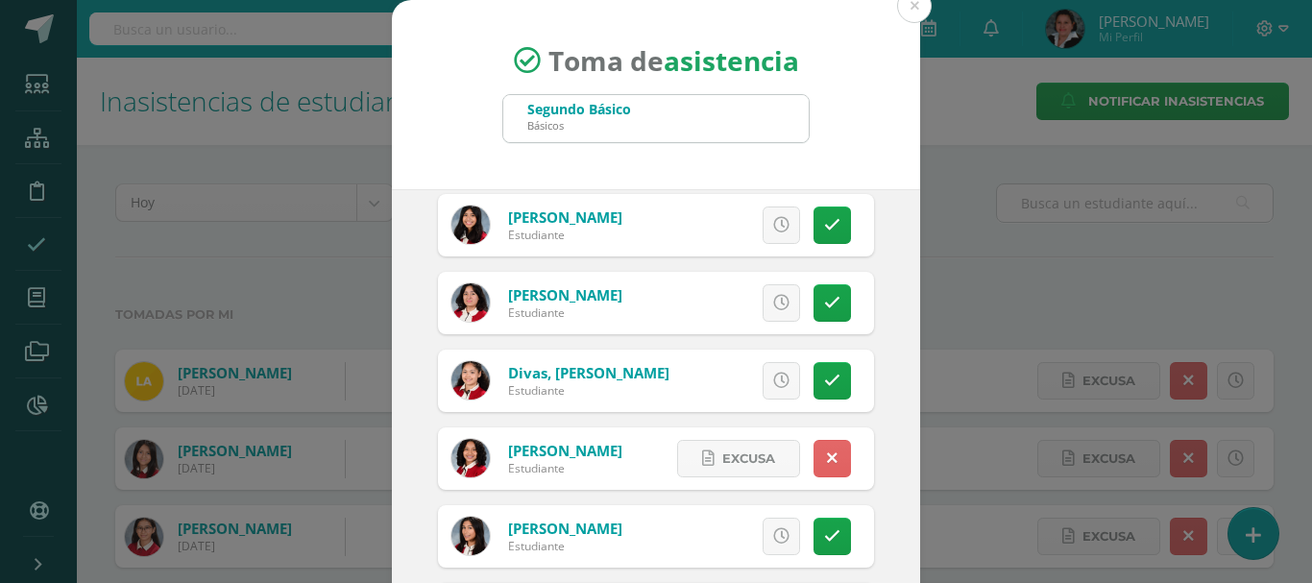
scroll to position [1153, 0]
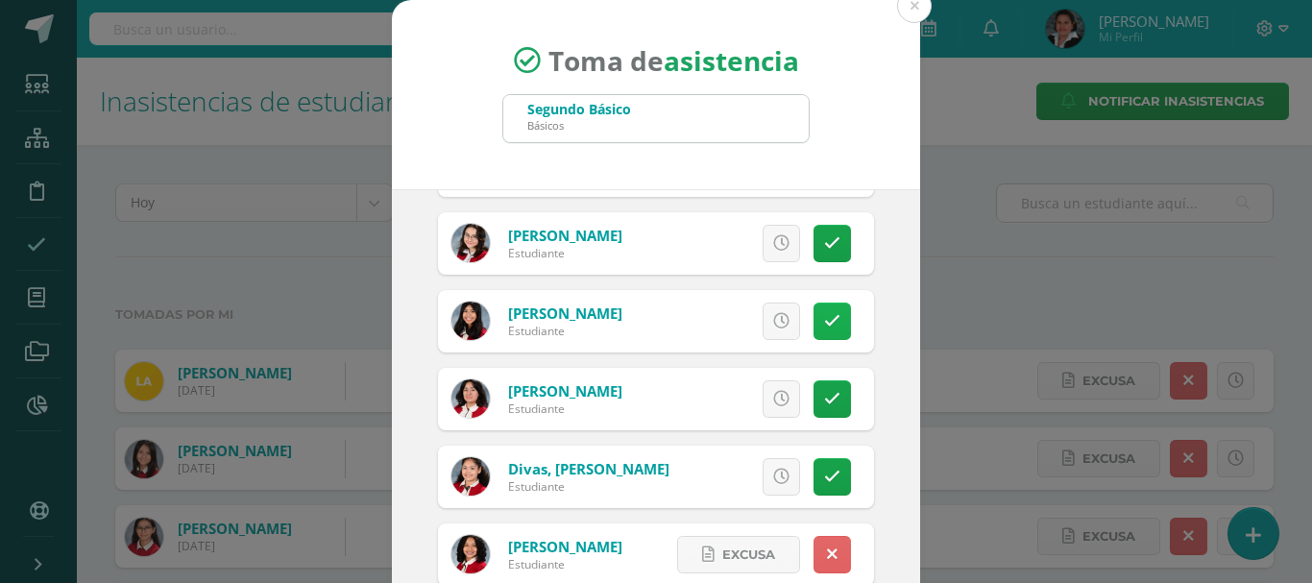
click at [814, 331] on link at bounding box center [832, 321] width 37 height 37
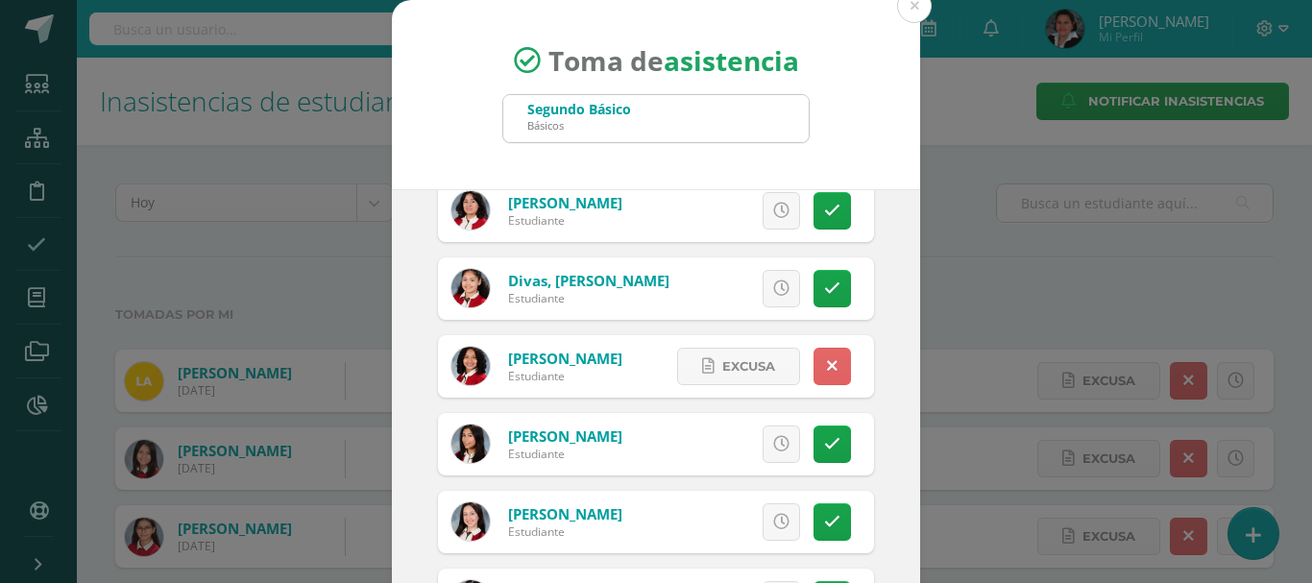
scroll to position [1345, 0]
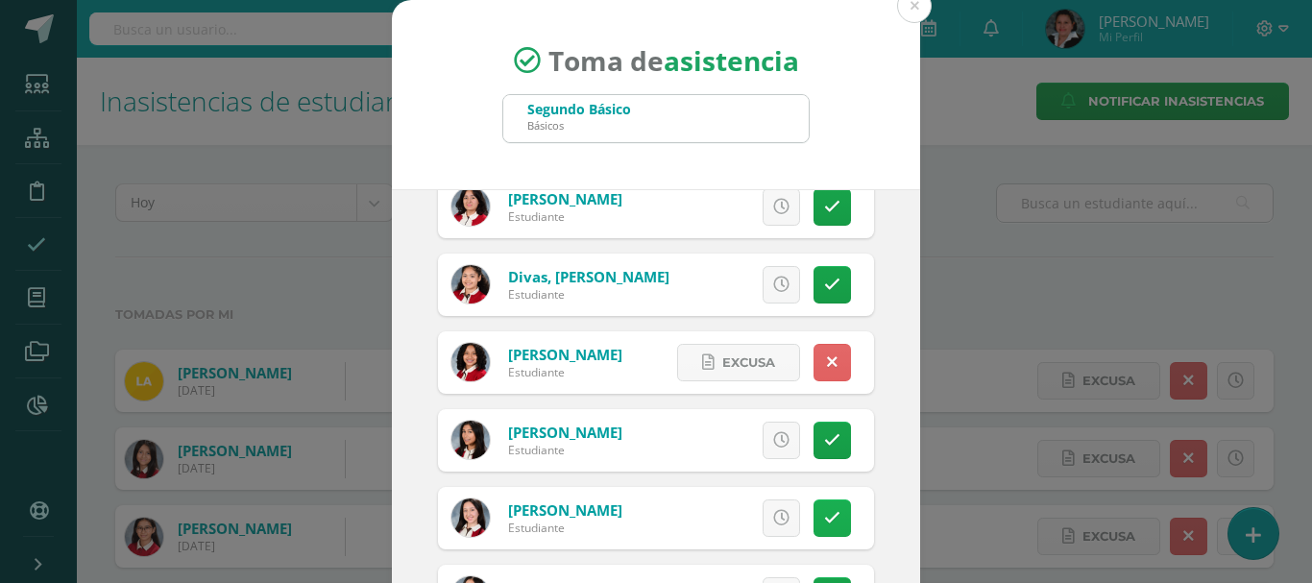
click at [821, 510] on link at bounding box center [832, 518] width 37 height 37
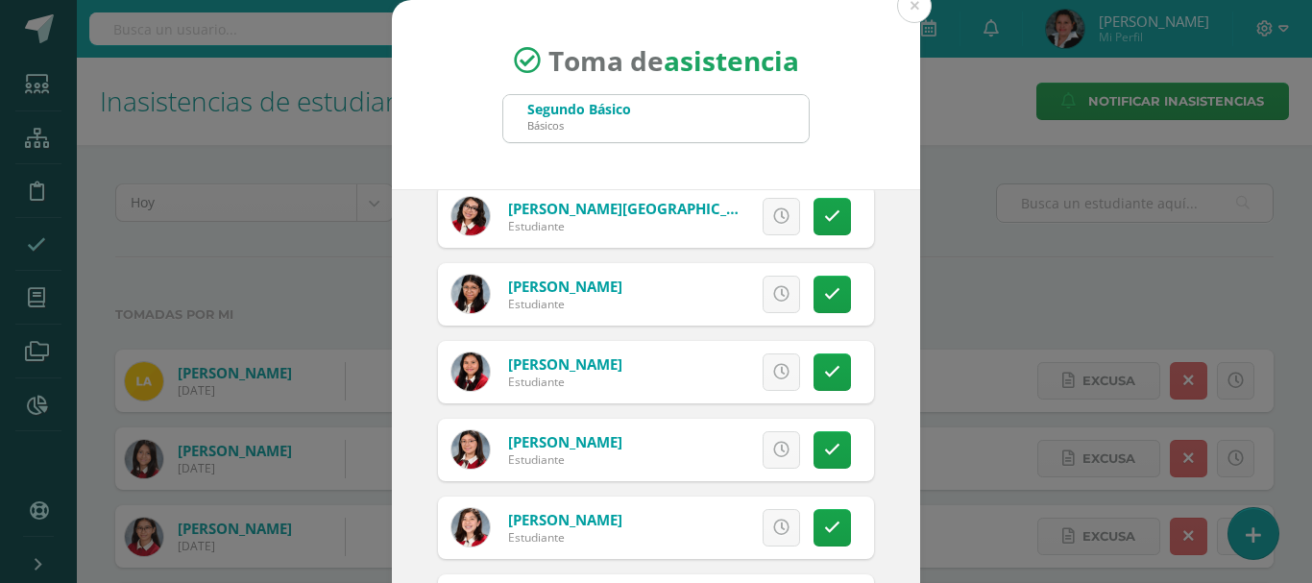
scroll to position [2210, 0]
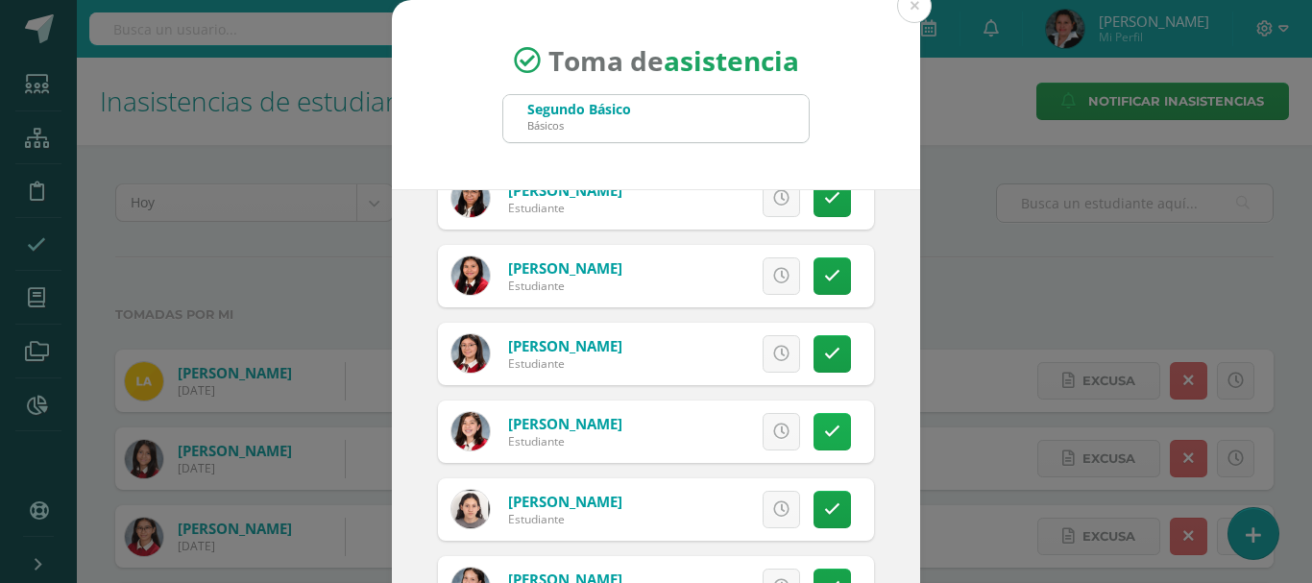
click at [814, 422] on link at bounding box center [832, 431] width 37 height 37
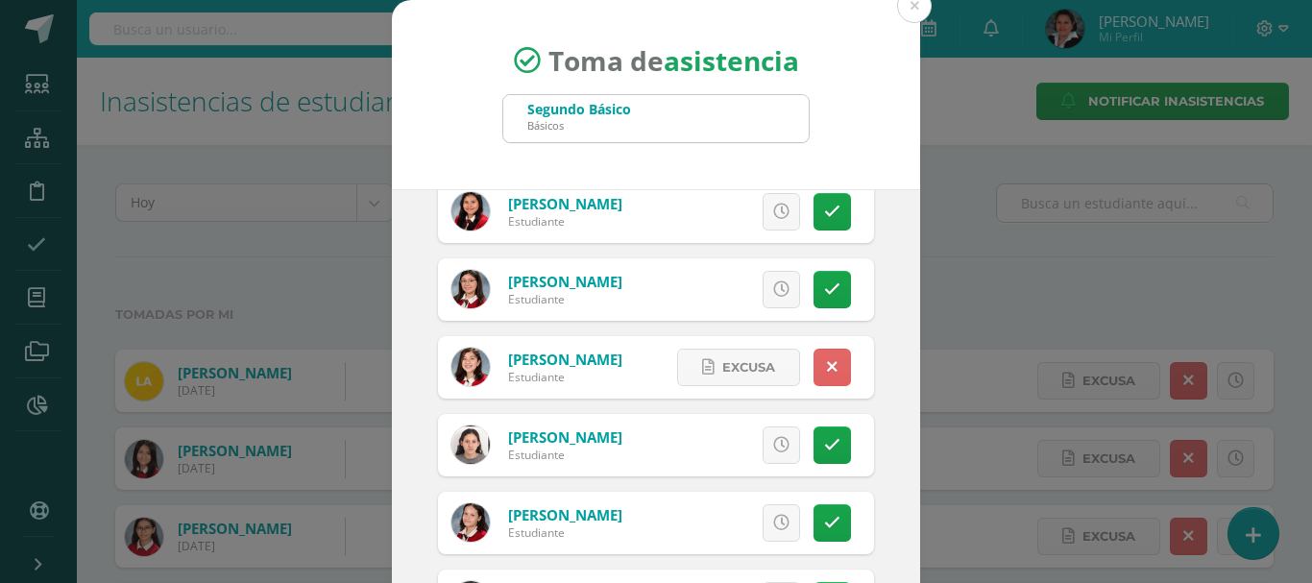
scroll to position [2402, 0]
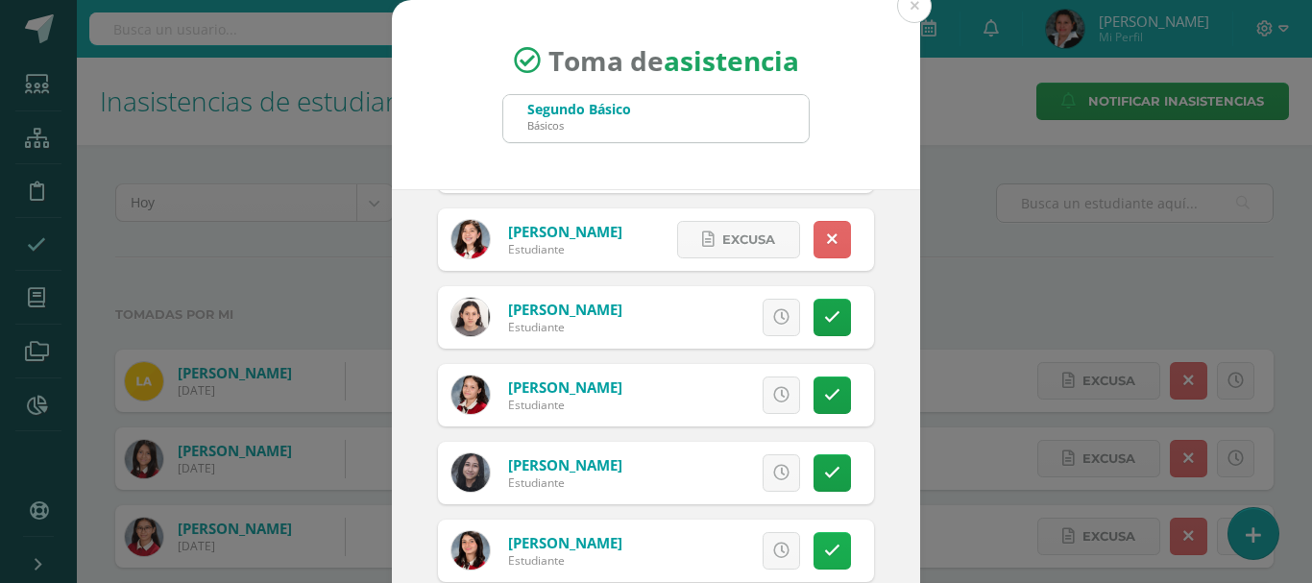
click at [814, 549] on link at bounding box center [832, 550] width 37 height 37
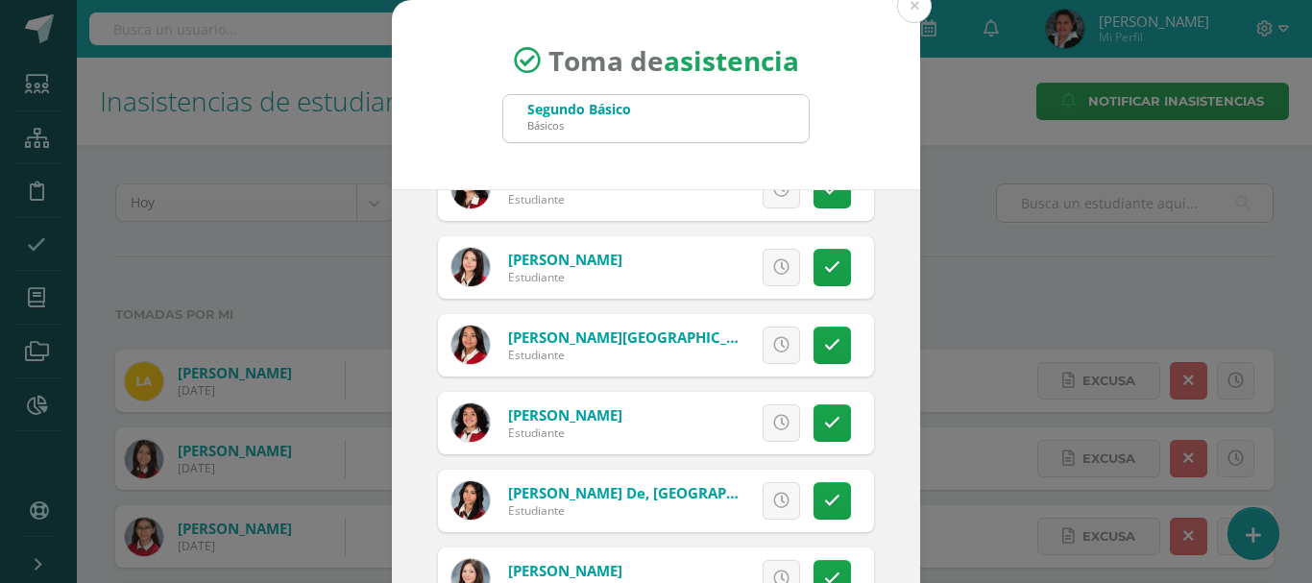
scroll to position [3170, 0]
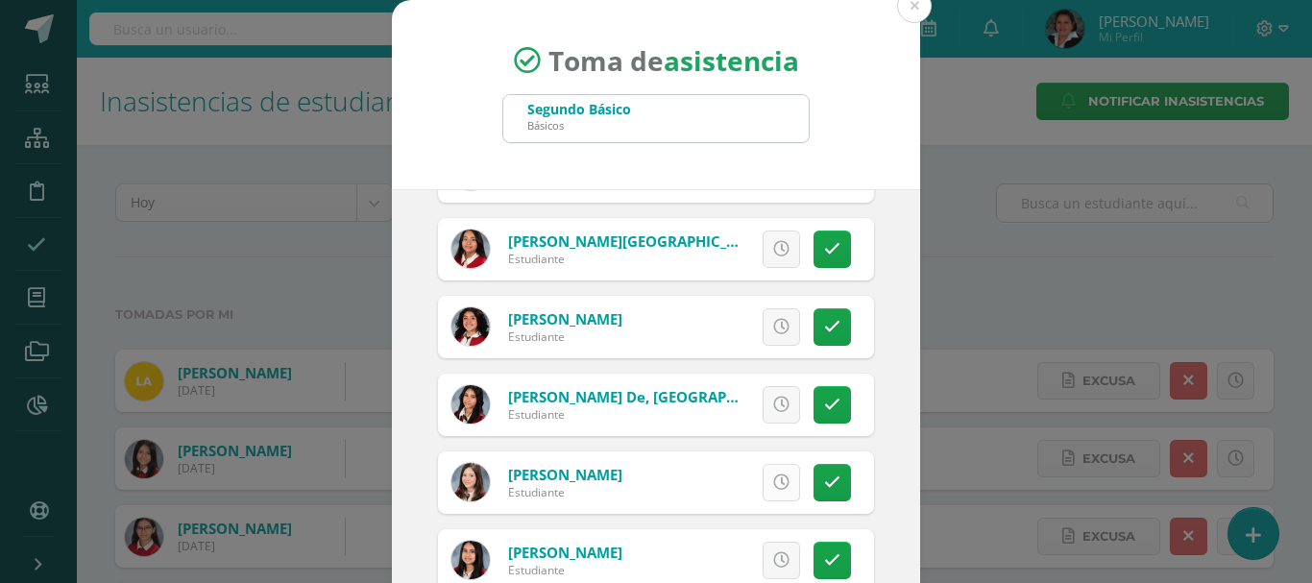
click at [763, 491] on link at bounding box center [781, 482] width 37 height 37
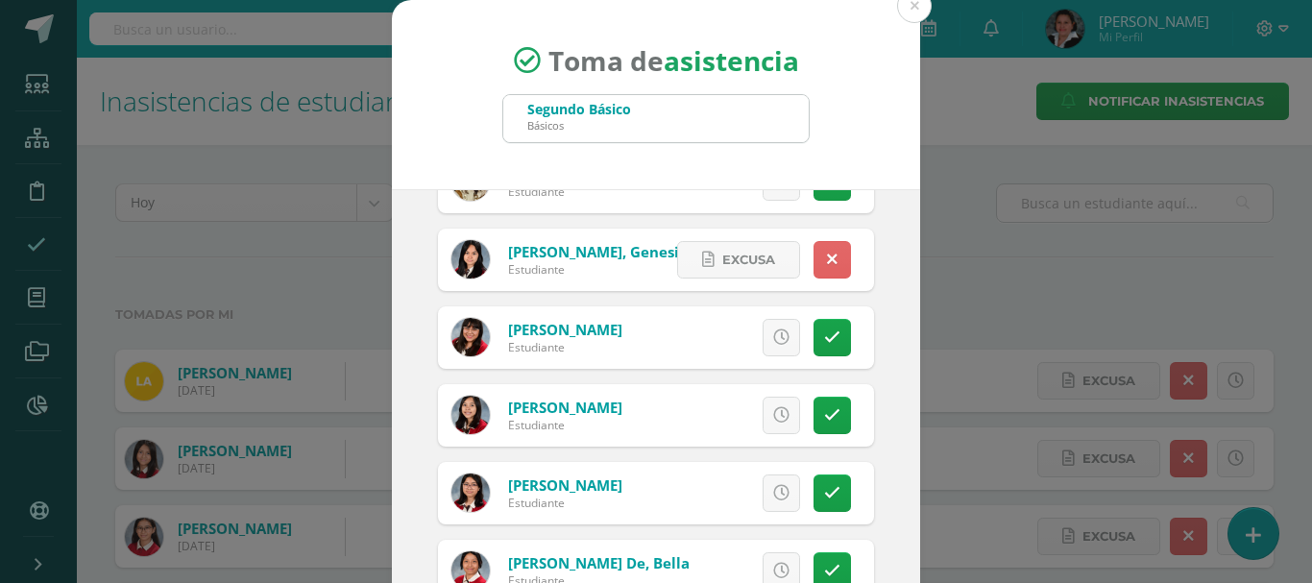
scroll to position [4490, 0]
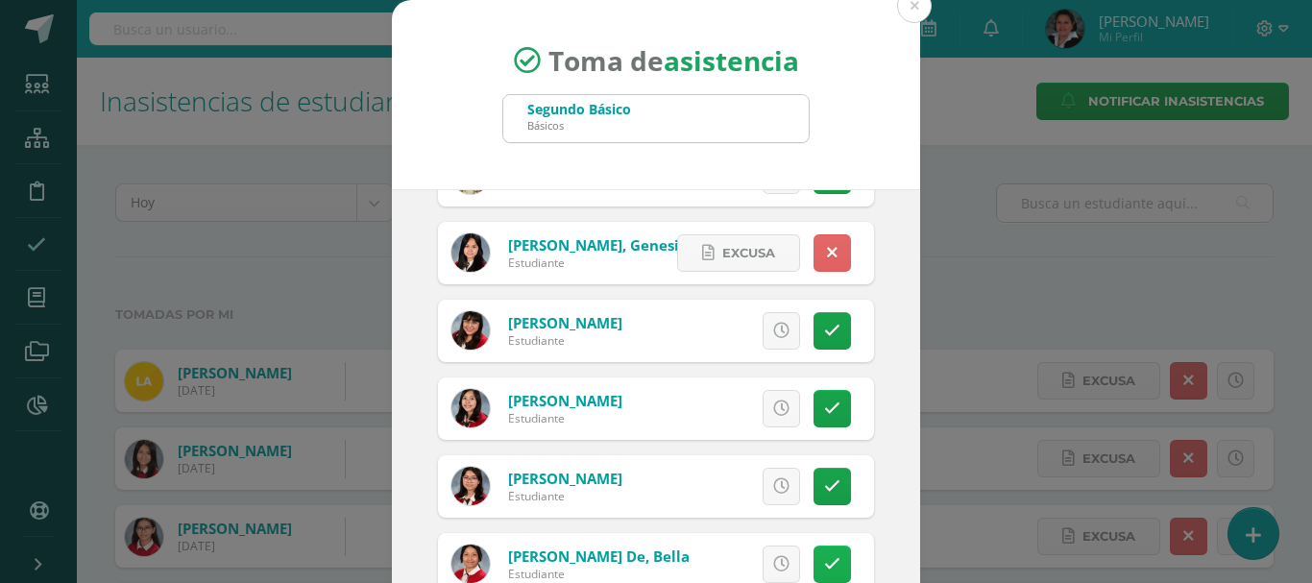
click at [819, 565] on link at bounding box center [832, 564] width 37 height 37
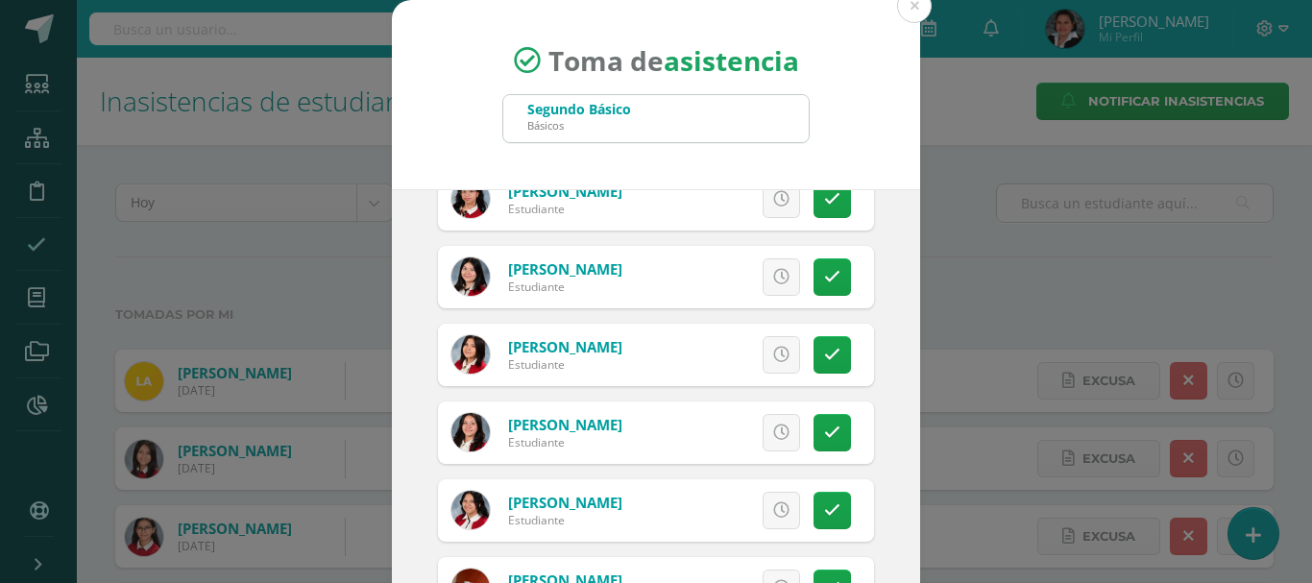
scroll to position [166, 0]
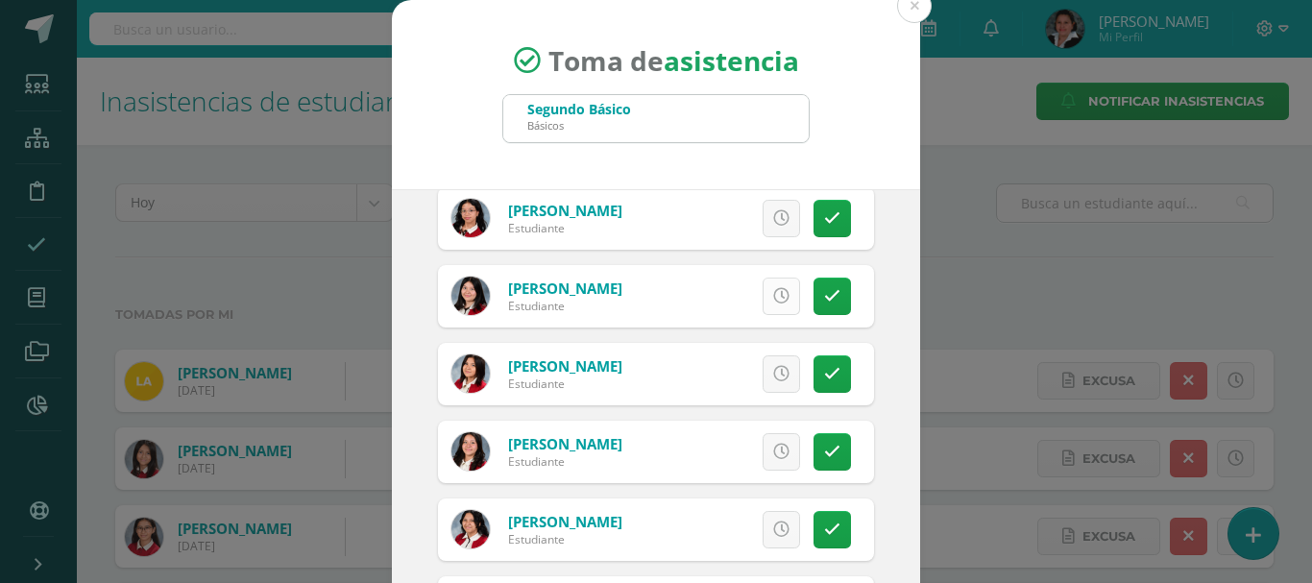
click at [773, 296] on icon at bounding box center [781, 296] width 16 height 16
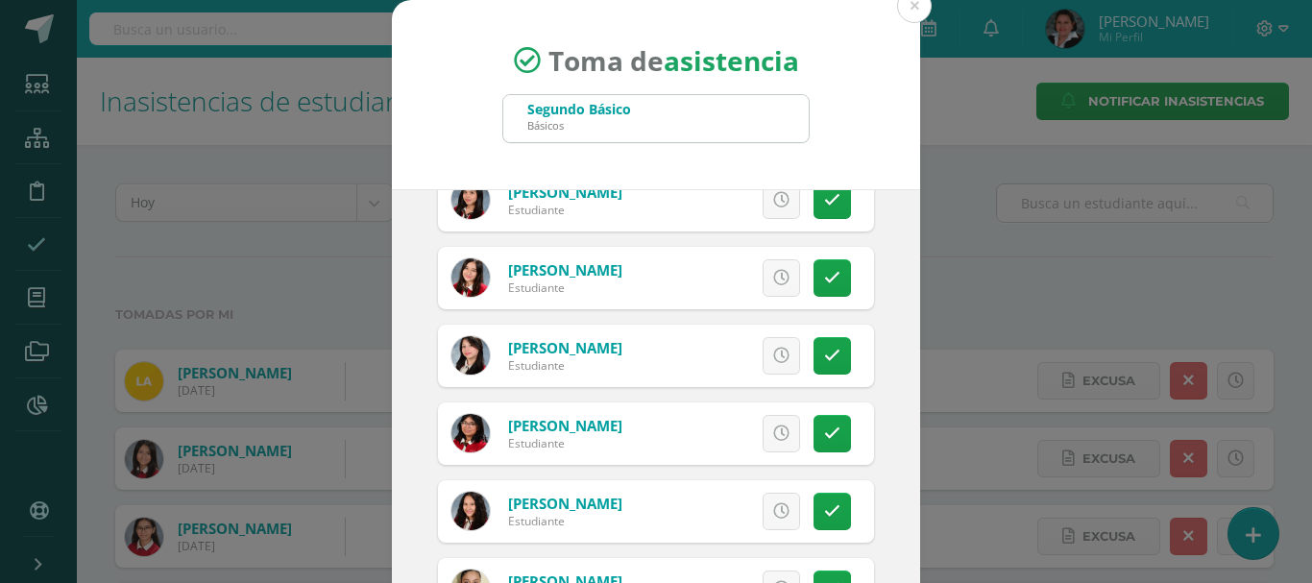
scroll to position [839, 0]
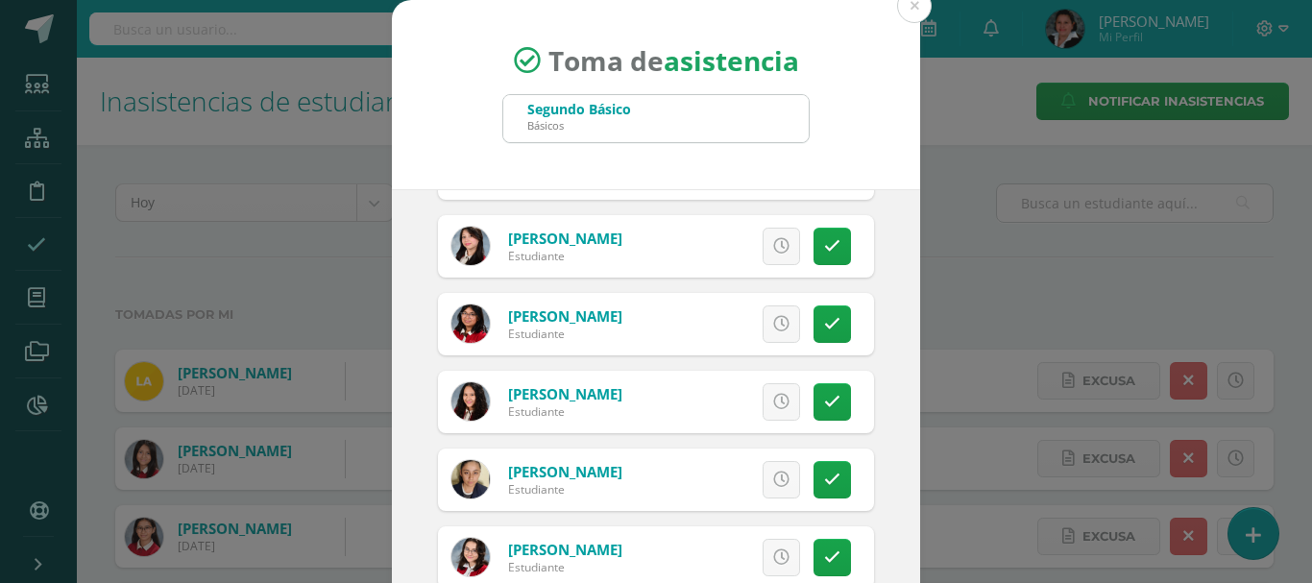
click at [831, 412] on div "Excusa Detalles sobre excusa: Añadir excusa a todas las inasistencias del día C…" at bounding box center [736, 402] width 277 height 62
click at [820, 411] on link at bounding box center [832, 401] width 37 height 37
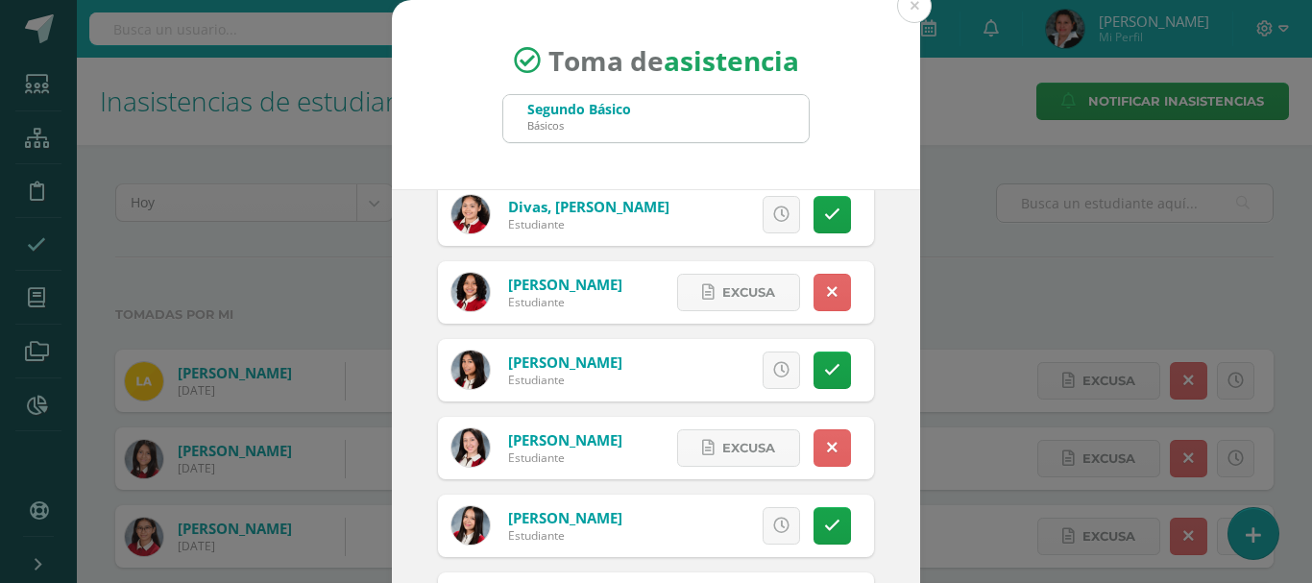
scroll to position [1511, 0]
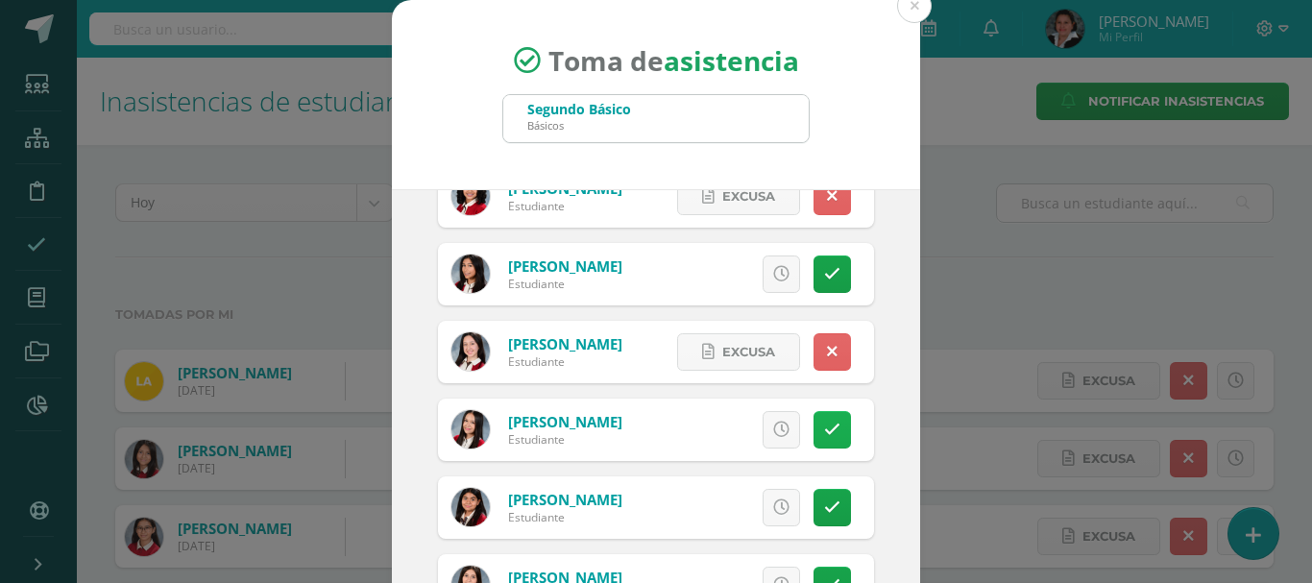
click at [824, 429] on icon at bounding box center [832, 430] width 16 height 16
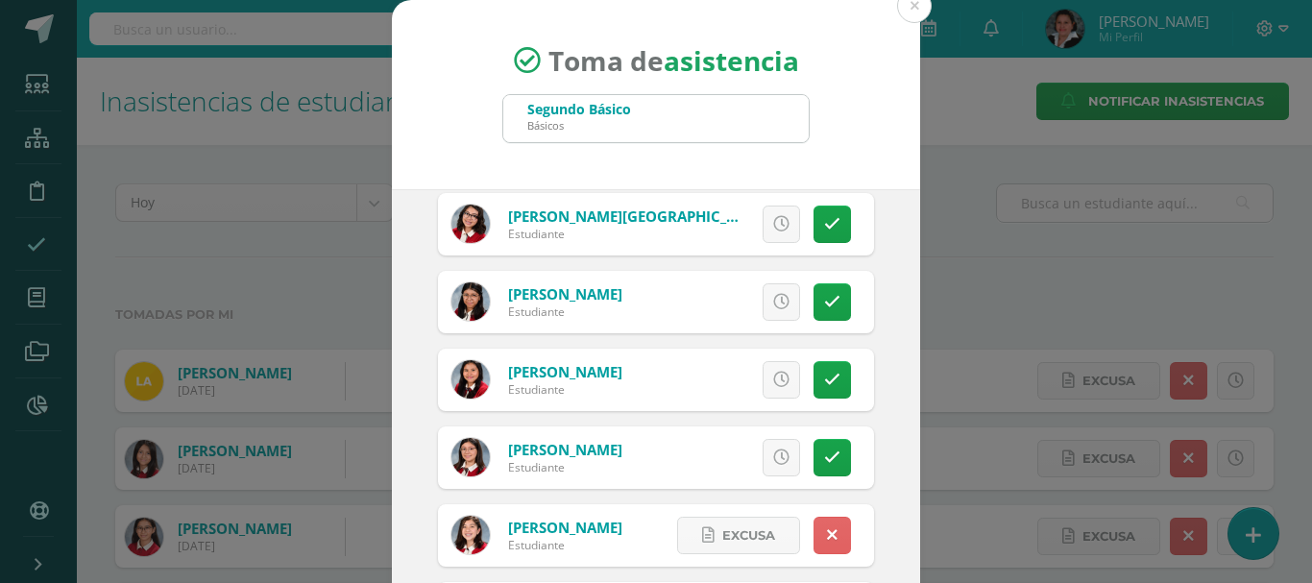
scroll to position [2184, 0]
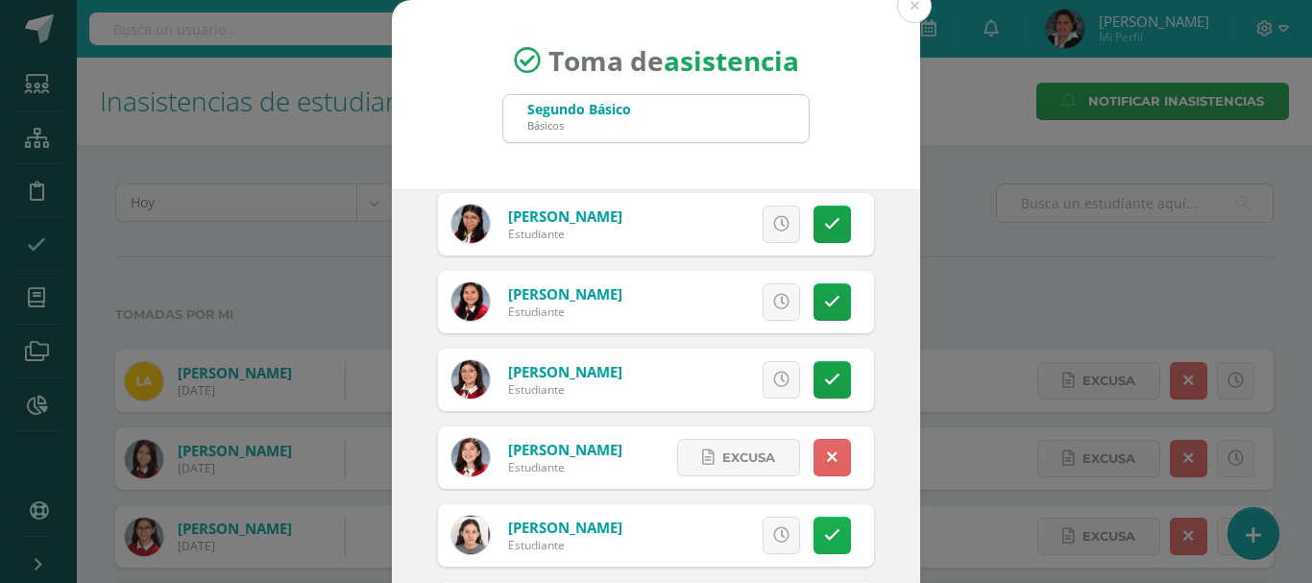
click at [821, 527] on link at bounding box center [832, 535] width 37 height 37
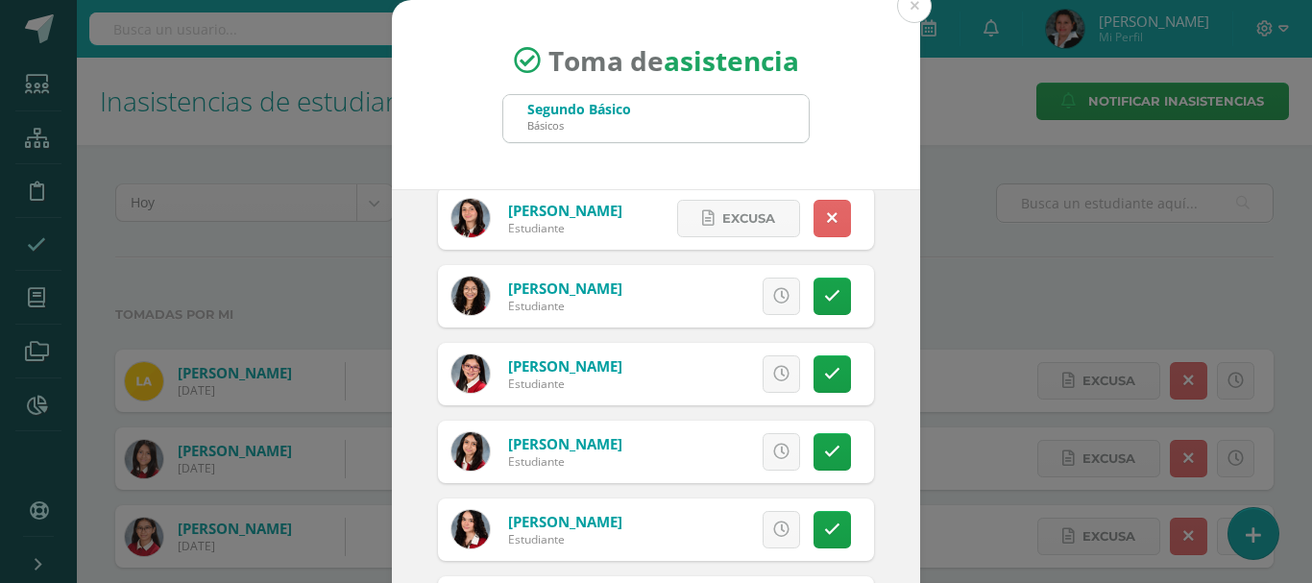
scroll to position [2760, 0]
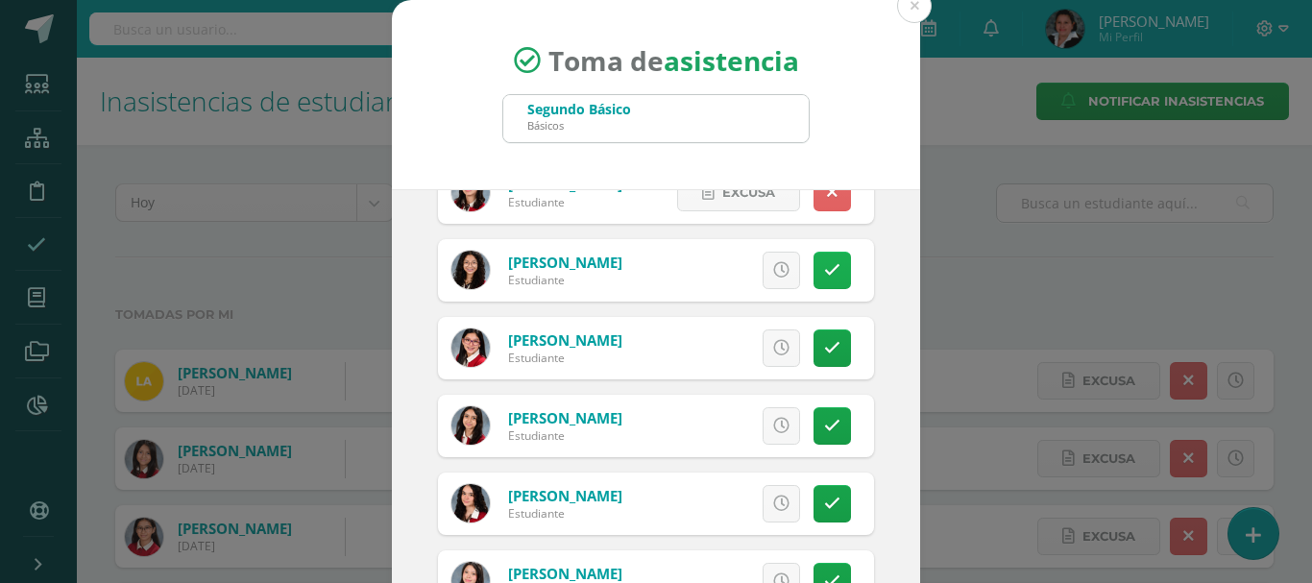
click at [814, 281] on link at bounding box center [832, 270] width 37 height 37
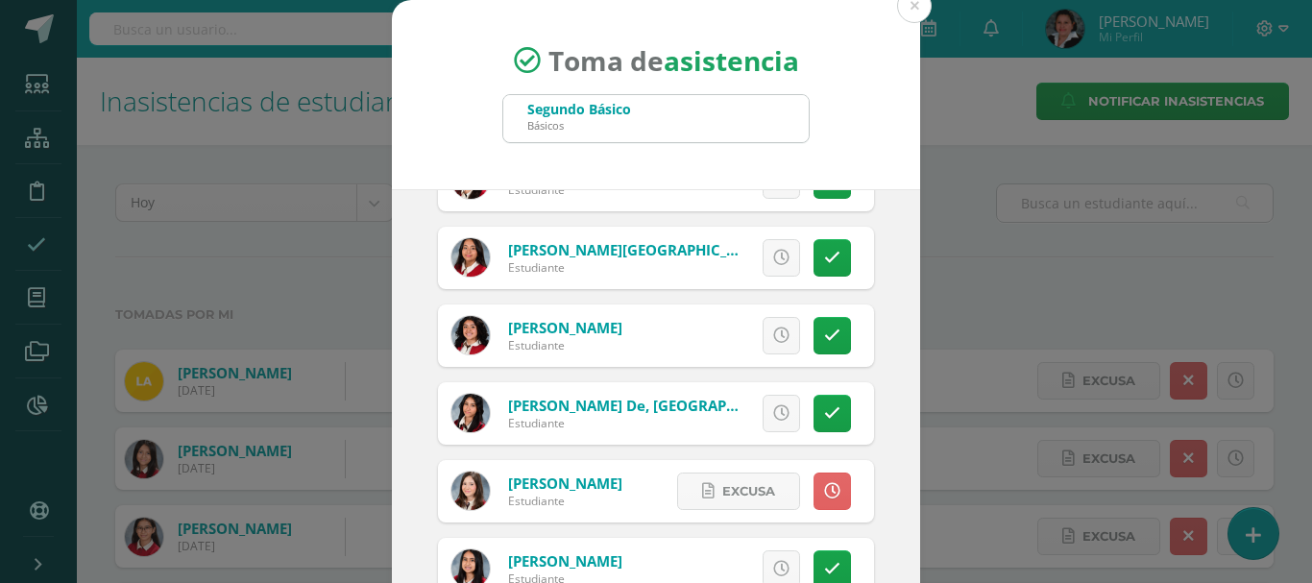
scroll to position [3241, 0]
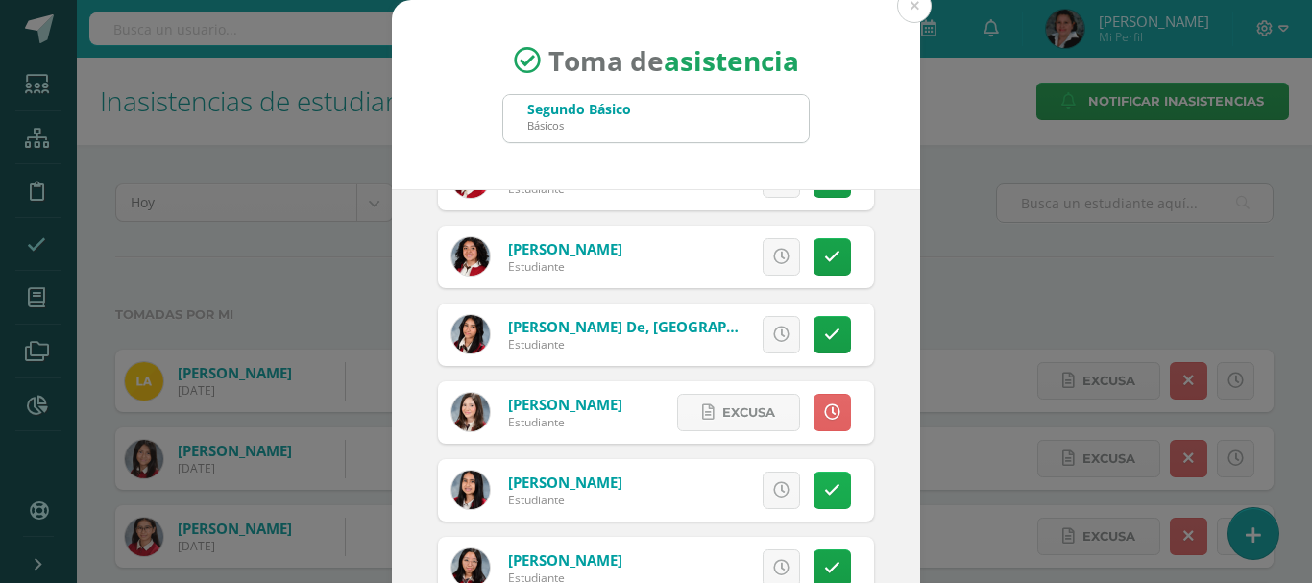
click at [820, 493] on link at bounding box center [832, 490] width 37 height 37
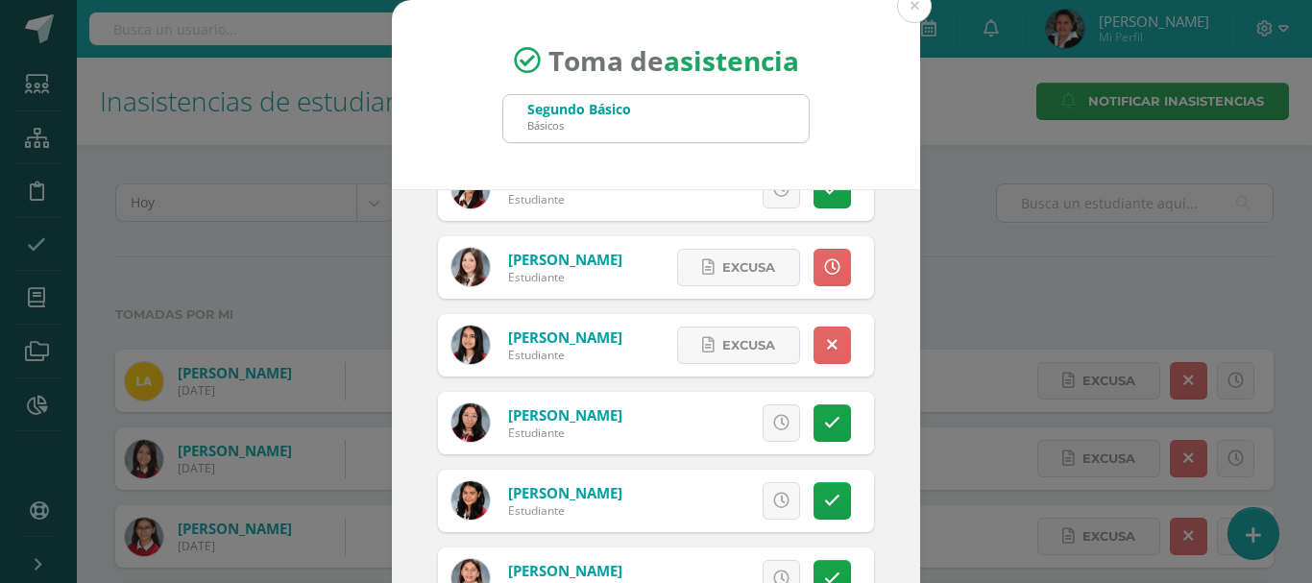
scroll to position [3433, 0]
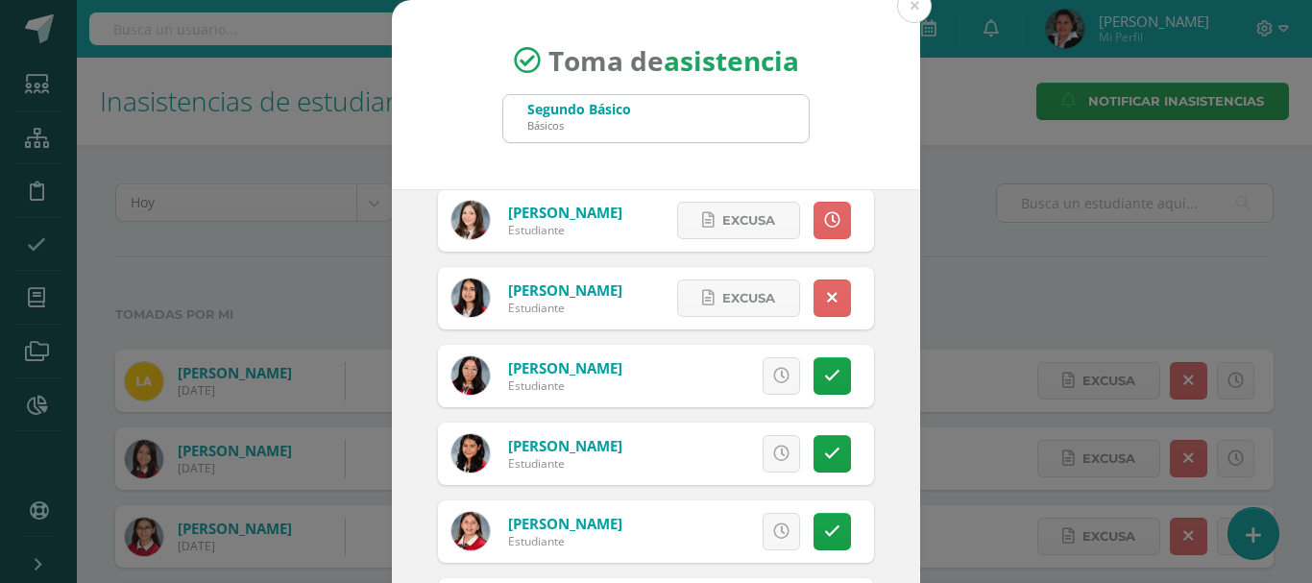
click at [773, 449] on icon at bounding box center [781, 454] width 16 height 16
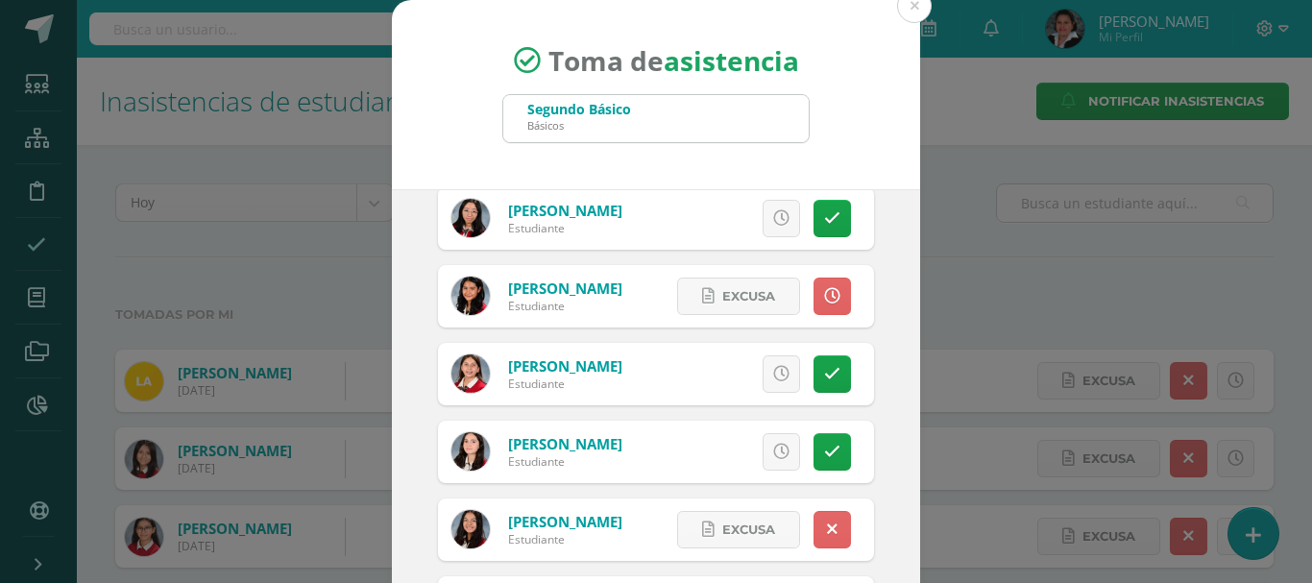
scroll to position [3721, 0]
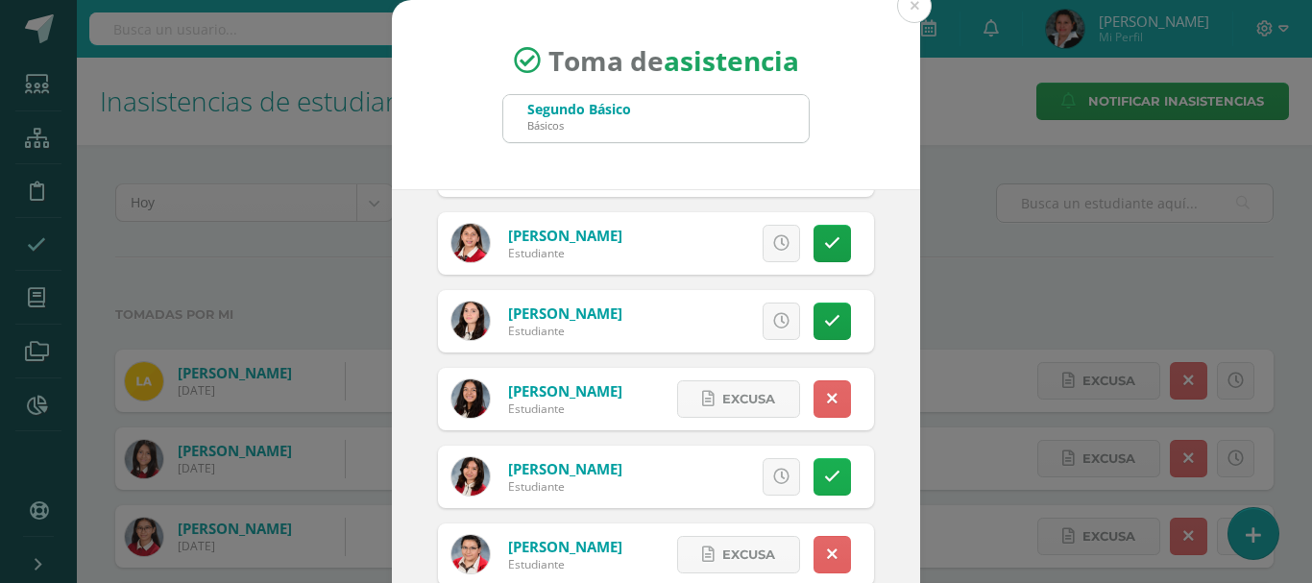
click at [824, 484] on icon at bounding box center [832, 477] width 16 height 16
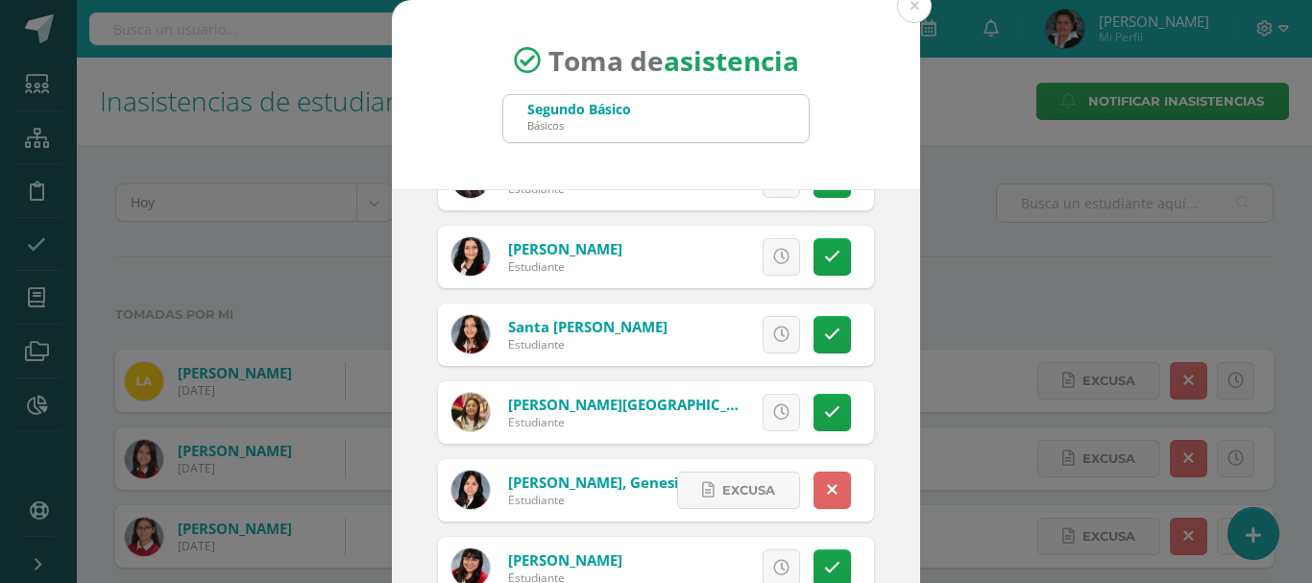
scroll to position [4297, 0]
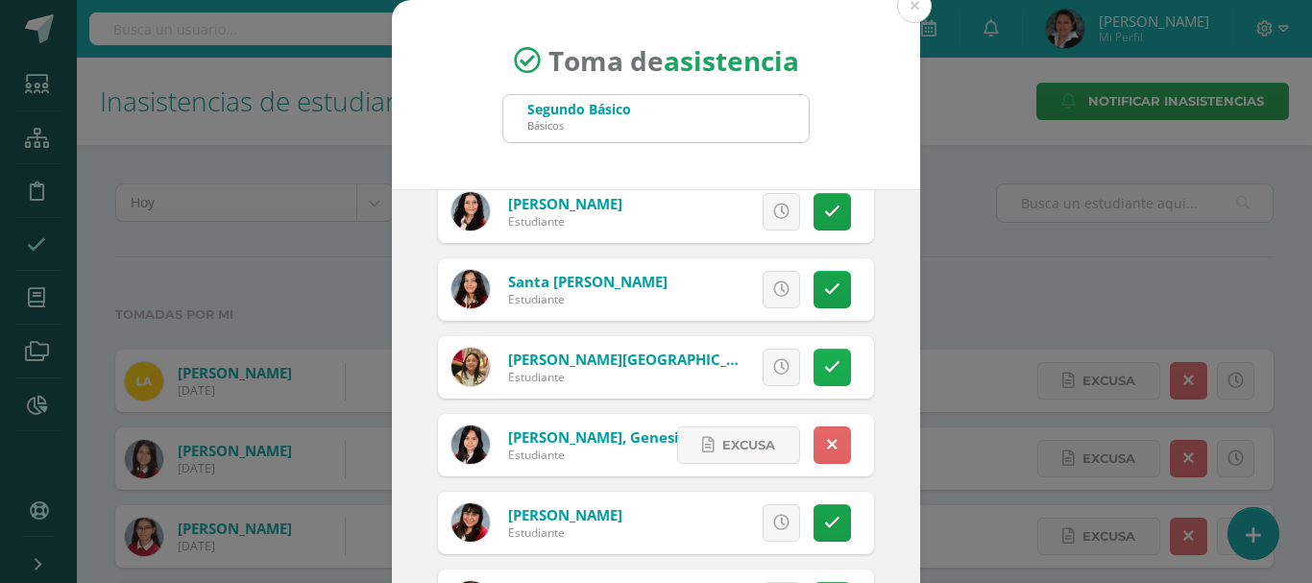
click at [824, 374] on icon at bounding box center [832, 367] width 16 height 16
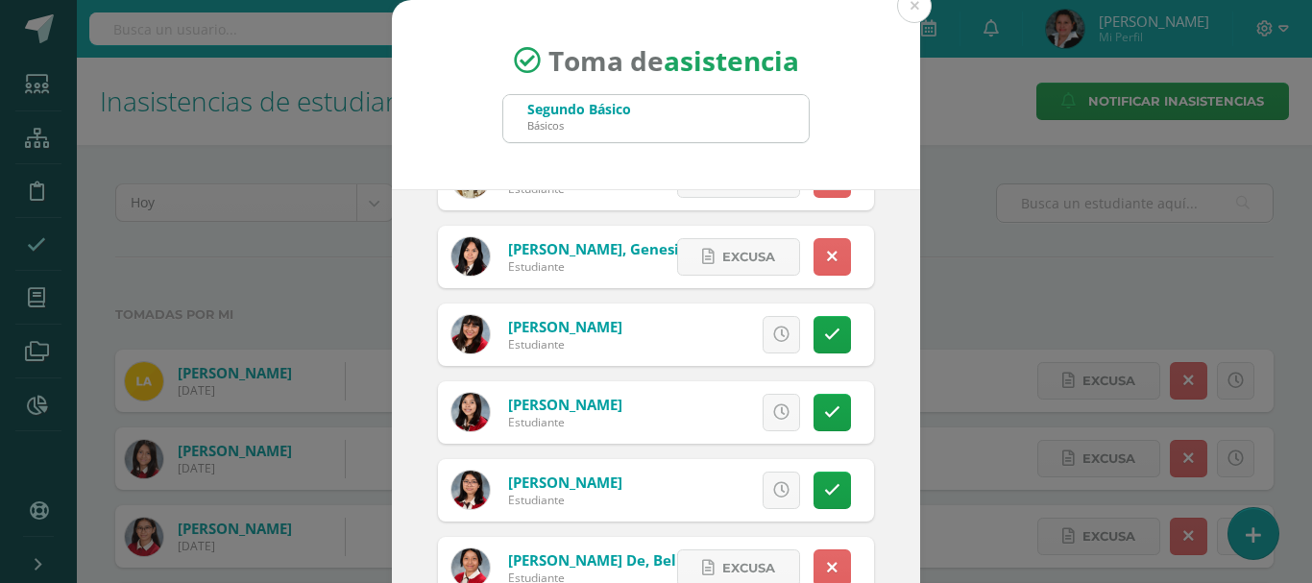
scroll to position [4490, 0]
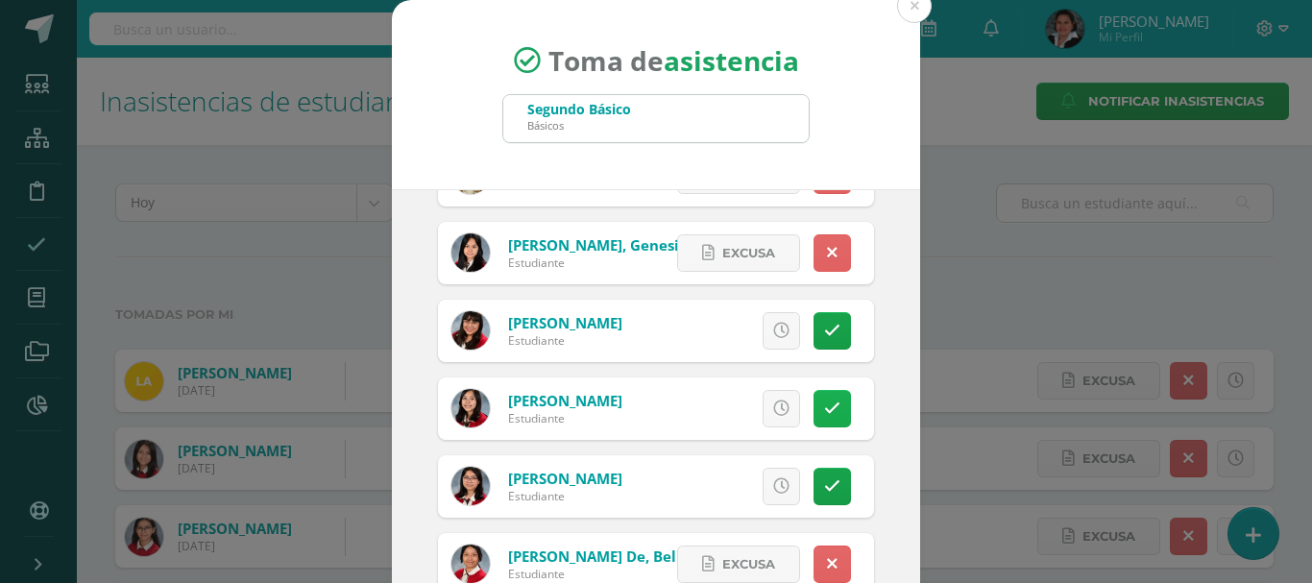
click at [824, 404] on icon at bounding box center [832, 409] width 16 height 16
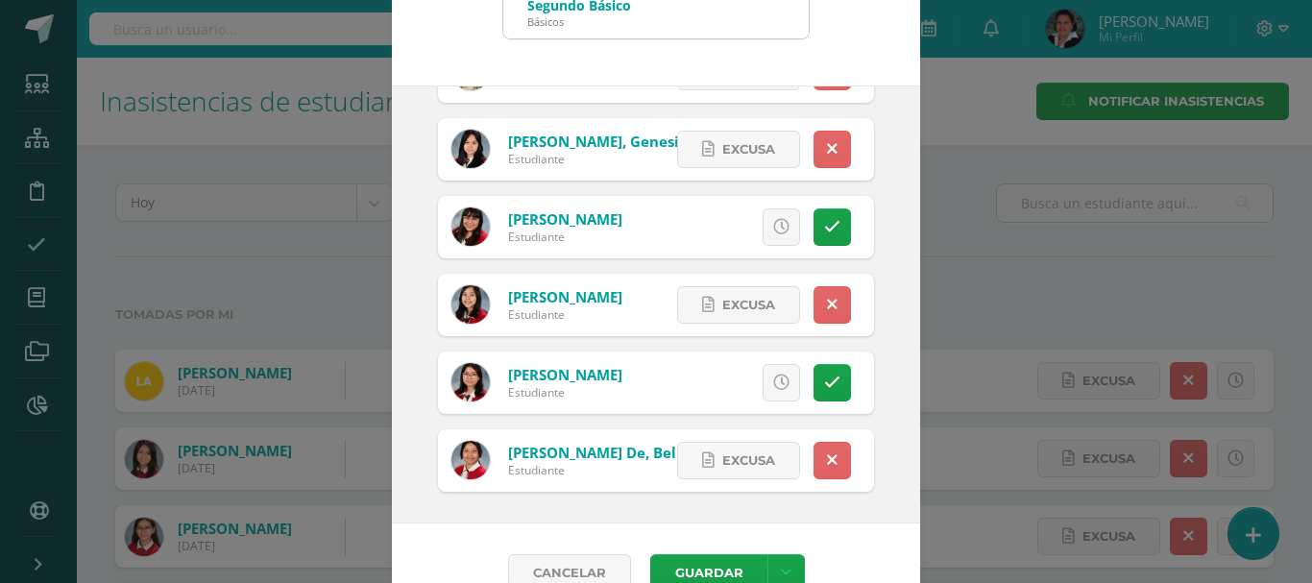
scroll to position [143, 0]
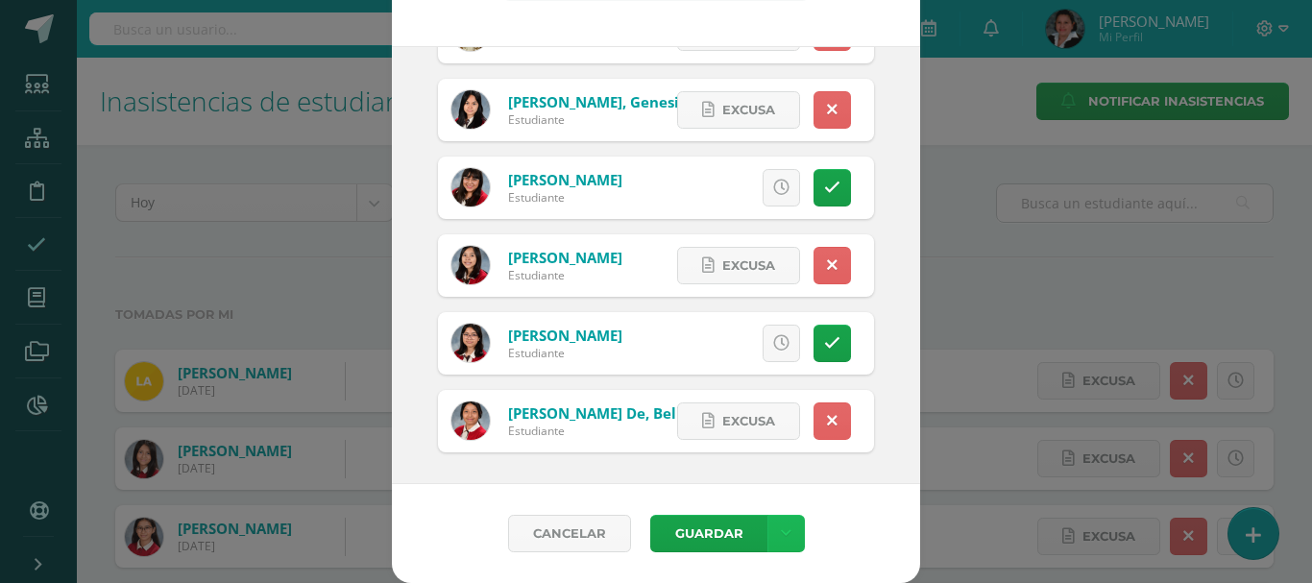
click at [781, 533] on icon at bounding box center [786, 534] width 11 height 16
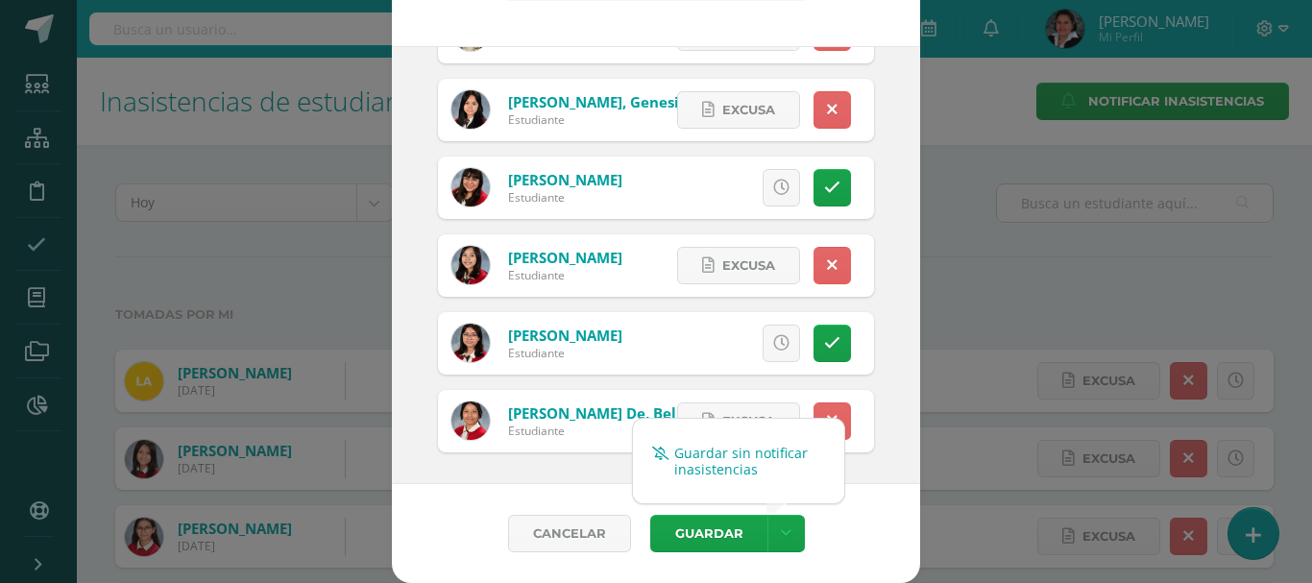
click at [745, 462] on link "Guardar sin notificar inasistencias" at bounding box center [738, 461] width 211 height 46
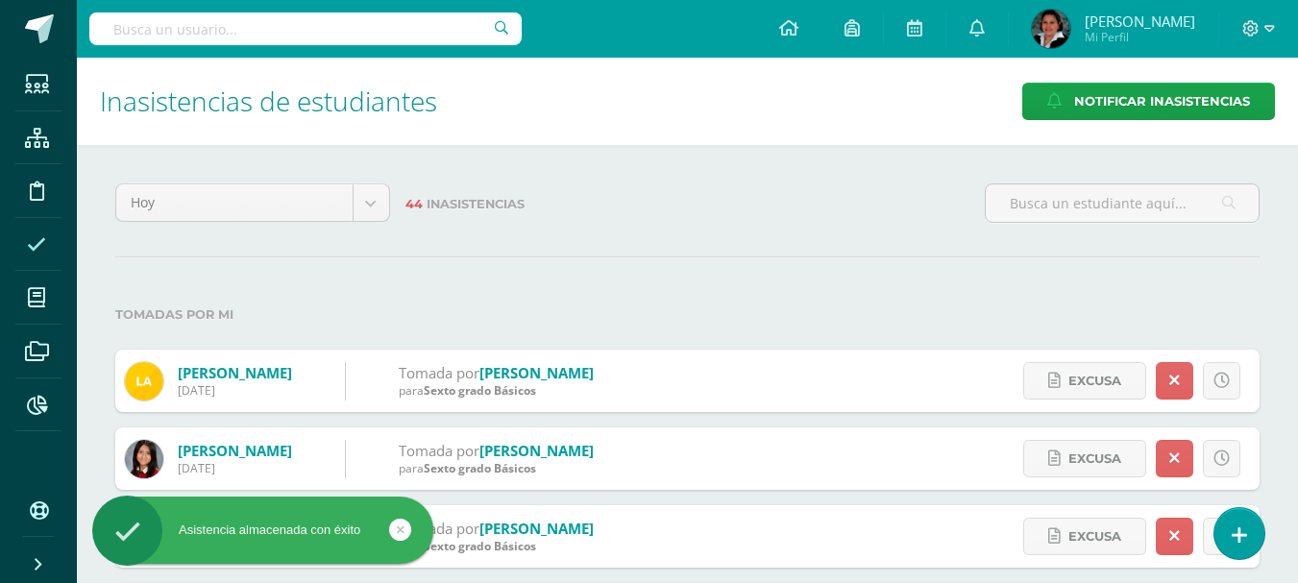
click at [1254, 535] on link at bounding box center [1239, 533] width 50 height 51
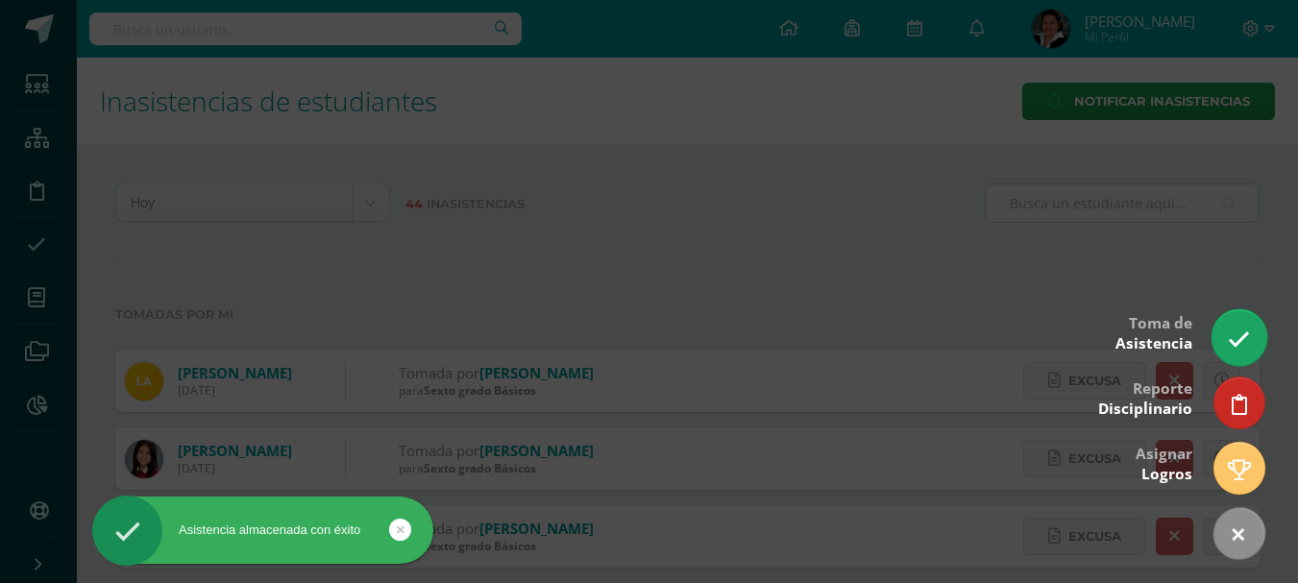
click at [1235, 339] on icon at bounding box center [1239, 340] width 22 height 22
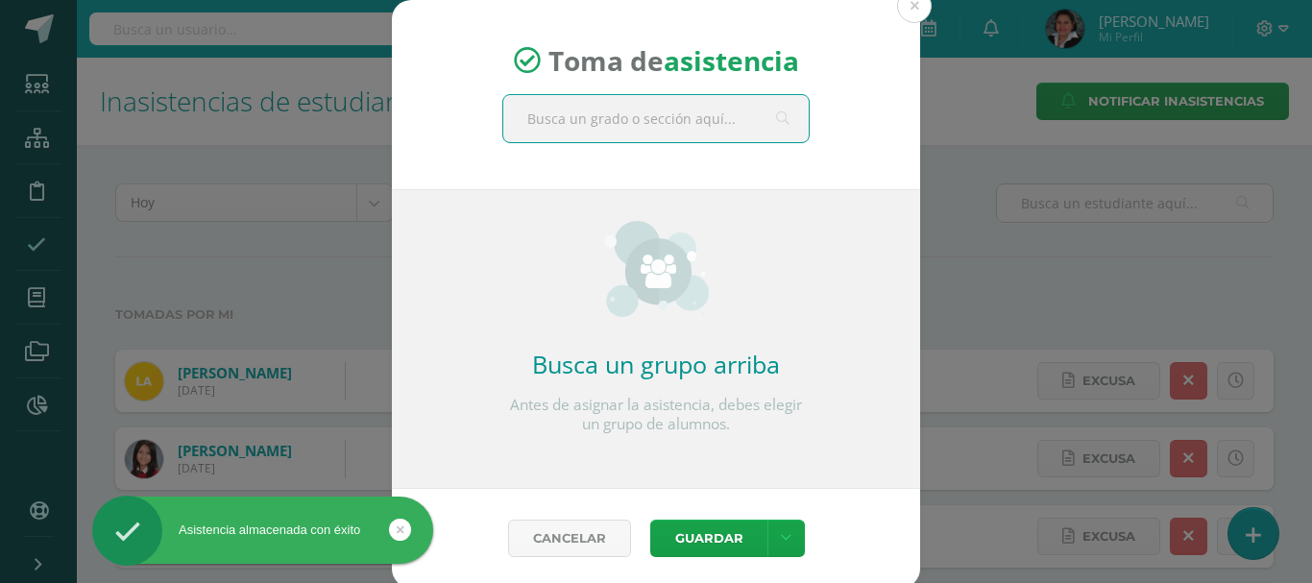
click at [687, 116] on input "text" at bounding box center [656, 118] width 306 height 47
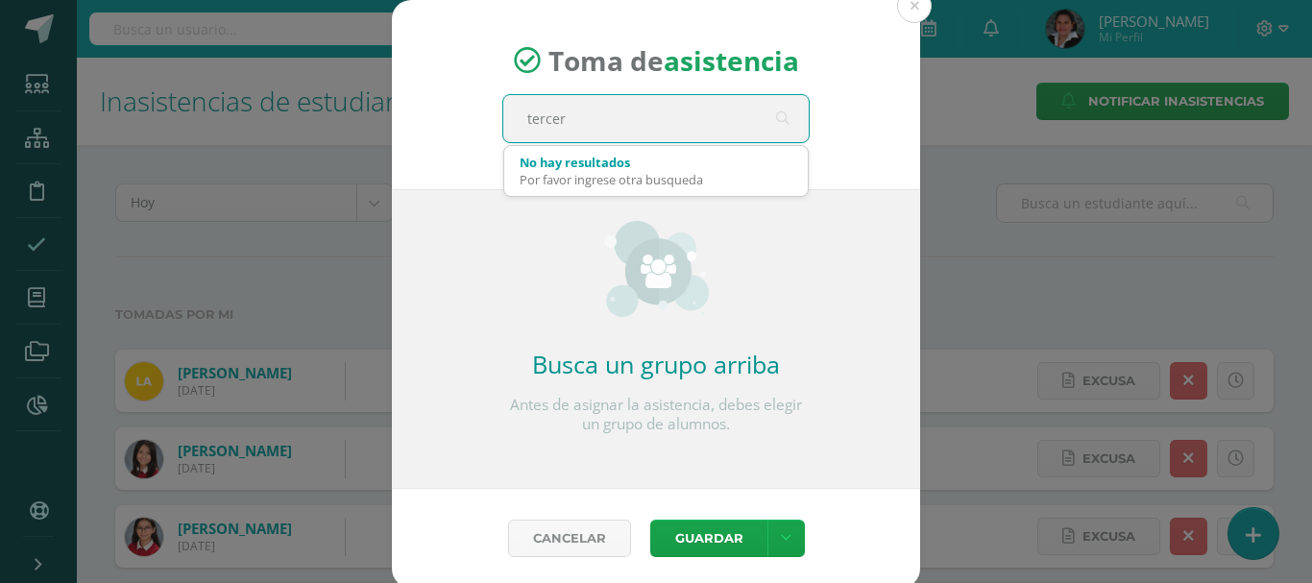
type input "tercero"
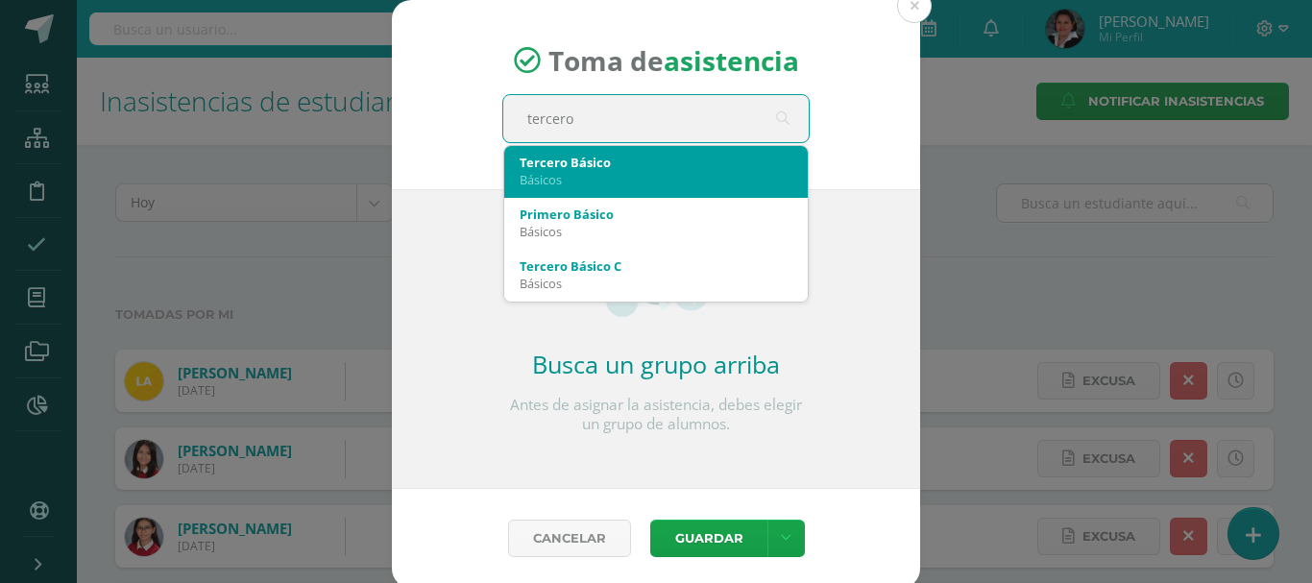
click at [650, 168] on div "Tercero Básico" at bounding box center [656, 162] width 273 height 17
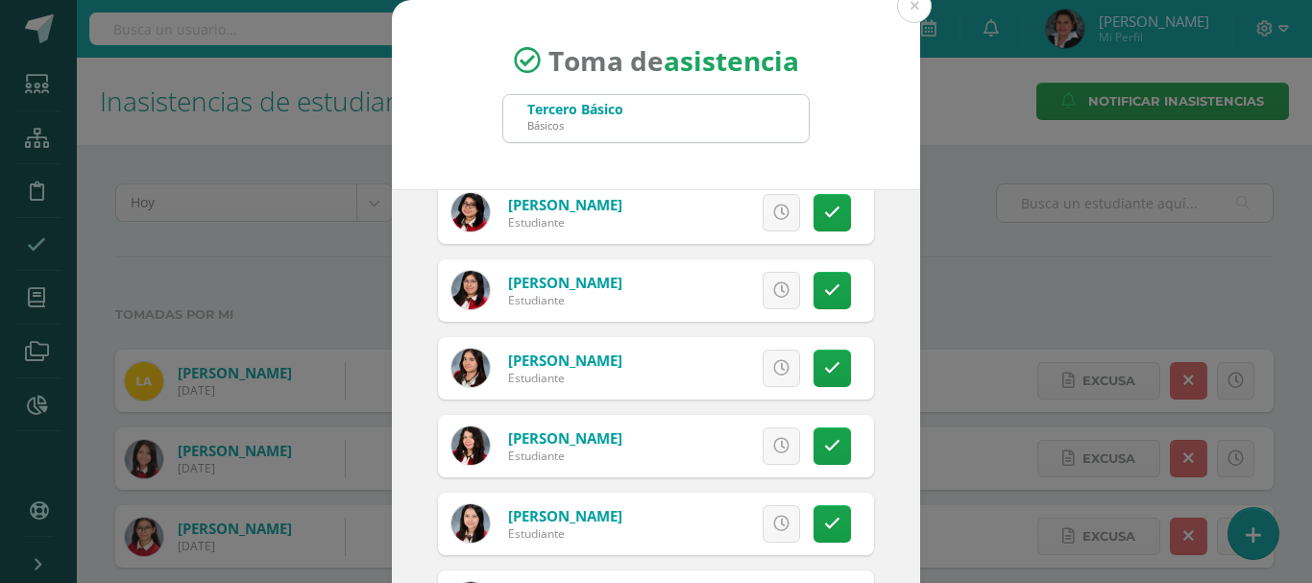
scroll to position [673, 0]
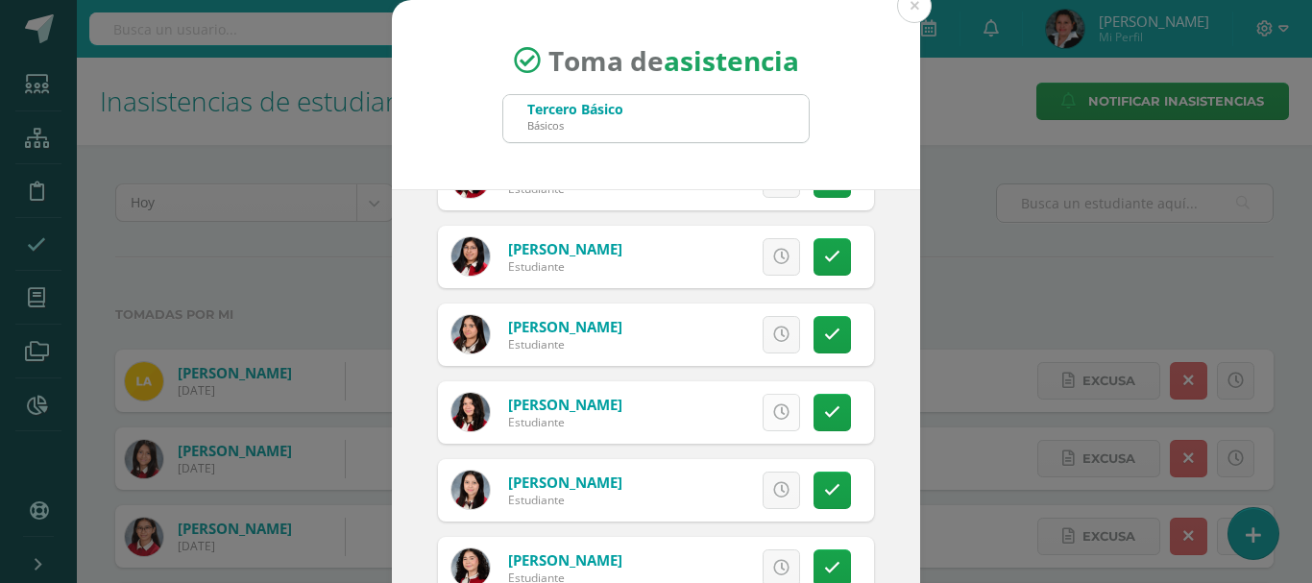
click at [773, 410] on icon at bounding box center [781, 412] width 16 height 16
click at [823, 340] on link at bounding box center [832, 334] width 37 height 37
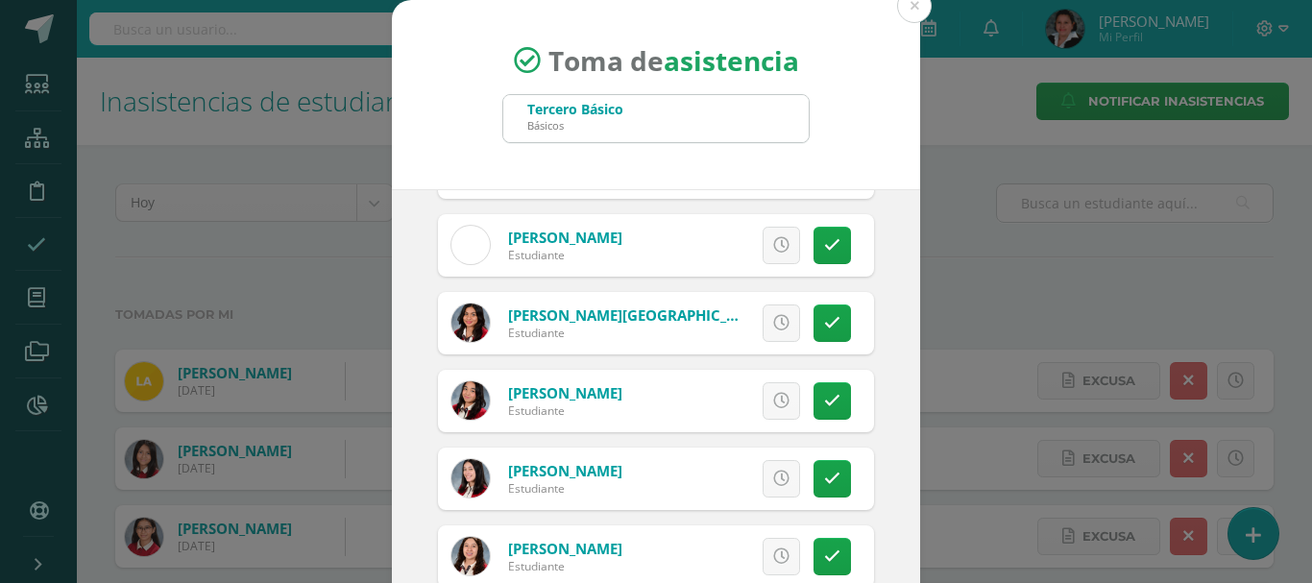
scroll to position [1729, 0]
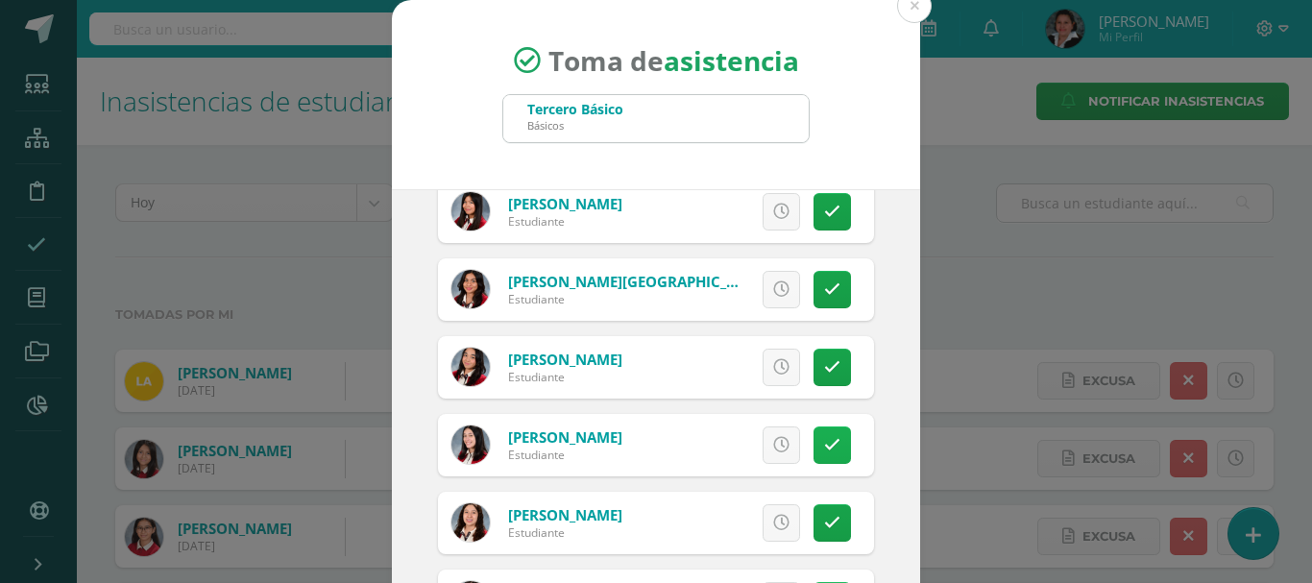
click at [824, 440] on icon at bounding box center [832, 445] width 16 height 16
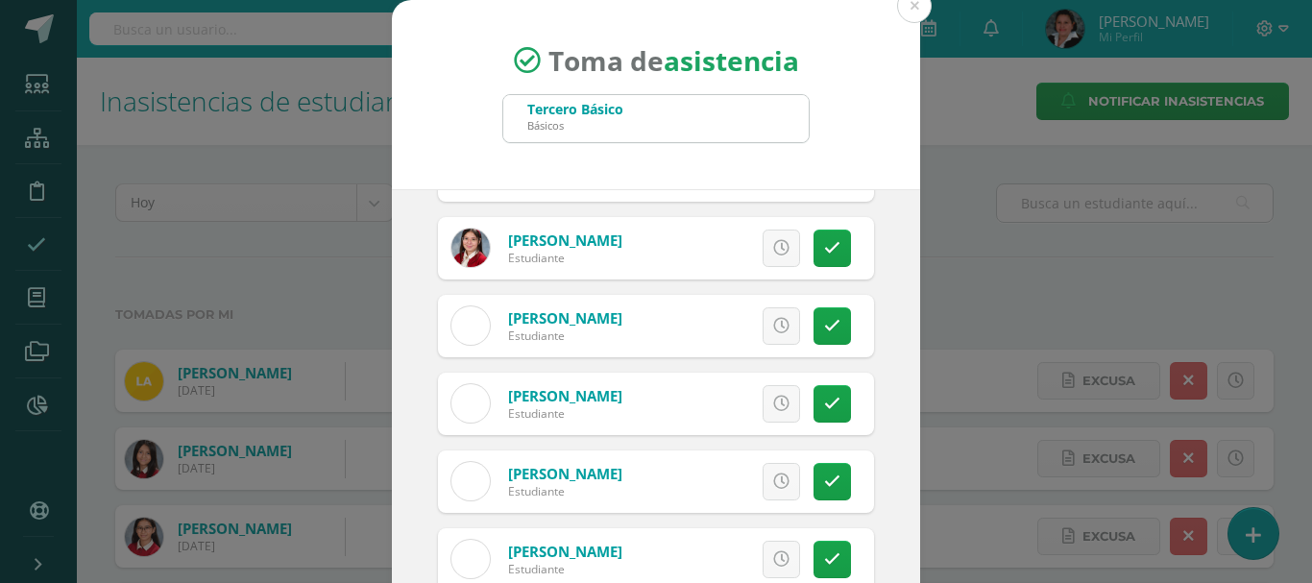
scroll to position [4956, 0]
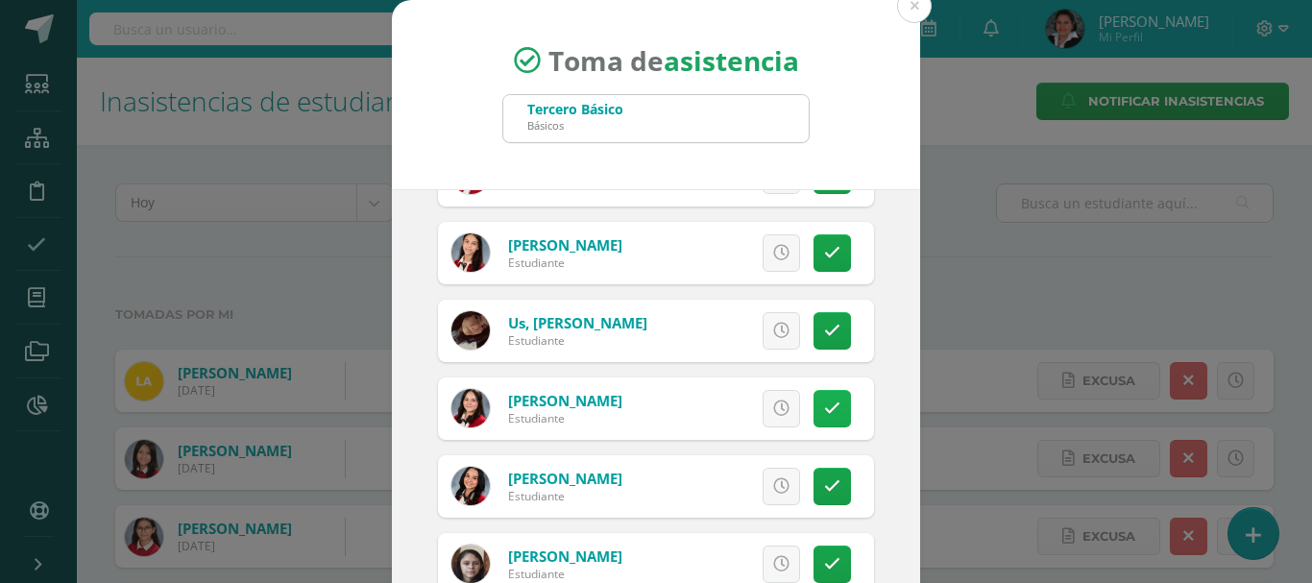
click at [822, 408] on link at bounding box center [832, 408] width 37 height 37
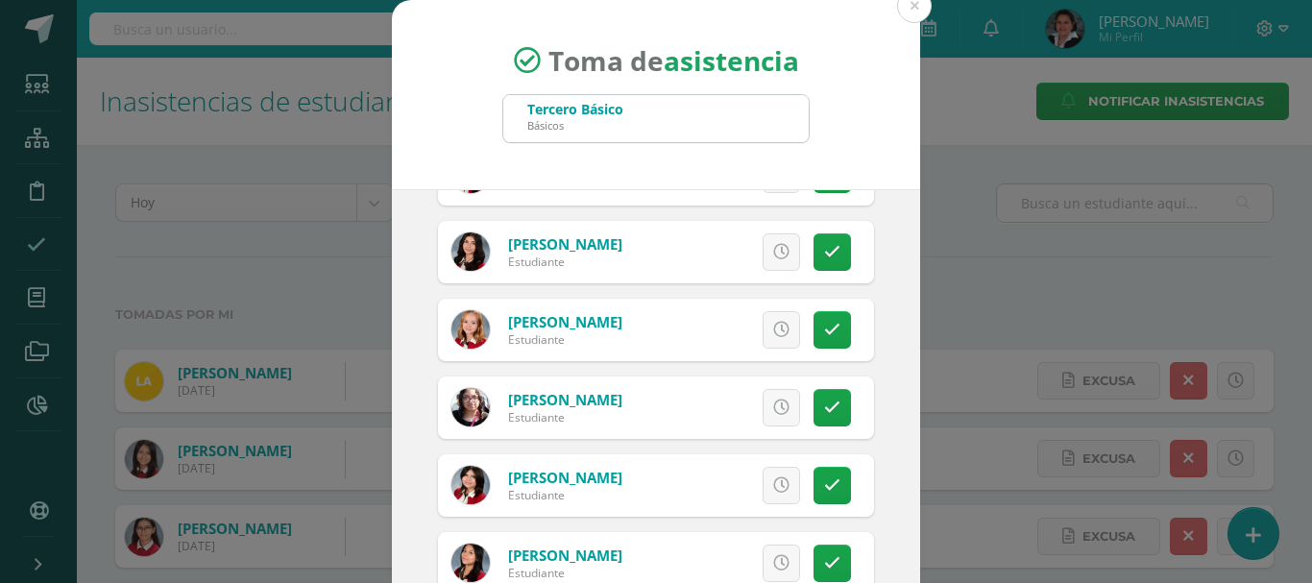
scroll to position [4476, 0]
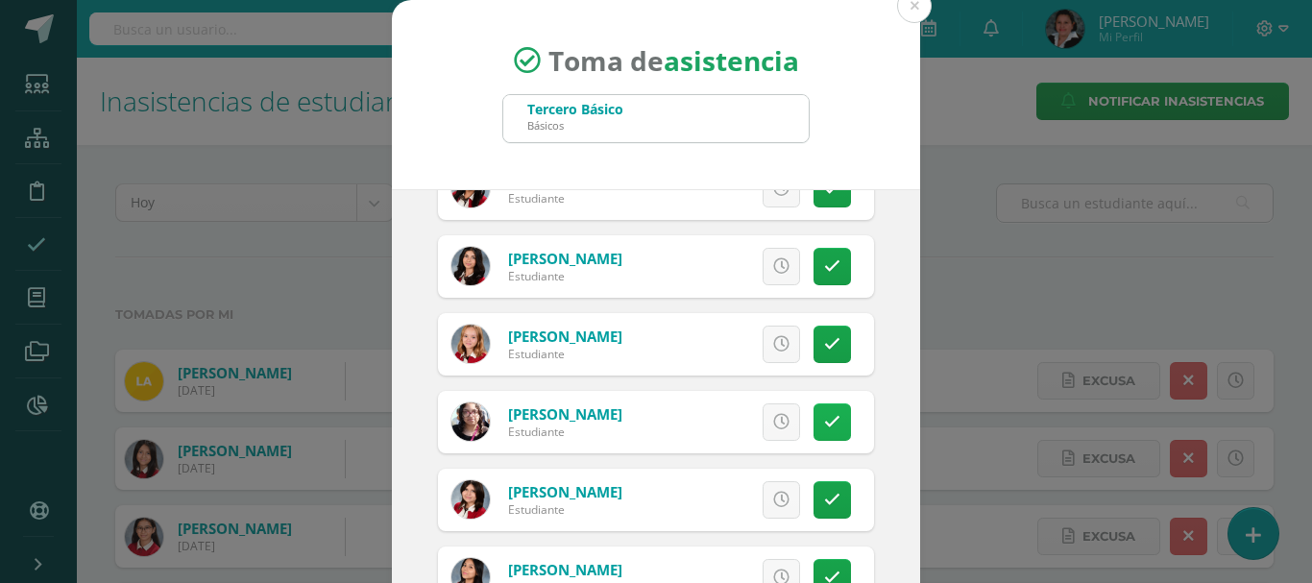
click at [824, 420] on icon at bounding box center [832, 422] width 16 height 16
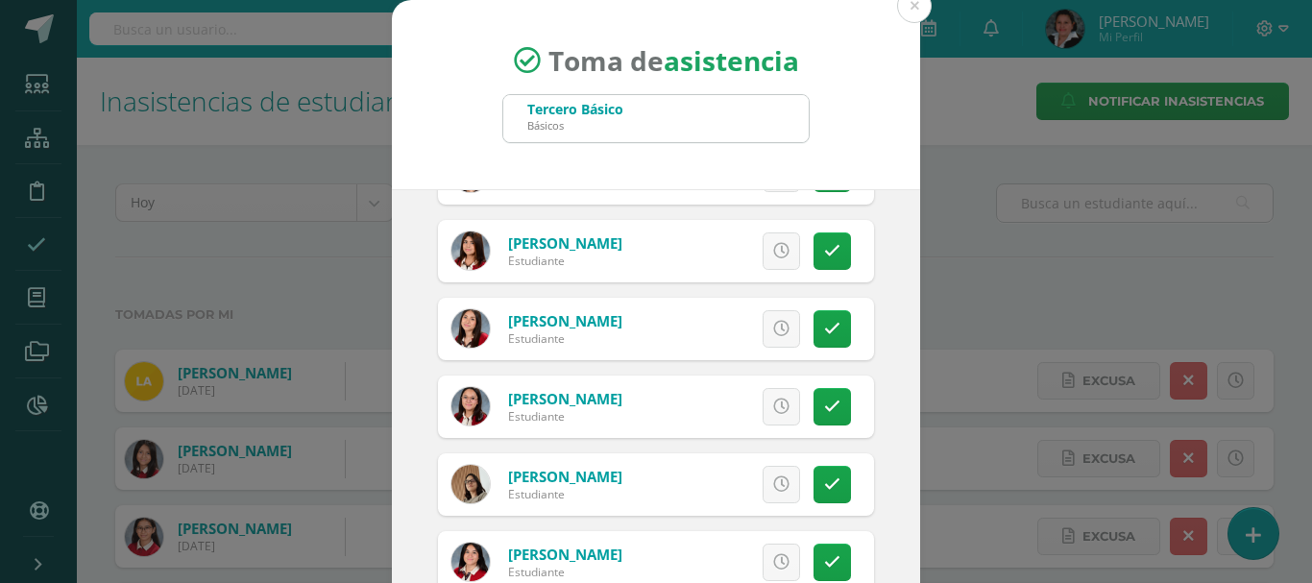
scroll to position [2843, 0]
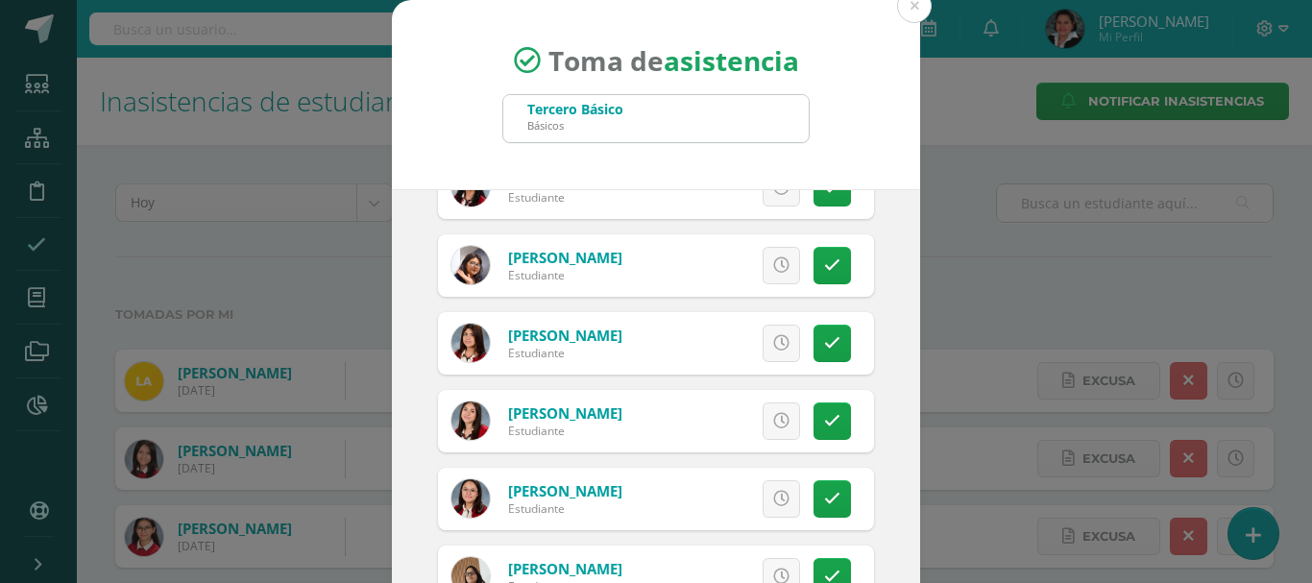
click at [831, 352] on div "Excusa Detalles sobre excusa: Añadir excusa a todas las inasistencias del día C…" at bounding box center [736, 343] width 277 height 62
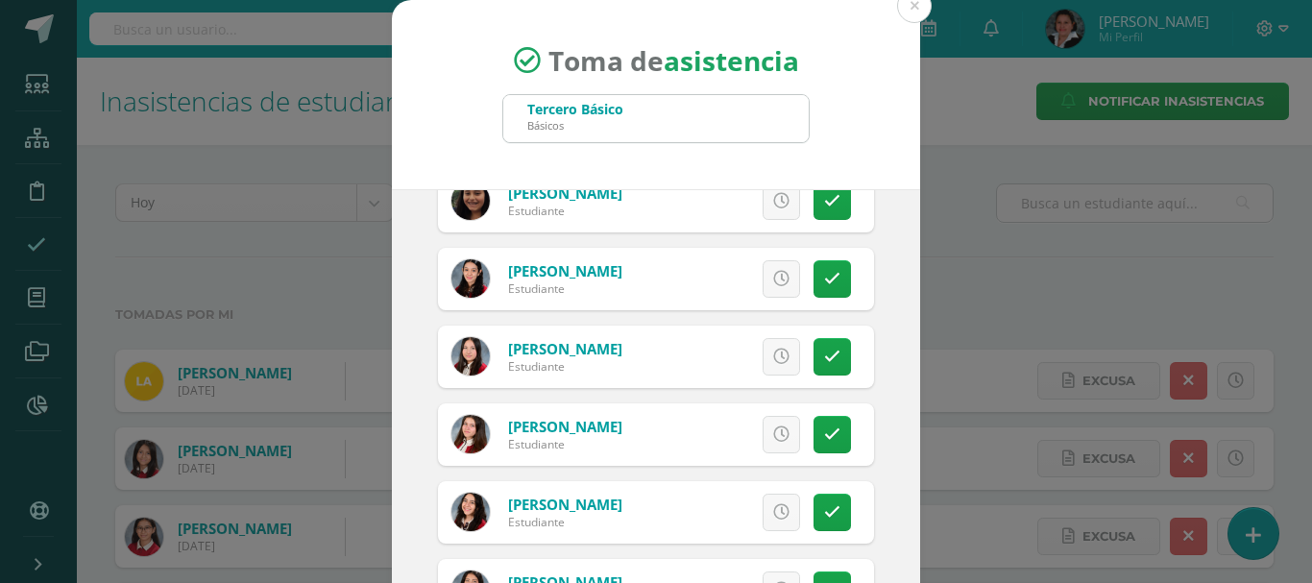
scroll to position [2266, 0]
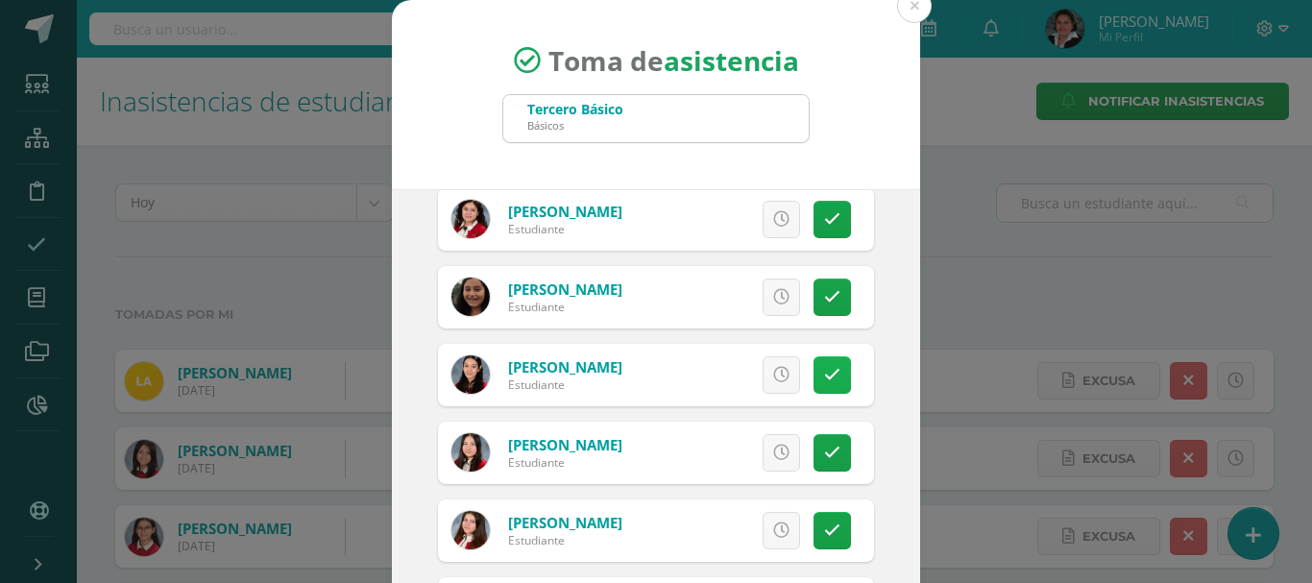
click at [814, 383] on link at bounding box center [832, 374] width 37 height 37
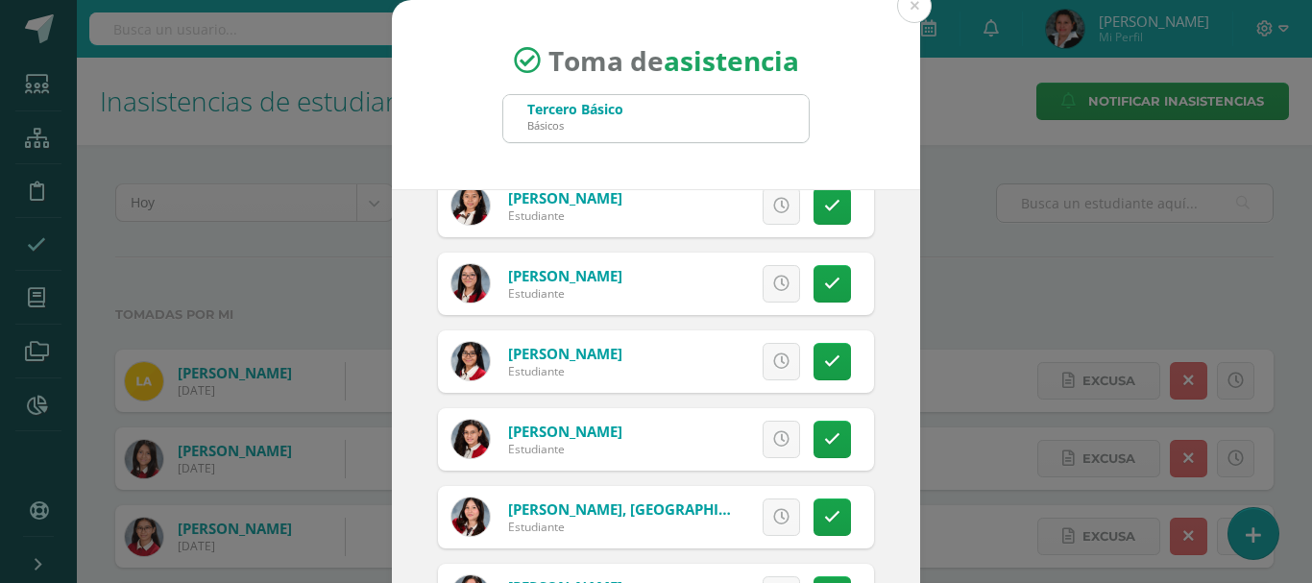
scroll to position [3227, 0]
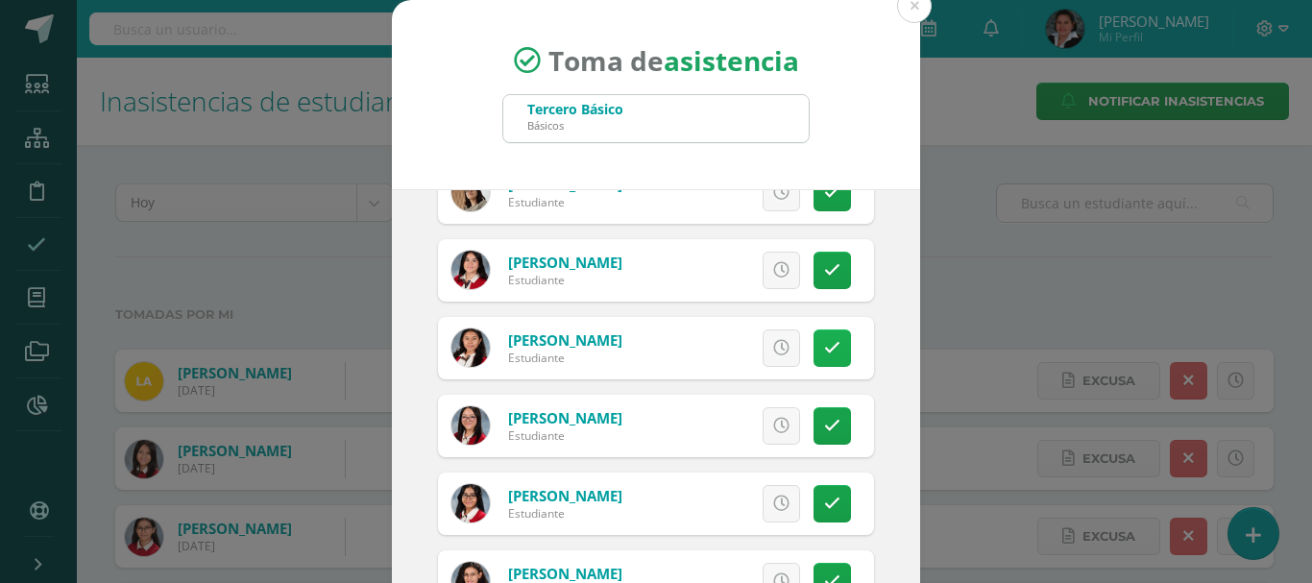
click at [824, 342] on icon at bounding box center [832, 348] width 16 height 16
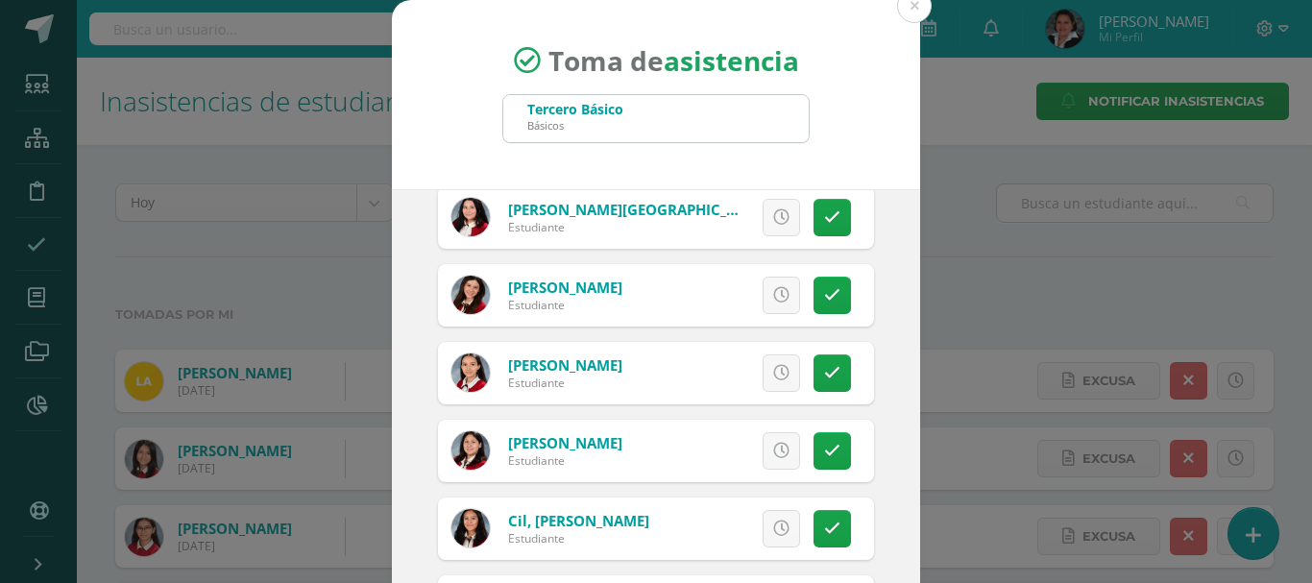
scroll to position [1210, 0]
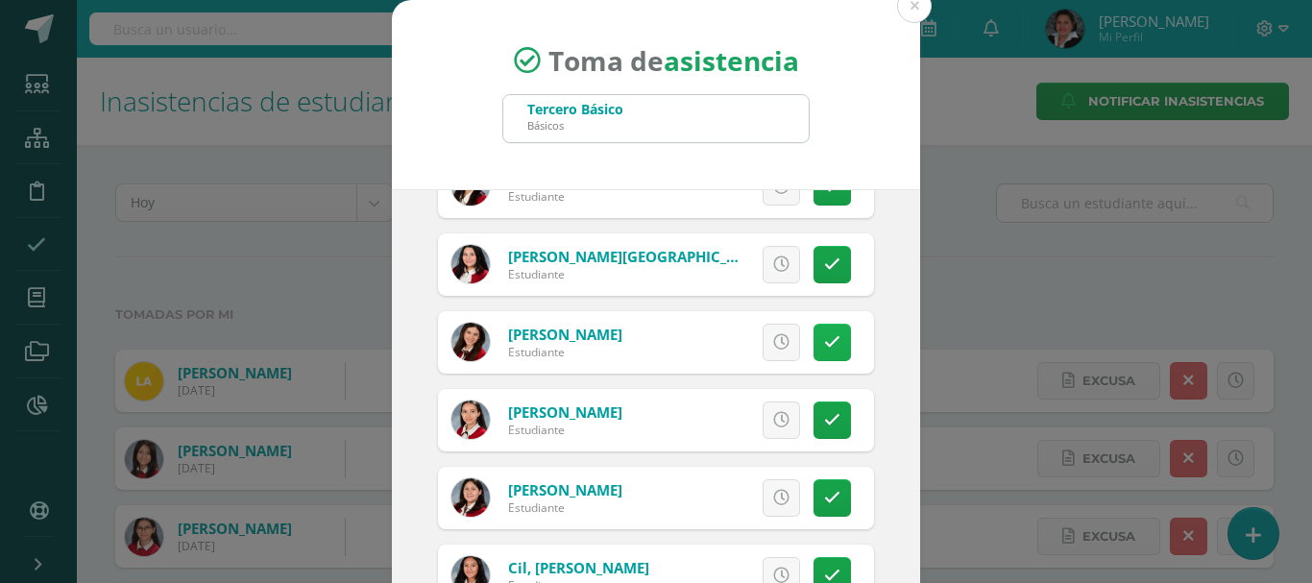
click at [824, 349] on icon at bounding box center [832, 342] width 16 height 16
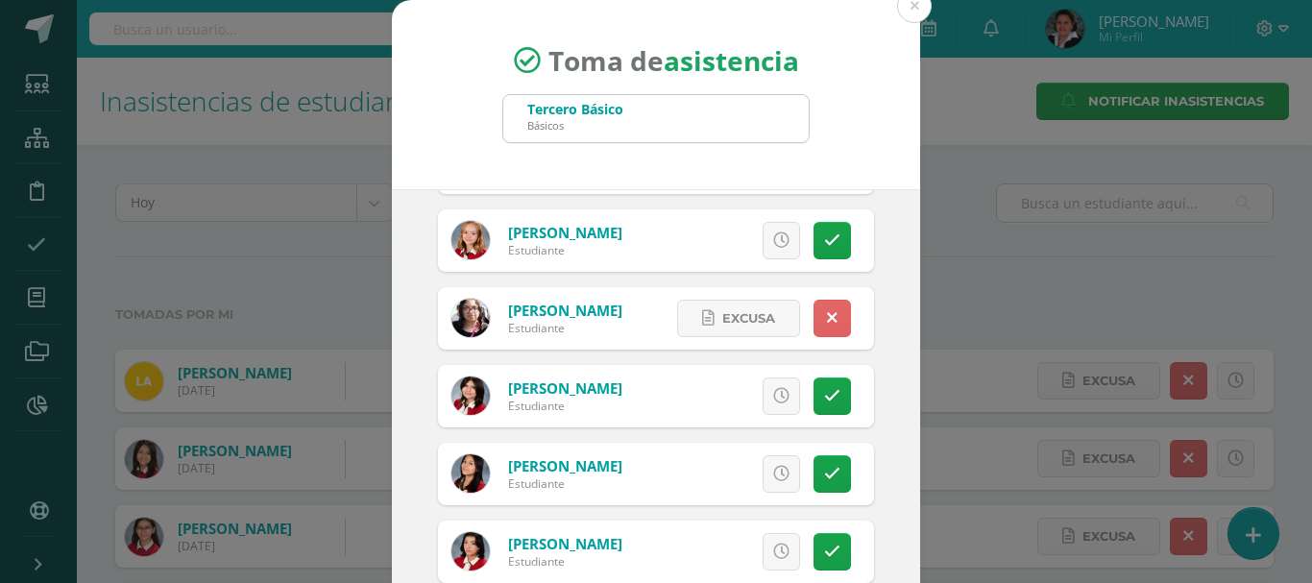
scroll to position [4476, 0]
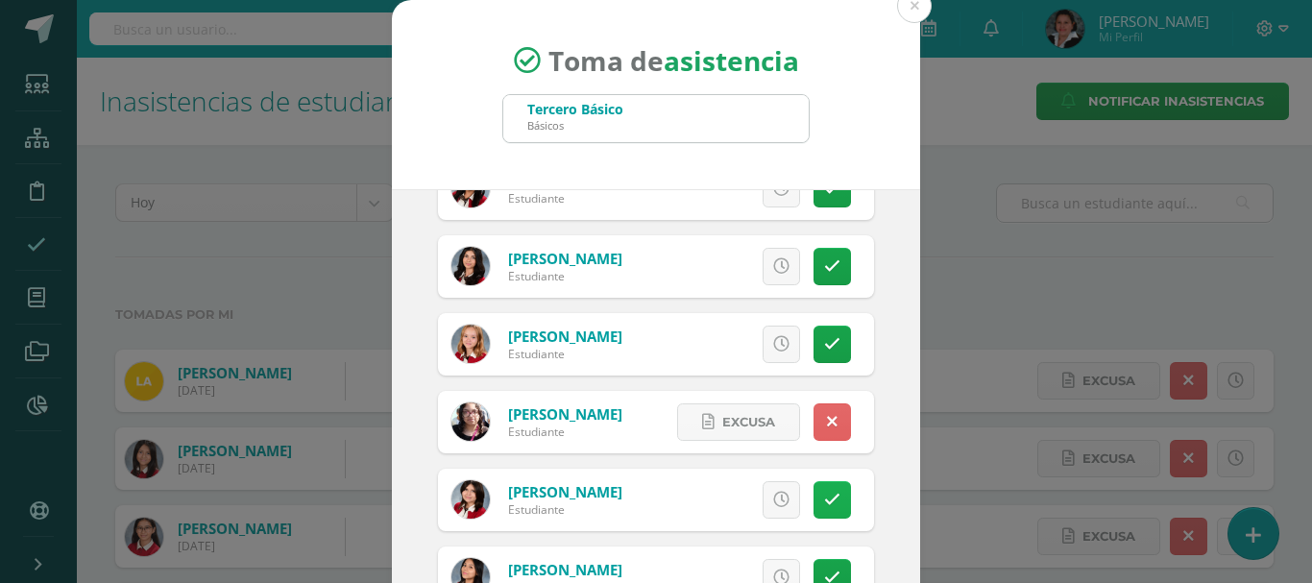
click at [824, 505] on icon at bounding box center [832, 500] width 16 height 16
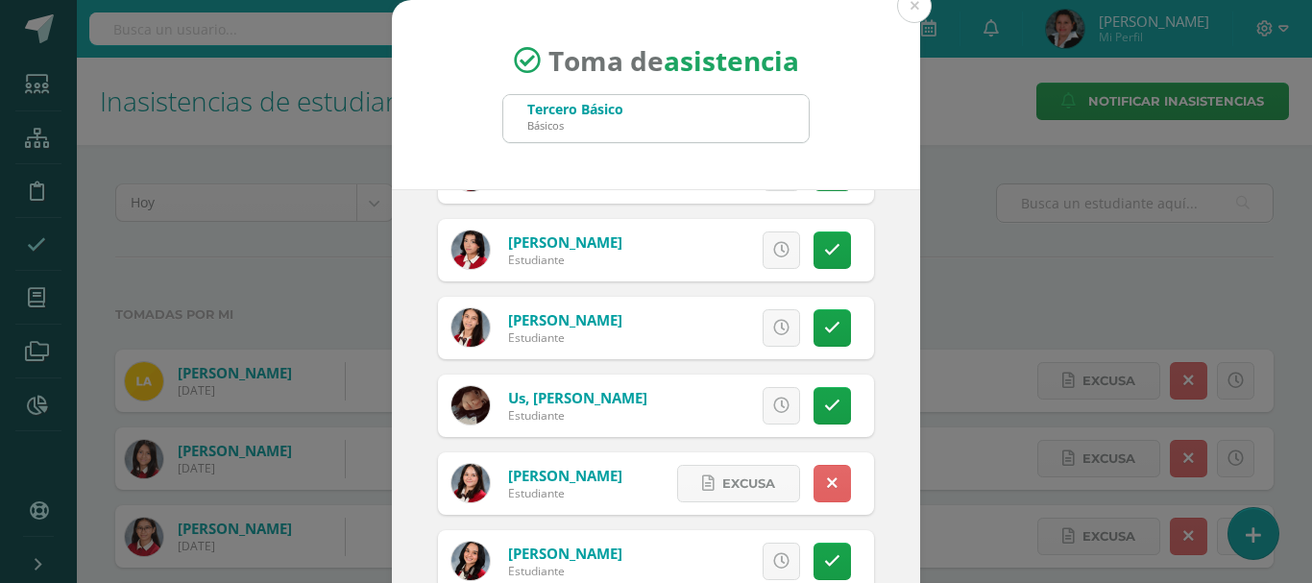
scroll to position [4860, 0]
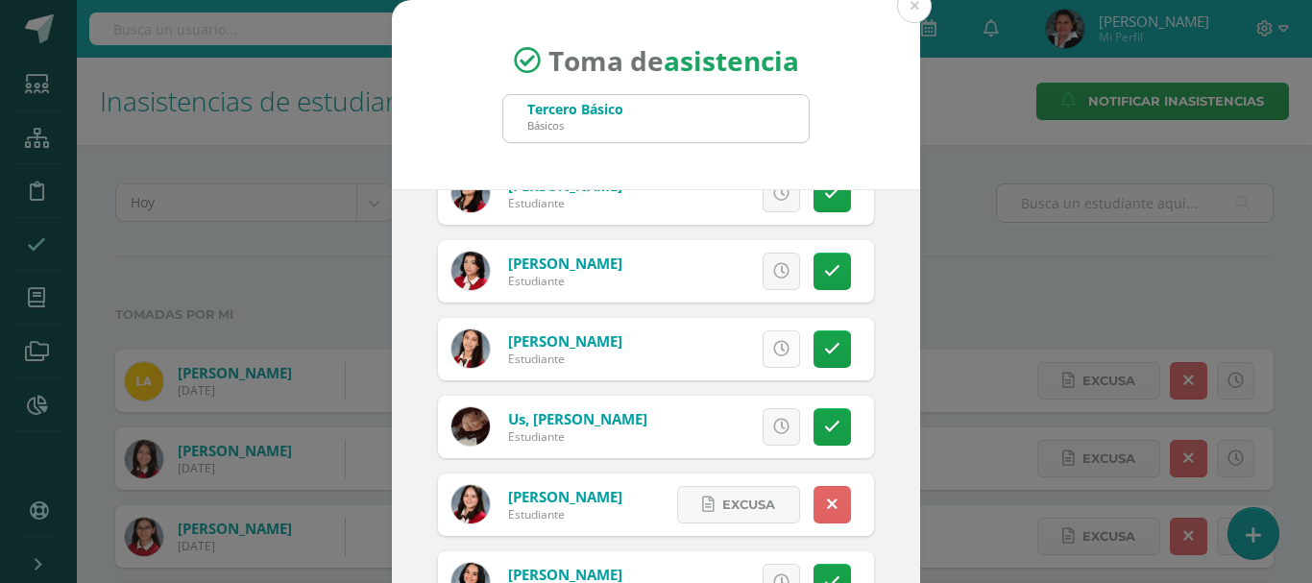
click at [773, 351] on icon at bounding box center [781, 349] width 16 height 16
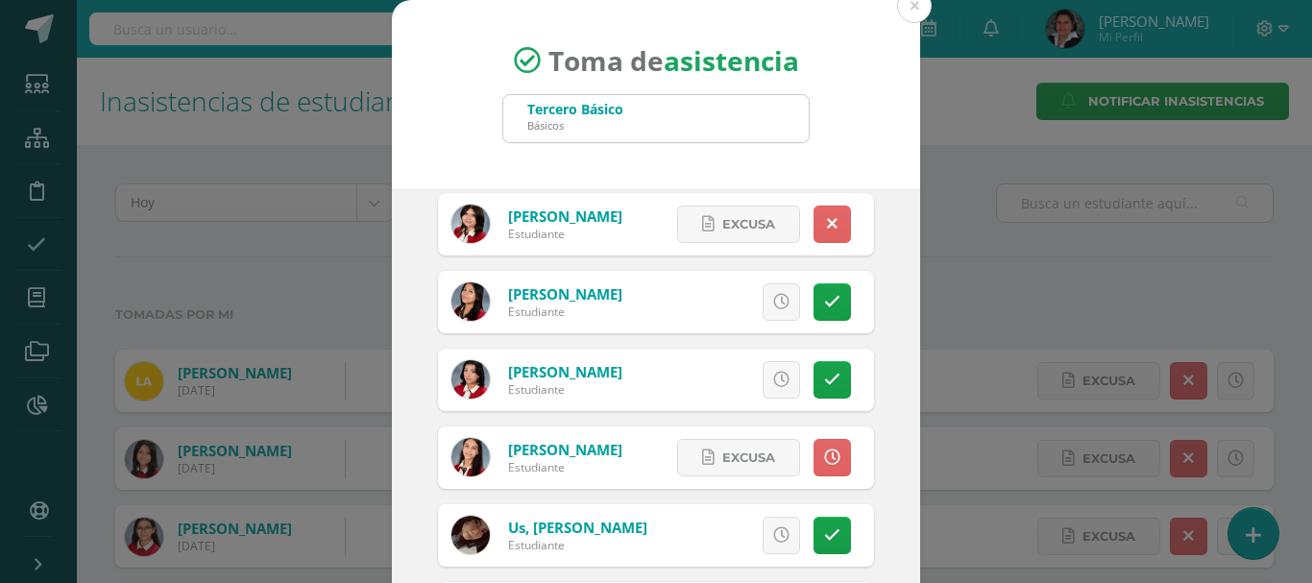
scroll to position [4476, 0]
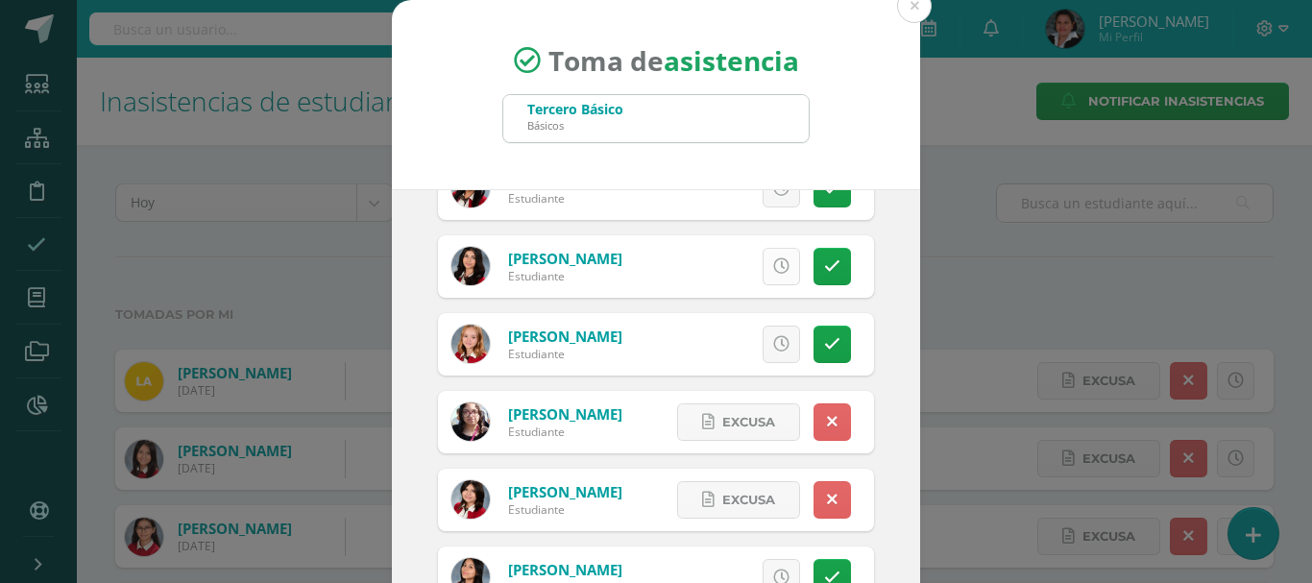
click at [773, 268] on icon at bounding box center [781, 266] width 16 height 16
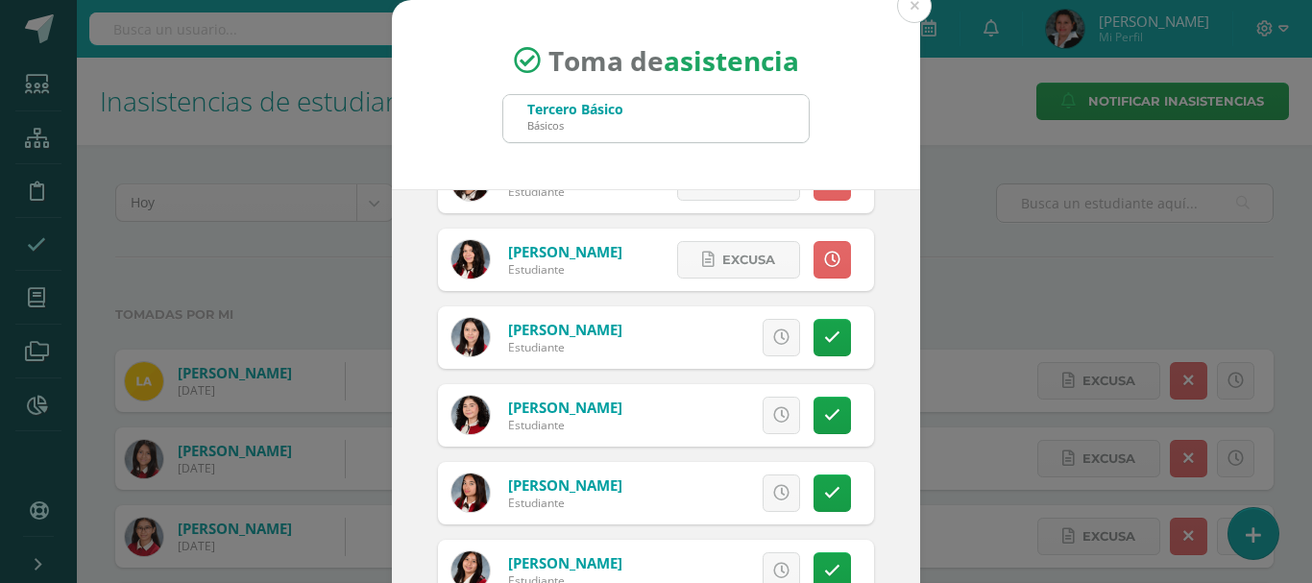
scroll to position [633, 0]
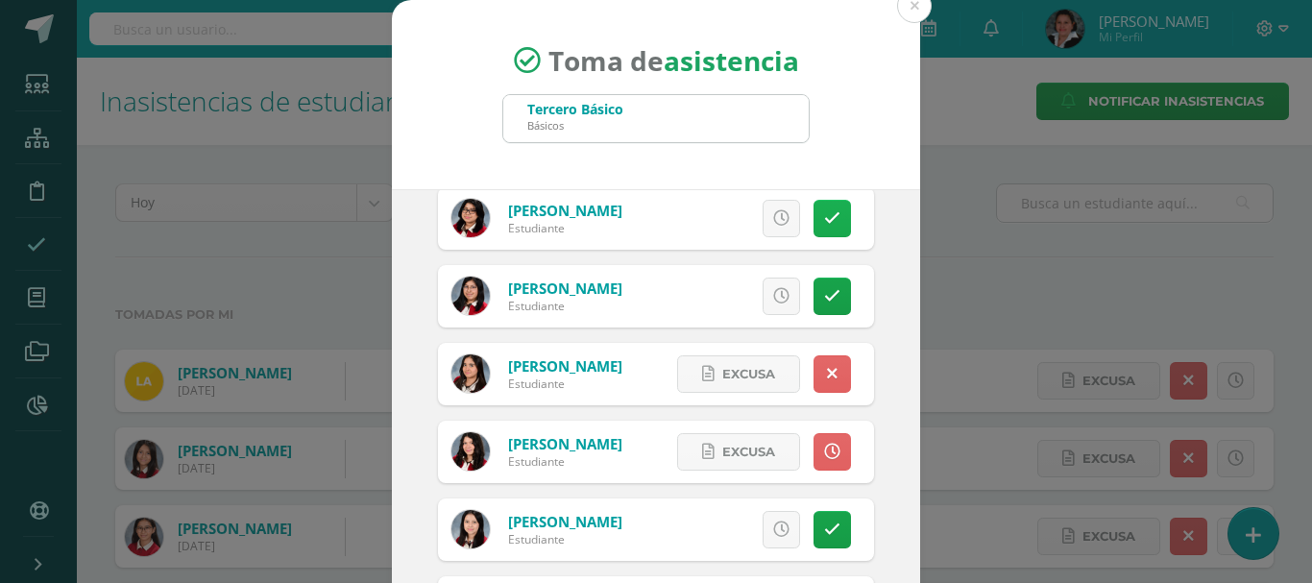
click at [820, 217] on link at bounding box center [832, 218] width 37 height 37
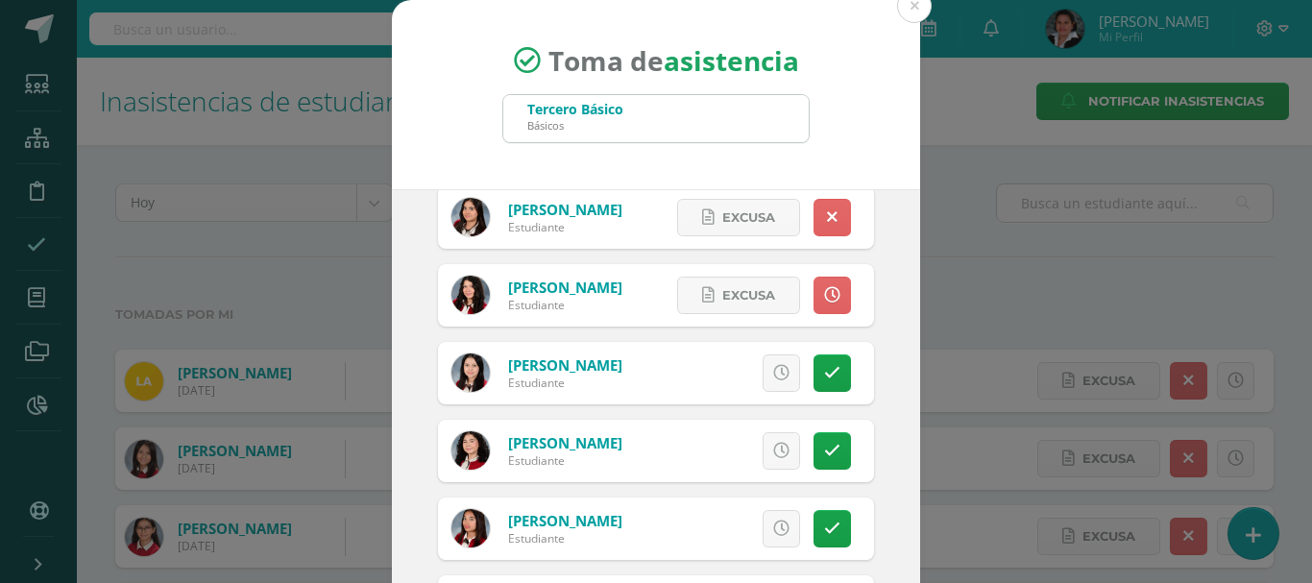
scroll to position [1113, 0]
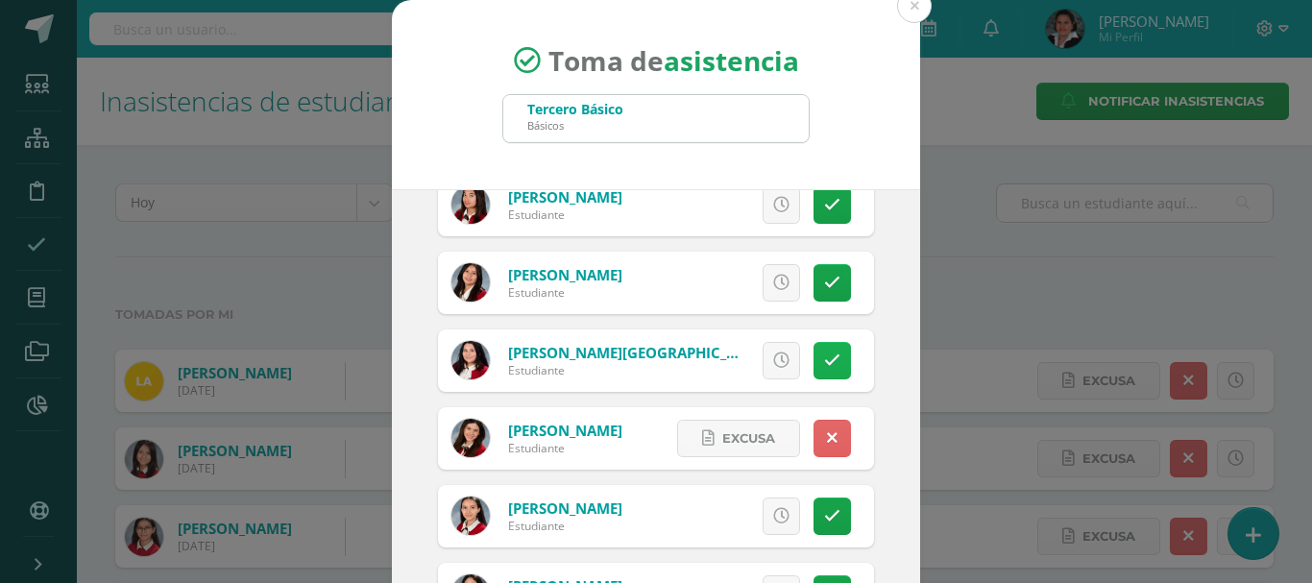
click at [824, 363] on icon at bounding box center [832, 361] width 16 height 16
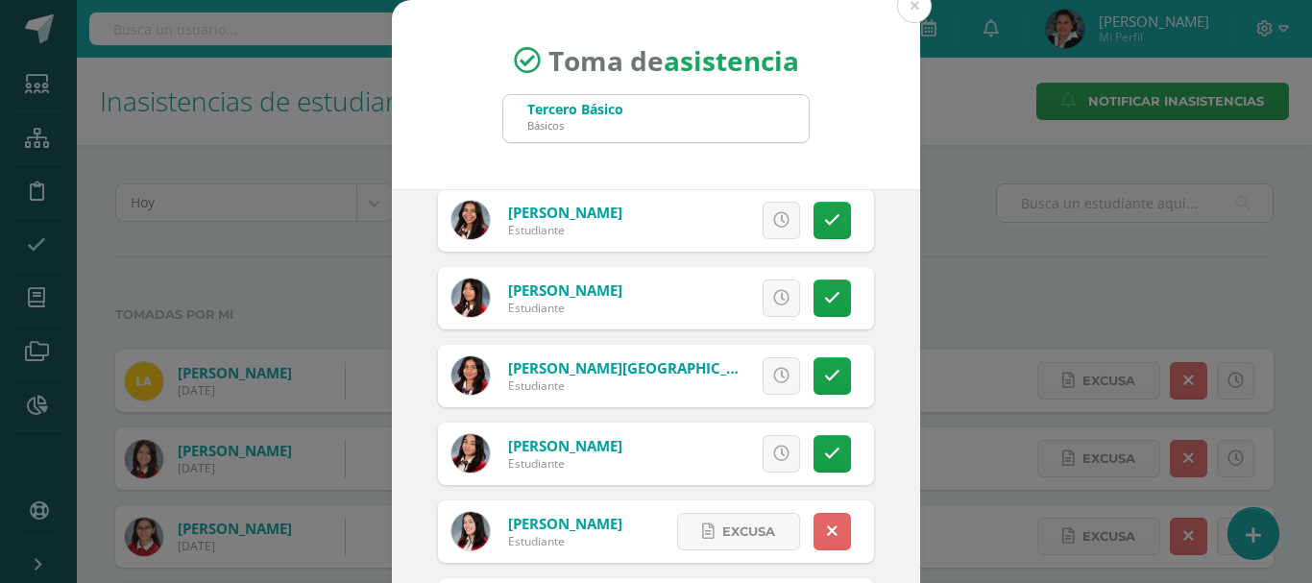
scroll to position [1690, 0]
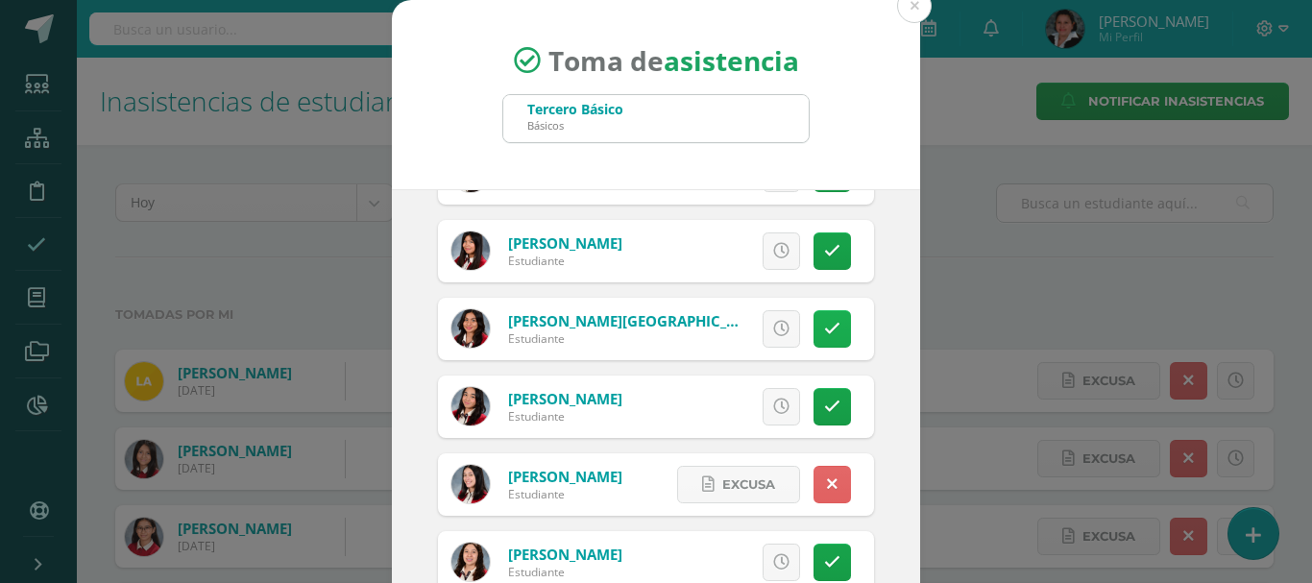
click at [816, 345] on link at bounding box center [832, 328] width 37 height 37
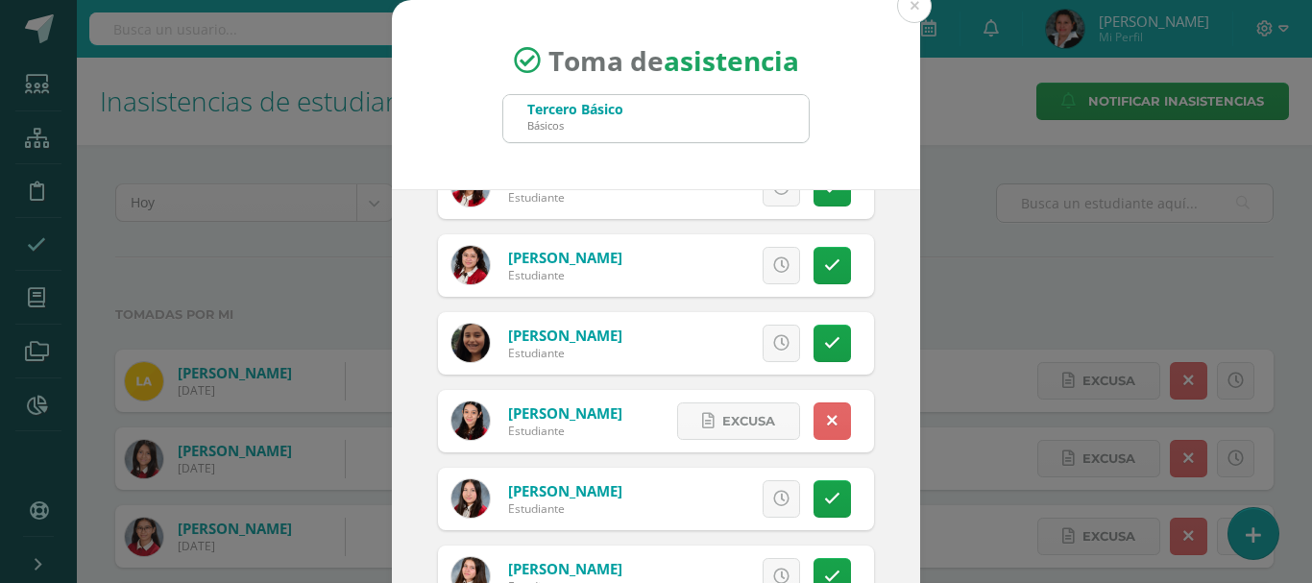
scroll to position [2266, 0]
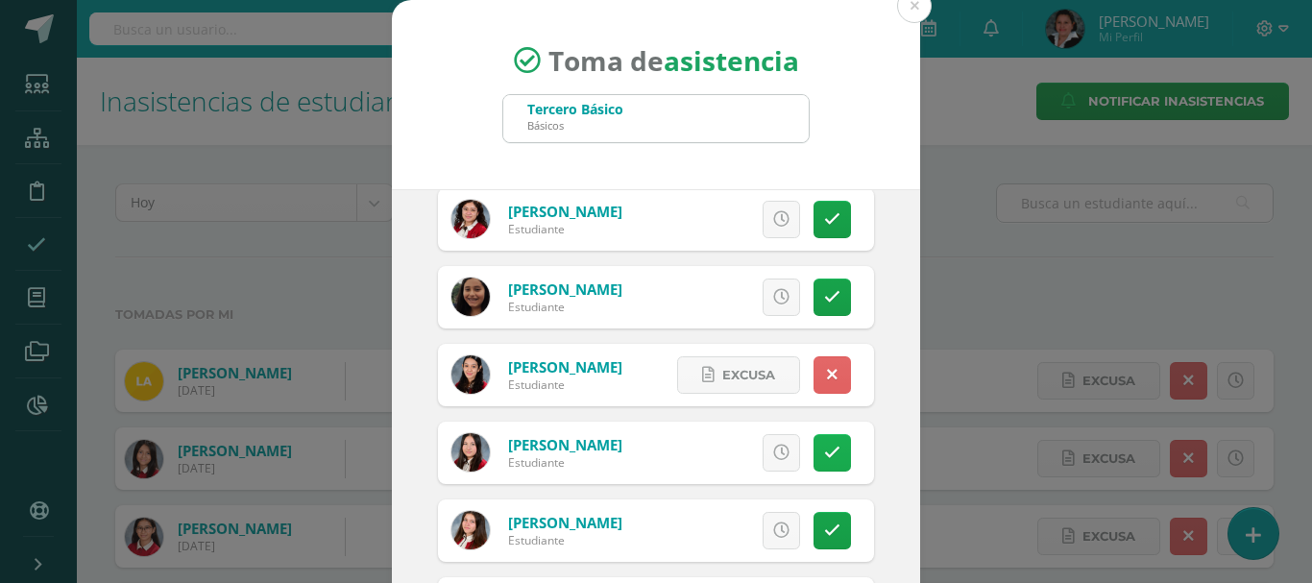
click at [824, 445] on icon at bounding box center [832, 453] width 16 height 16
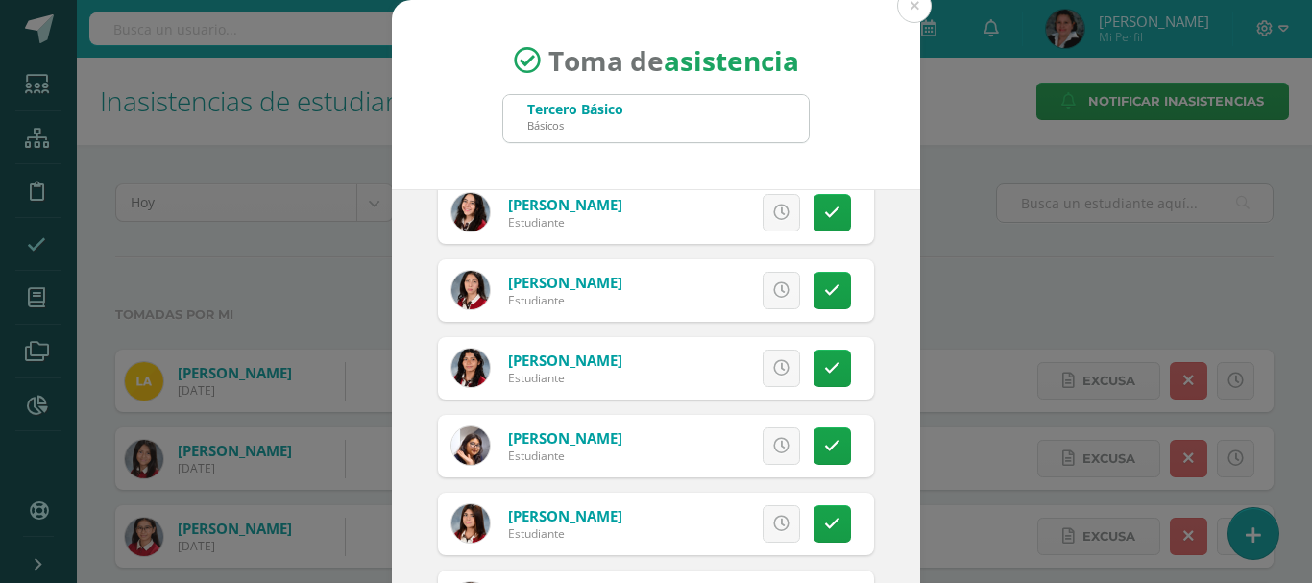
scroll to position [2747, 0]
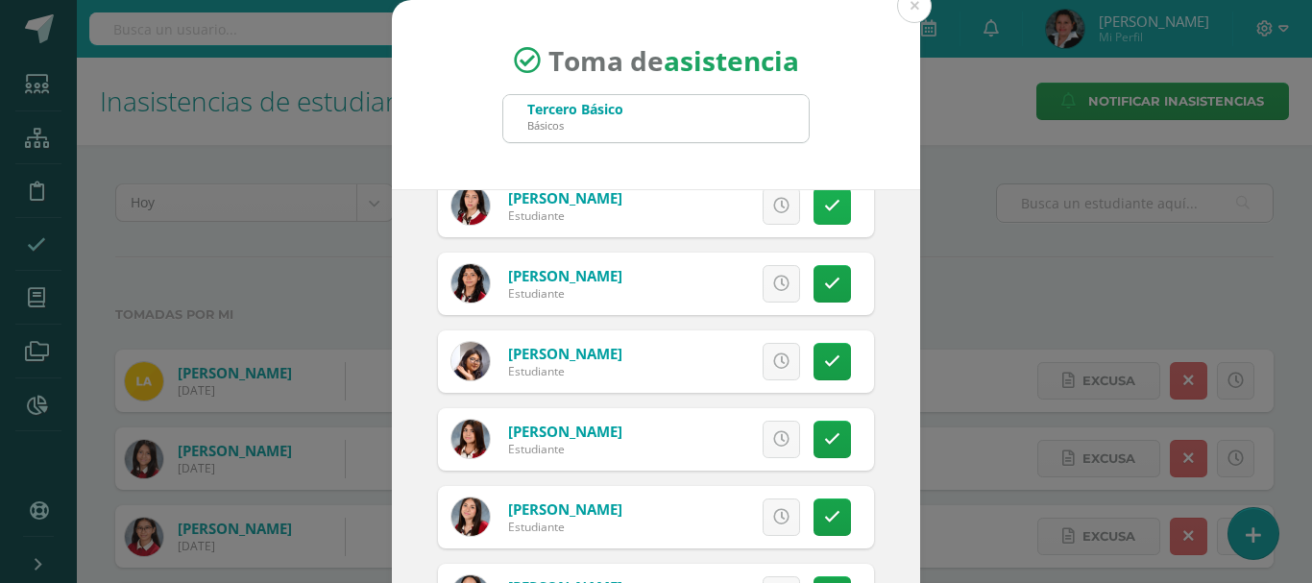
click at [819, 204] on link at bounding box center [832, 205] width 37 height 37
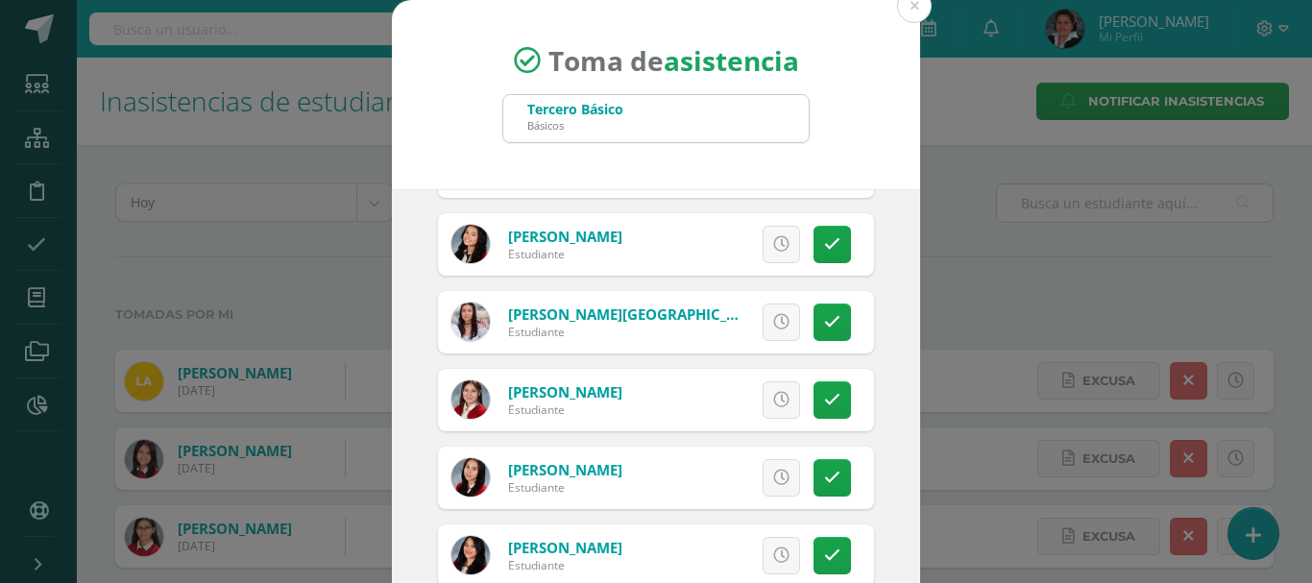
scroll to position [3804, 0]
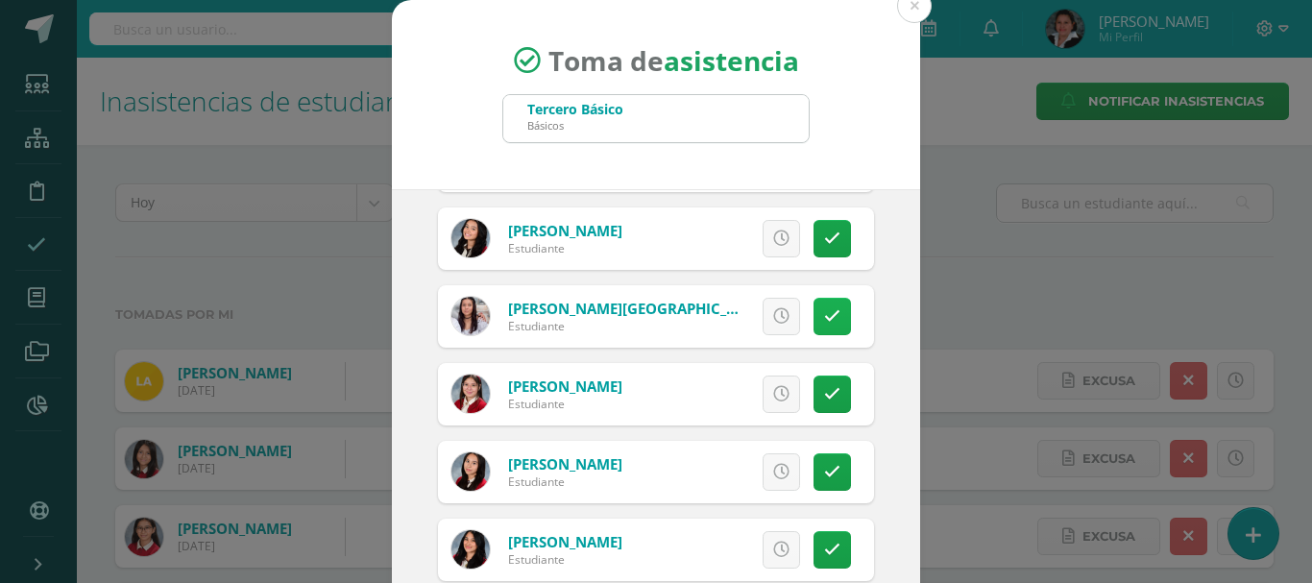
click at [824, 324] on icon at bounding box center [832, 316] width 16 height 16
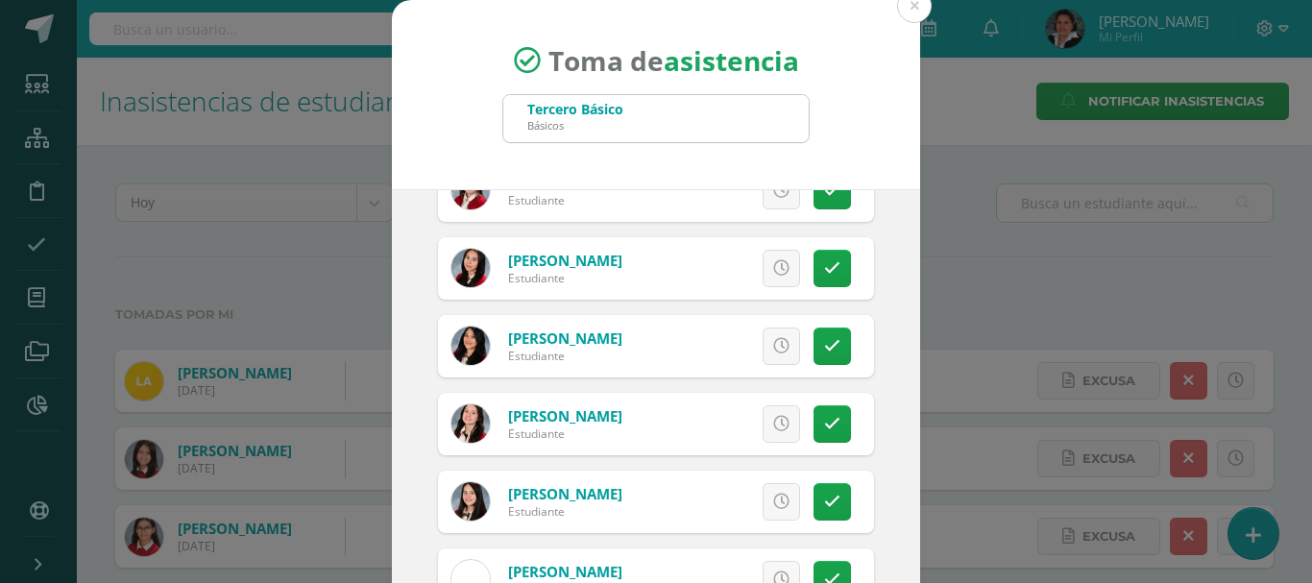
scroll to position [3996, 0]
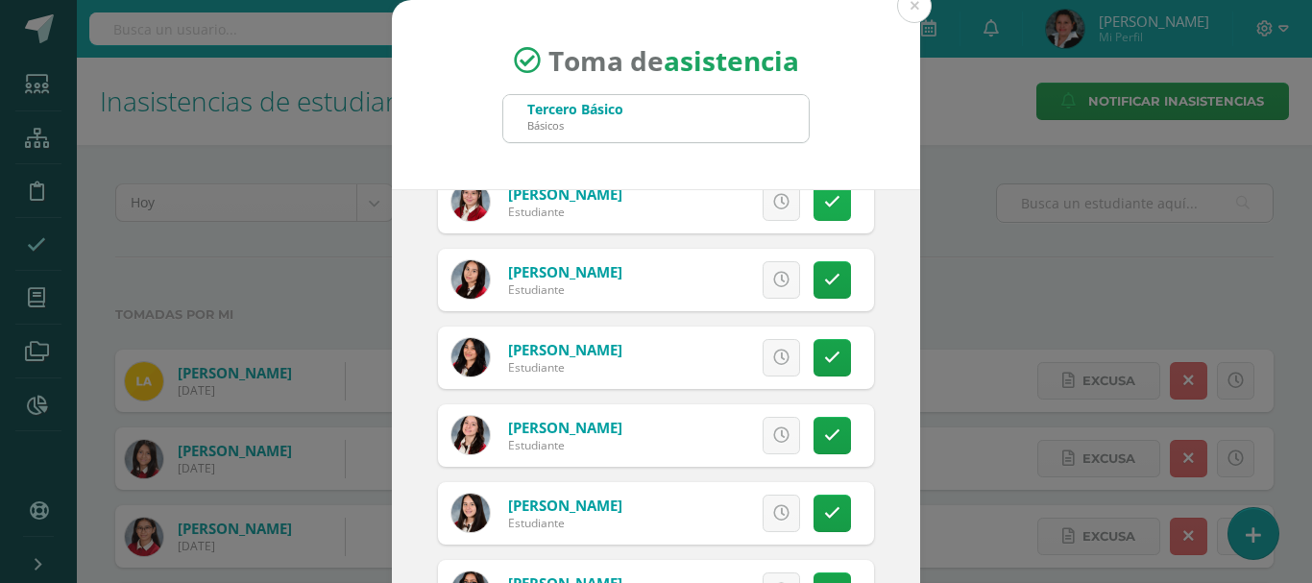
click at [814, 216] on link at bounding box center [832, 202] width 37 height 37
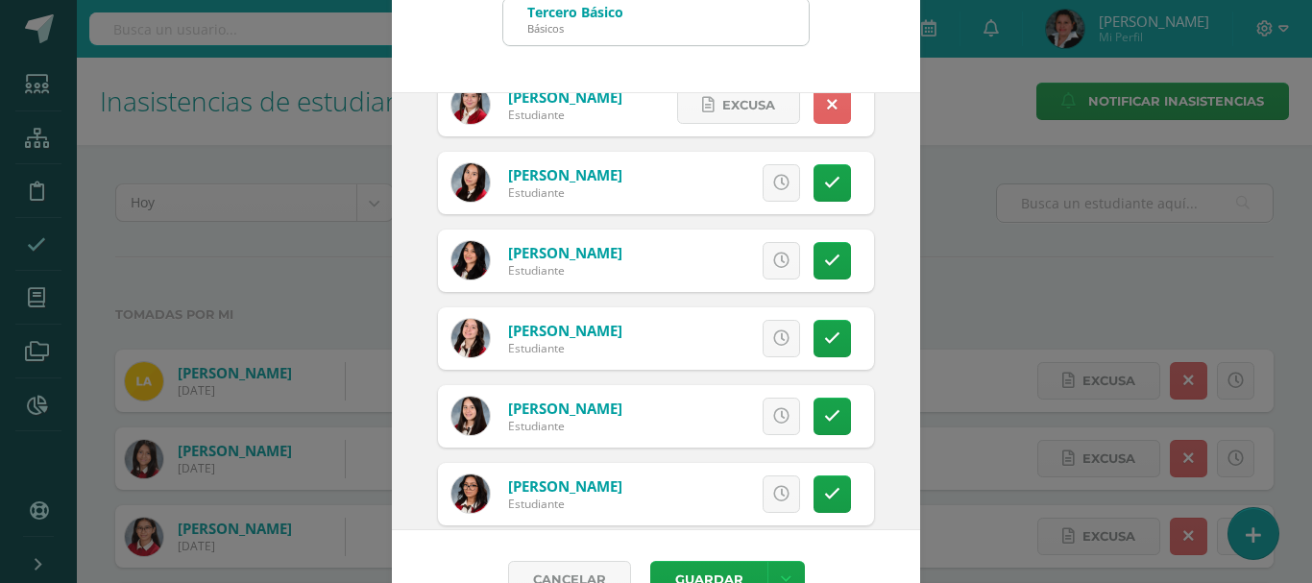
scroll to position [143, 0]
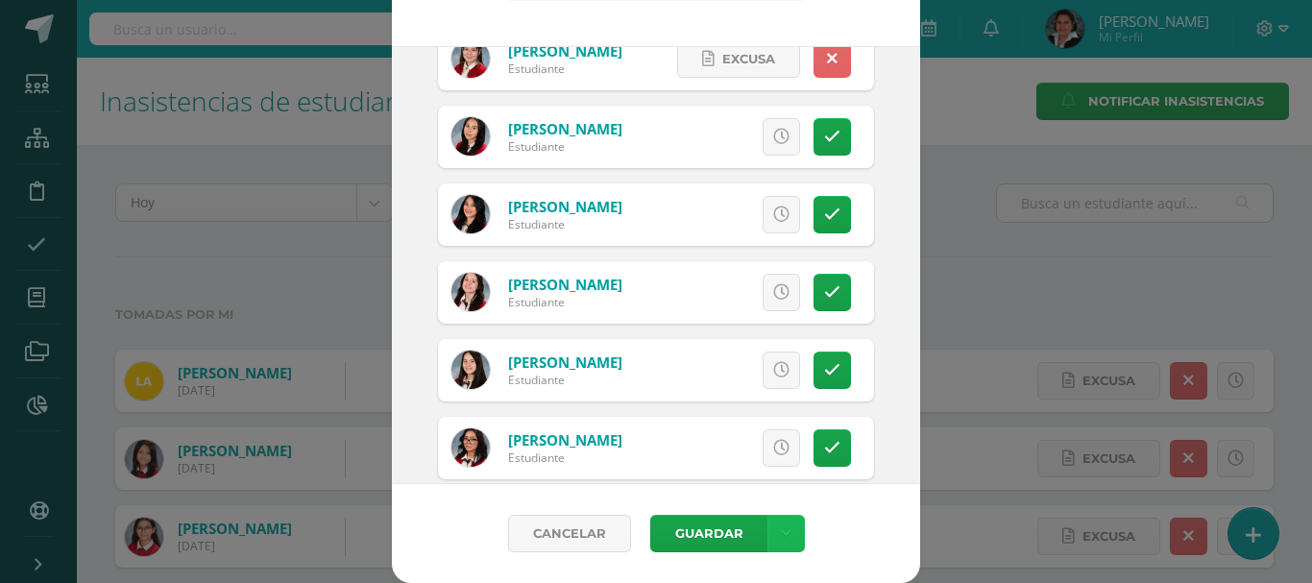
drag, startPoint x: 778, startPoint y: 538, endPoint x: 763, endPoint y: 524, distance: 21.1
click at [781, 537] on icon at bounding box center [786, 534] width 11 height 16
click at [687, 470] on link "Guardar sin notificar inasistencias" at bounding box center [738, 461] width 211 height 46
